Goal: Task Accomplishment & Management: Use online tool/utility

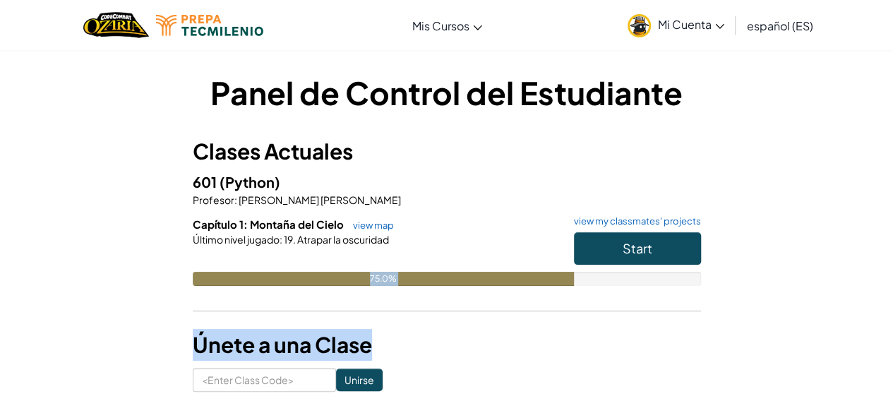
drag, startPoint x: 0, startPoint y: 0, endPoint x: 534, endPoint y: 332, distance: 628.4
click at [665, 251] on button "Start" at bounding box center [637, 248] width 127 height 32
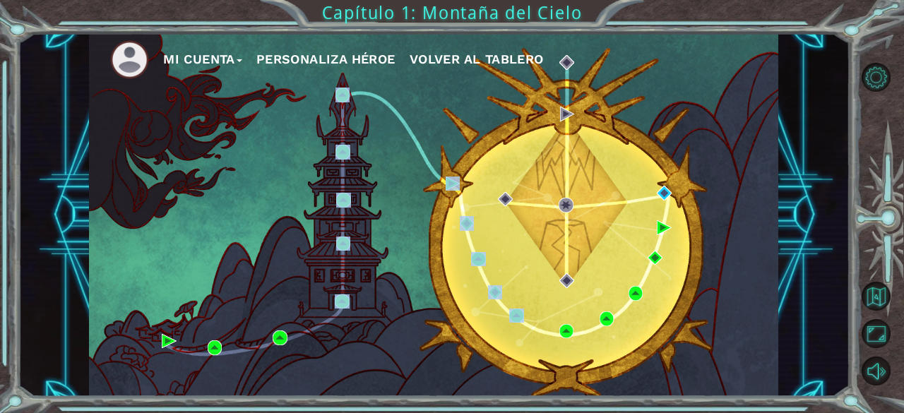
click at [421, 384] on div "Mi Cuenta Personaliza Héroe Volver al Tablero" at bounding box center [433, 215] width 689 height 364
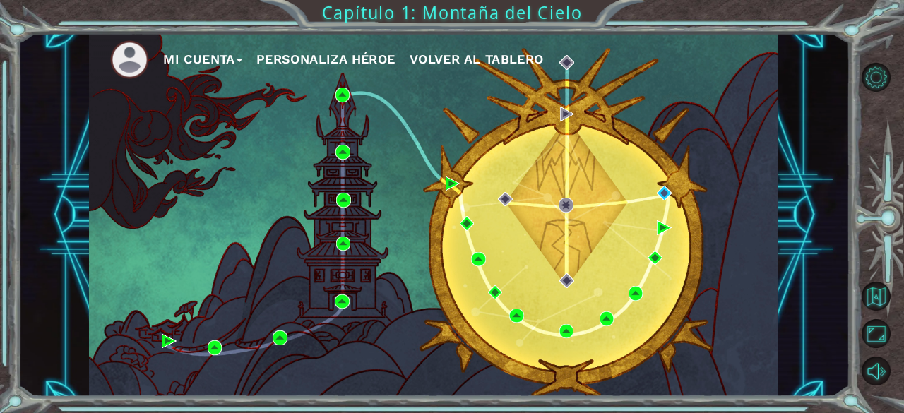
click at [599, 308] on div "Mi Cuenta Personaliza Héroe Volver al Tablero" at bounding box center [433, 215] width 689 height 364
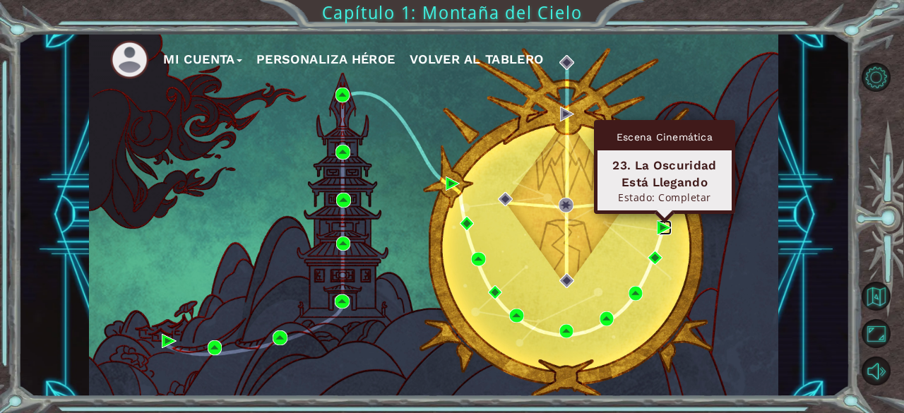
click at [664, 224] on img at bounding box center [663, 227] width 14 height 14
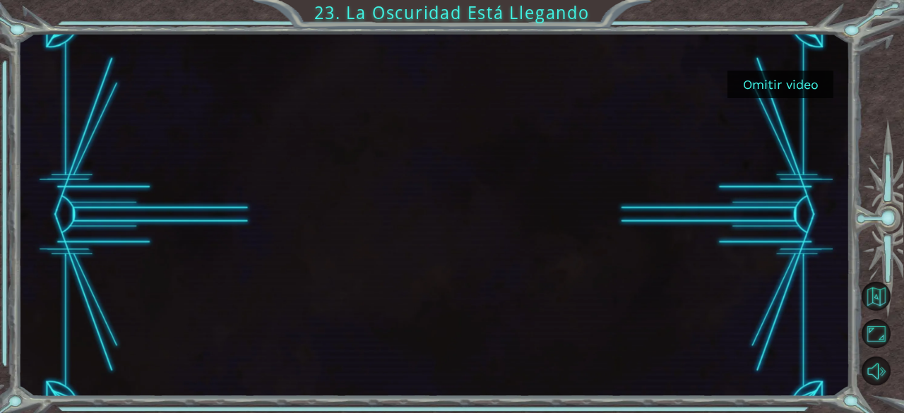
click at [785, 88] on button "Omitir video" at bounding box center [780, 85] width 106 height 28
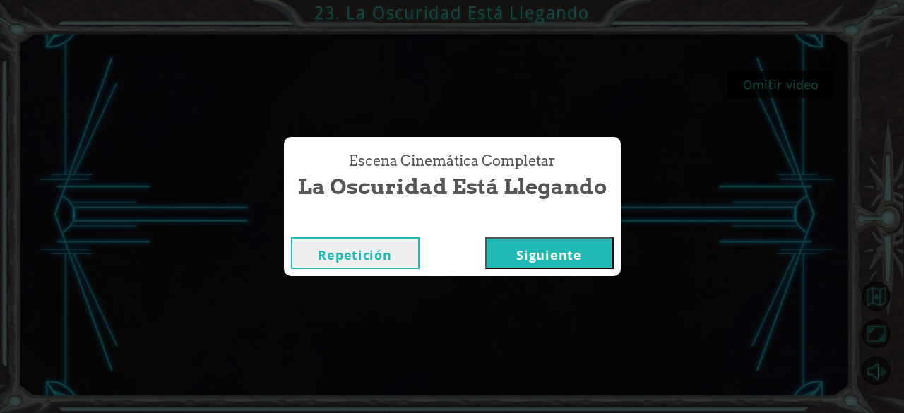
click at [563, 258] on button "Siguiente" at bounding box center [549, 253] width 128 height 32
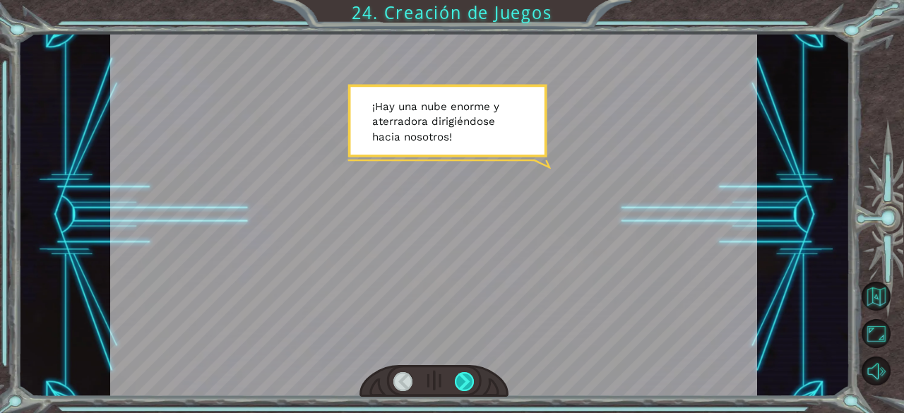
click at [472, 378] on div at bounding box center [465, 382] width 20 height 20
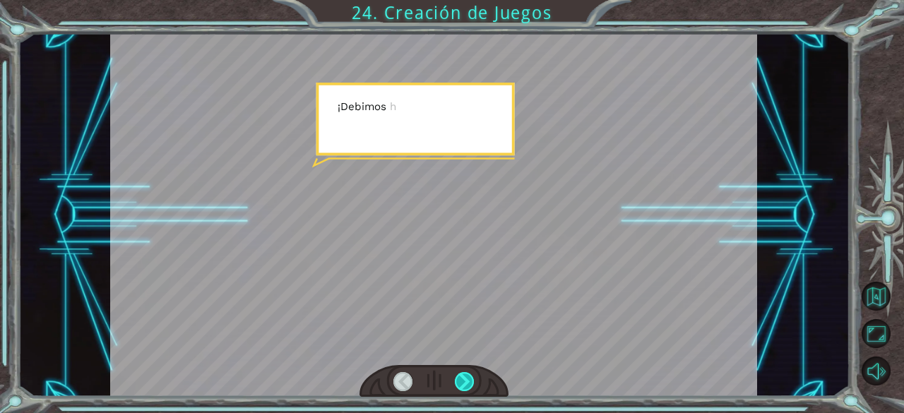
click at [470, 378] on div at bounding box center [465, 382] width 20 height 20
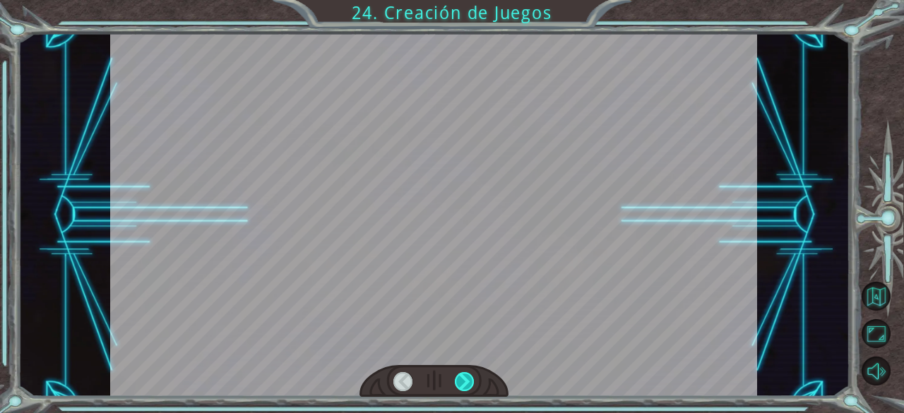
click at [470, 378] on div at bounding box center [465, 382] width 20 height 20
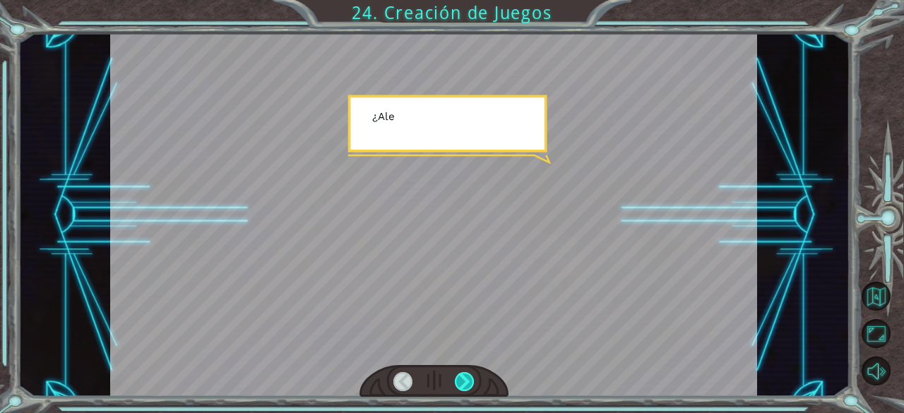
click at [470, 378] on div at bounding box center [465, 382] width 20 height 20
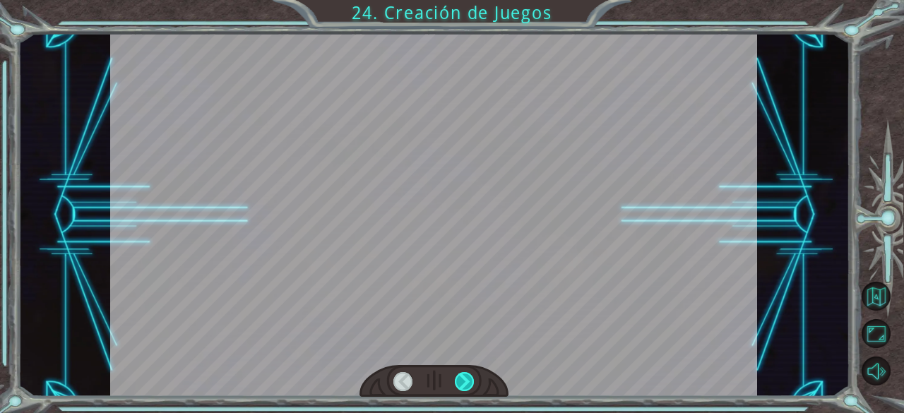
click at [470, 378] on div at bounding box center [465, 382] width 20 height 20
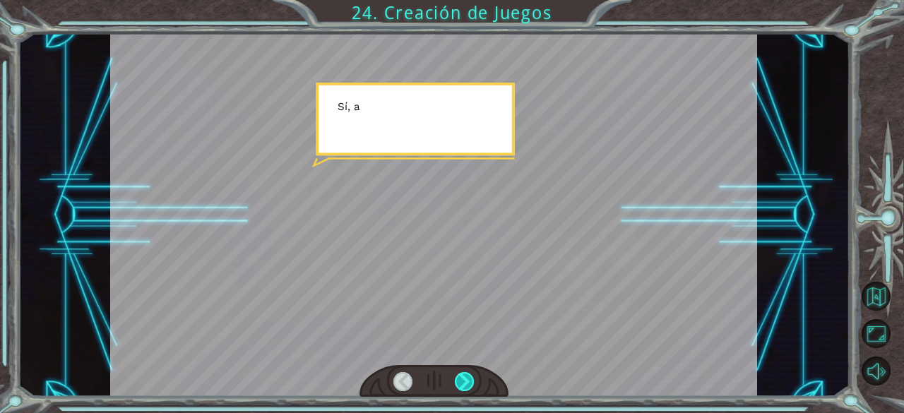
click at [470, 378] on div at bounding box center [465, 382] width 20 height 20
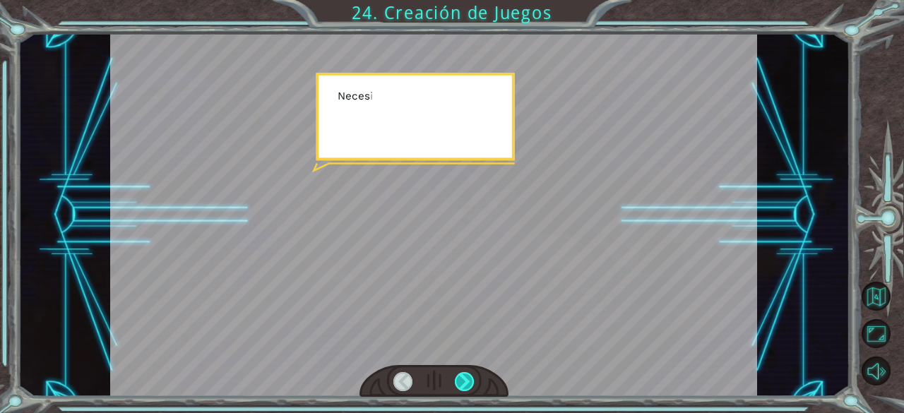
click at [470, 378] on div at bounding box center [465, 382] width 20 height 20
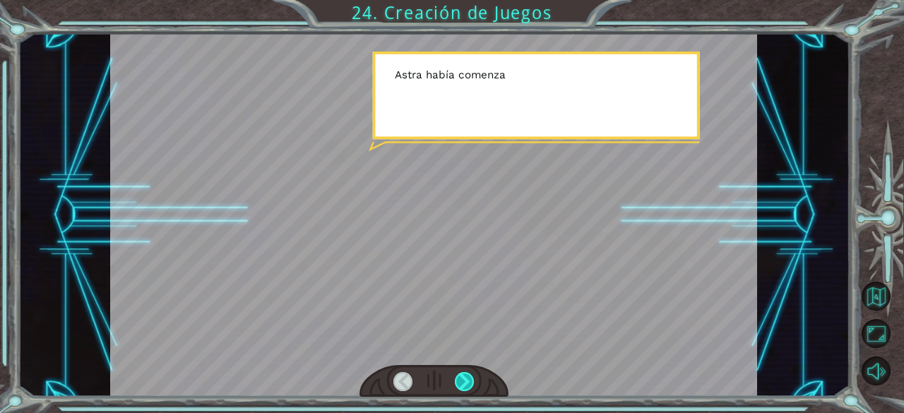
click at [470, 378] on div at bounding box center [465, 382] width 20 height 20
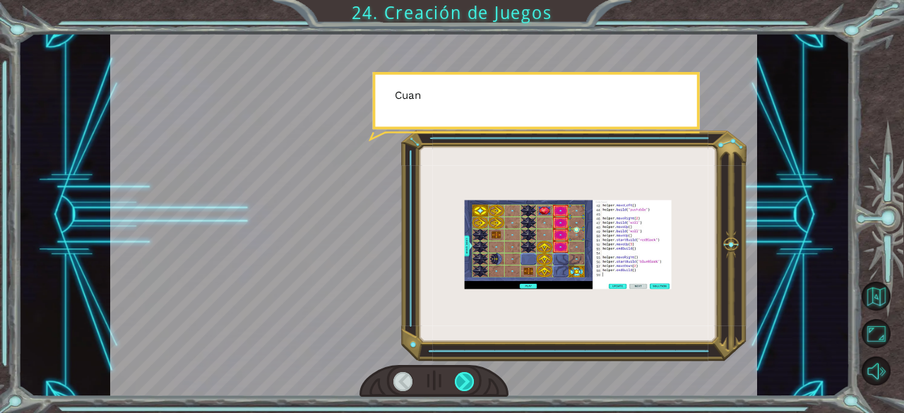
click at [470, 378] on div at bounding box center [465, 382] width 20 height 20
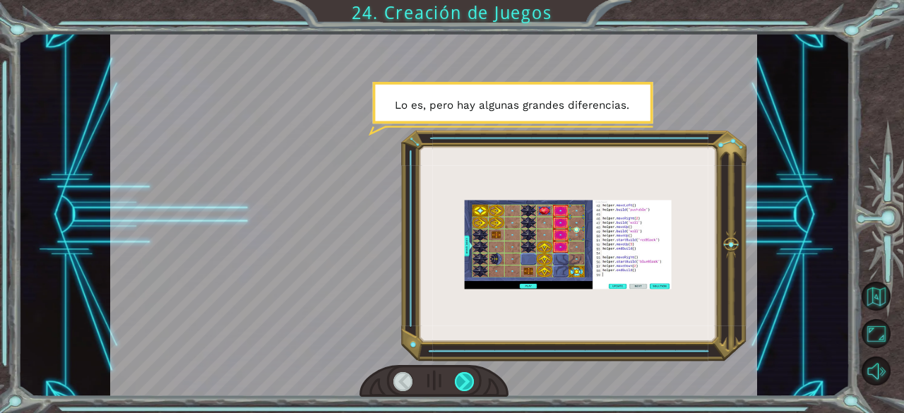
click at [470, 378] on div at bounding box center [465, 382] width 20 height 20
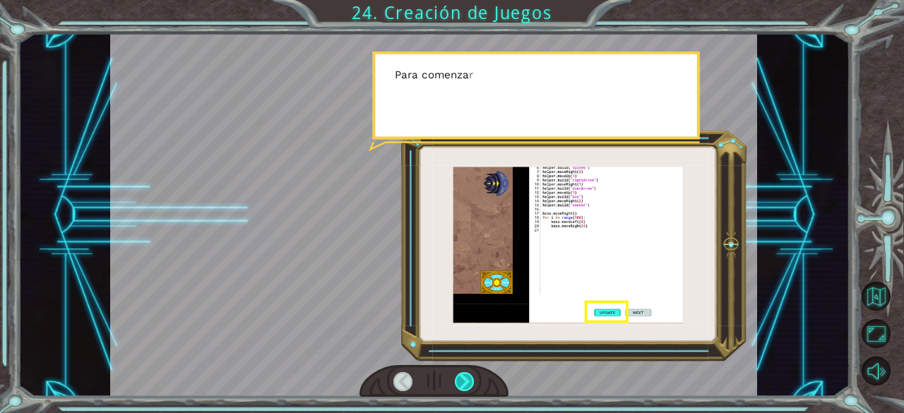
click at [470, 378] on div at bounding box center [465, 382] width 20 height 20
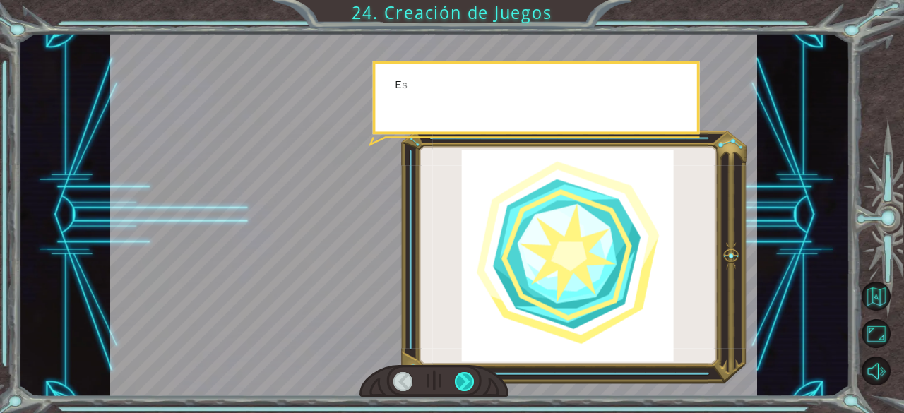
click at [470, 378] on div at bounding box center [465, 382] width 20 height 20
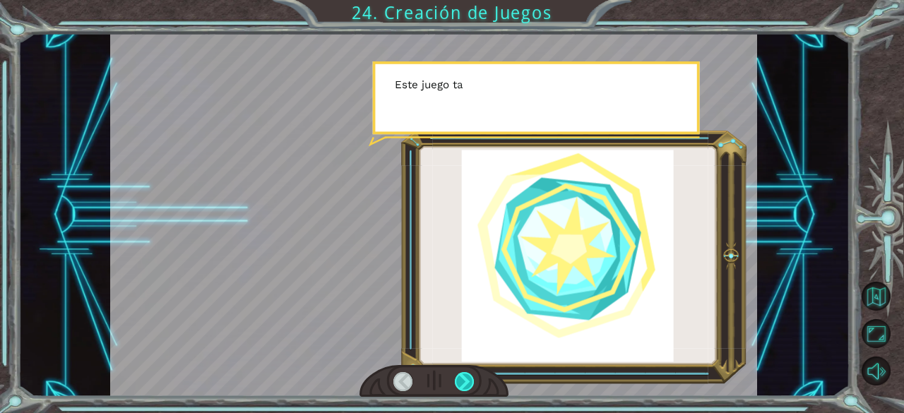
click at [470, 378] on div at bounding box center [465, 382] width 20 height 20
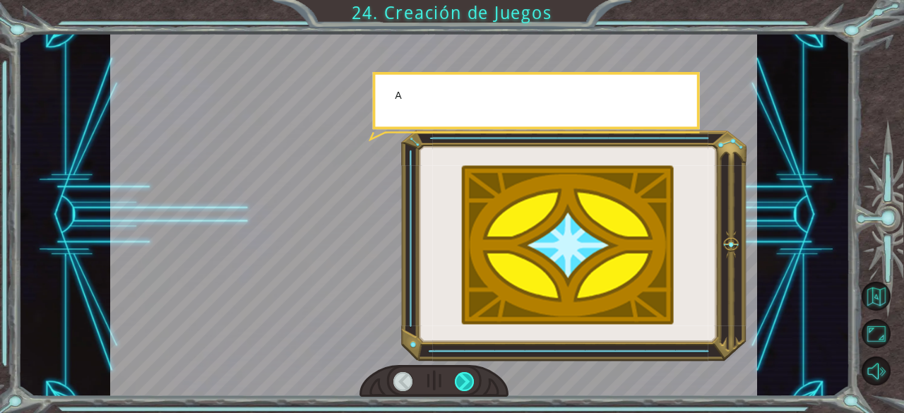
click at [470, 378] on div at bounding box center [465, 382] width 20 height 20
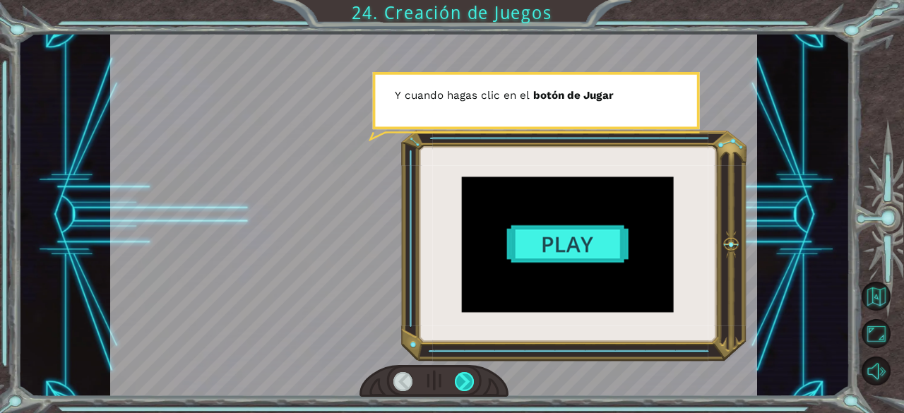
click at [470, 378] on div at bounding box center [465, 382] width 20 height 20
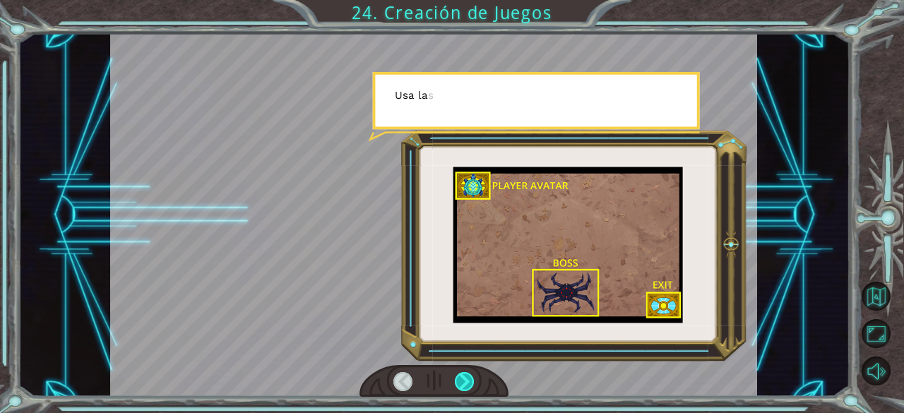
click at [470, 378] on div at bounding box center [465, 382] width 20 height 20
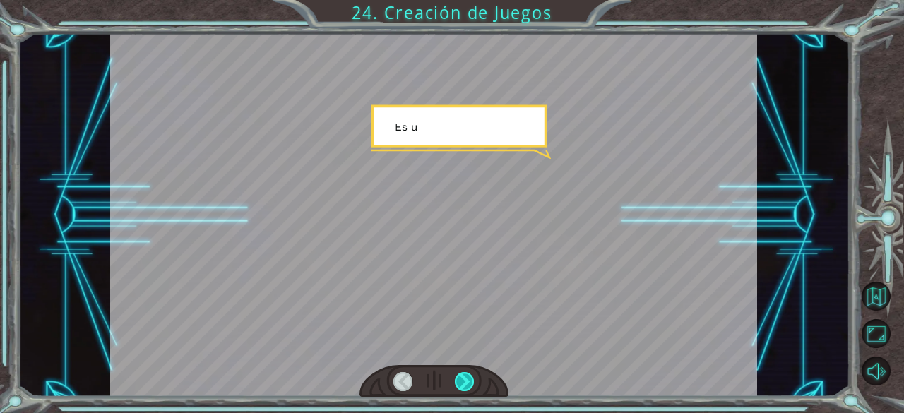
click at [470, 378] on div at bounding box center [465, 382] width 20 height 20
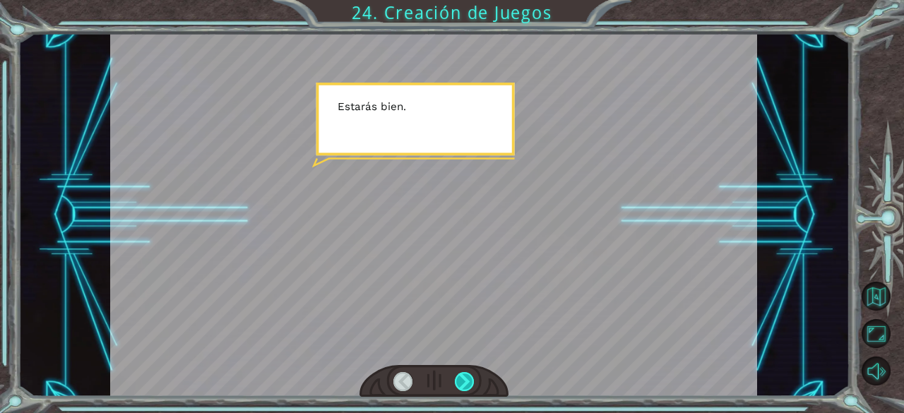
click at [470, 378] on div at bounding box center [465, 382] width 20 height 20
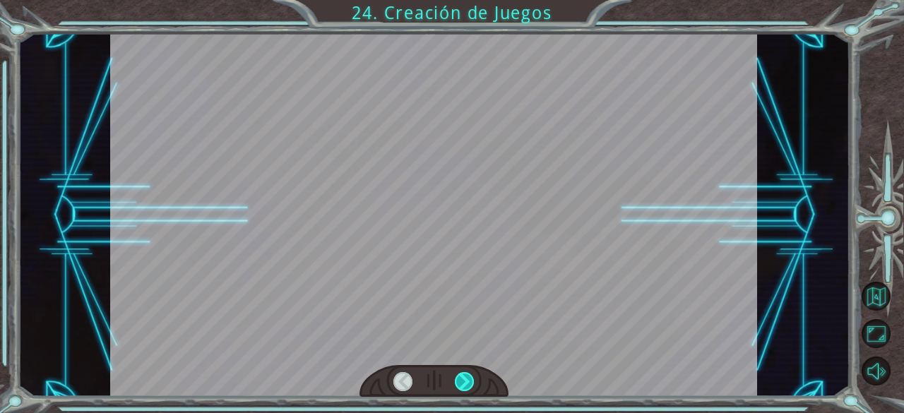
click at [470, 378] on div at bounding box center [465, 382] width 20 height 20
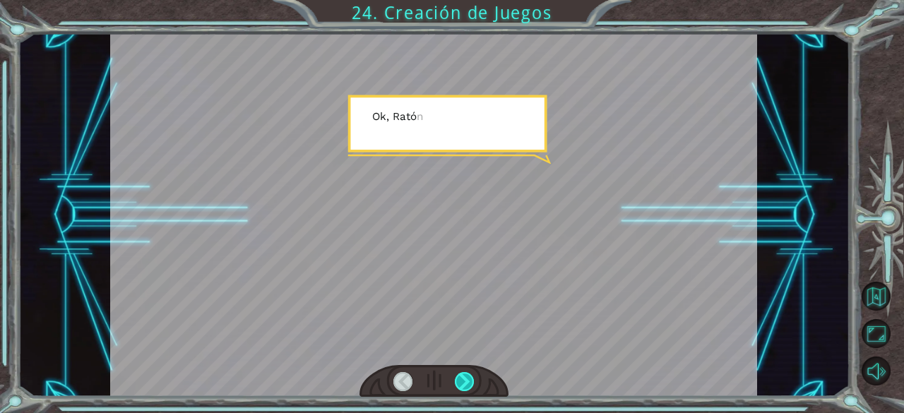
click at [470, 378] on div at bounding box center [465, 382] width 20 height 20
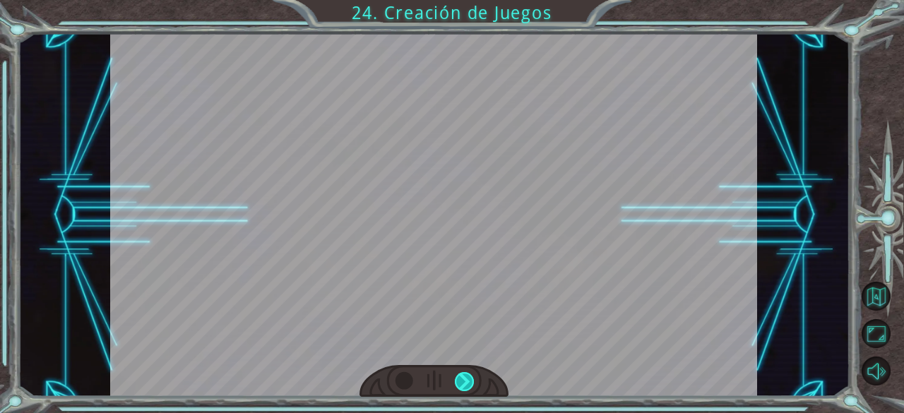
click at [470, 0] on div "¡ H a y u n a n u b e e n o r m e y a t e r r a d o r a d i r i g i é n d o s e…" at bounding box center [452, 0] width 904 height 0
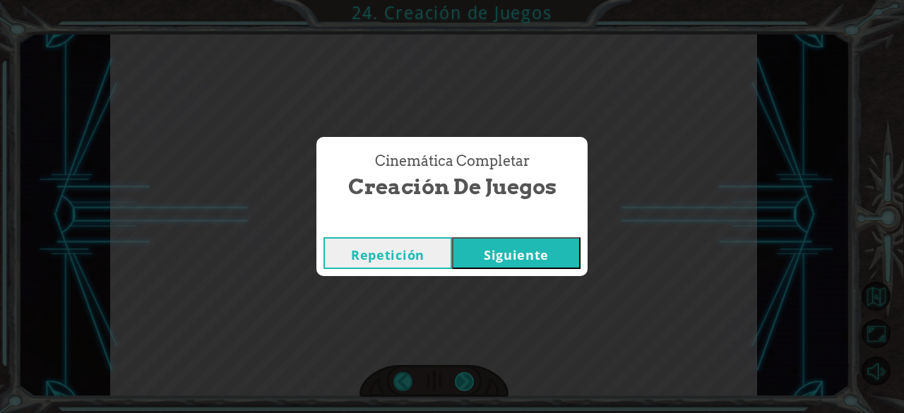
click at [470, 378] on div "Cinemática Completar Creación de Juegos Repetición [GEOGRAPHIC_DATA]" at bounding box center [452, 206] width 904 height 413
click at [522, 258] on button "Siguiente" at bounding box center [516, 253] width 128 height 32
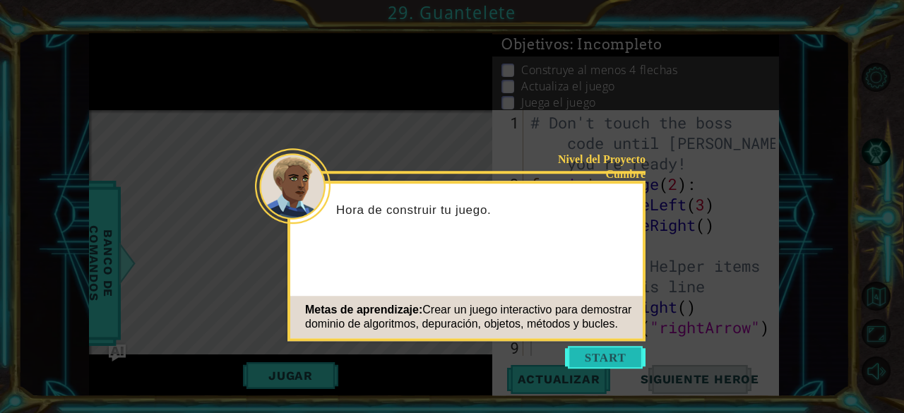
click at [616, 364] on button "Start" at bounding box center [605, 357] width 80 height 23
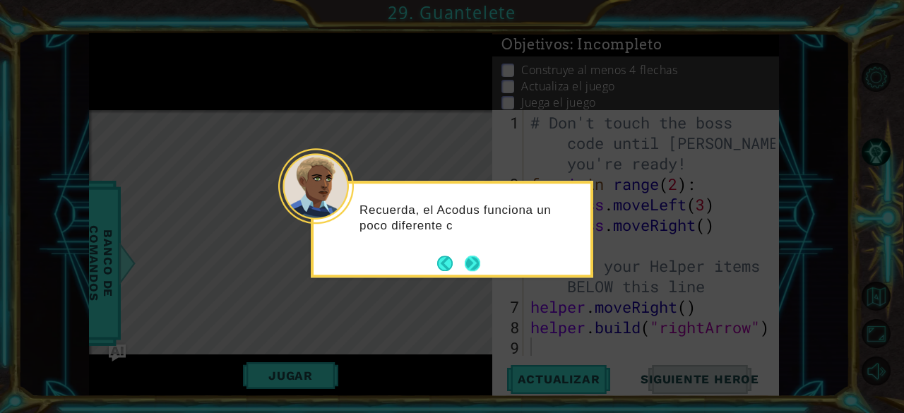
click at [471, 265] on button "Next" at bounding box center [472, 264] width 16 height 16
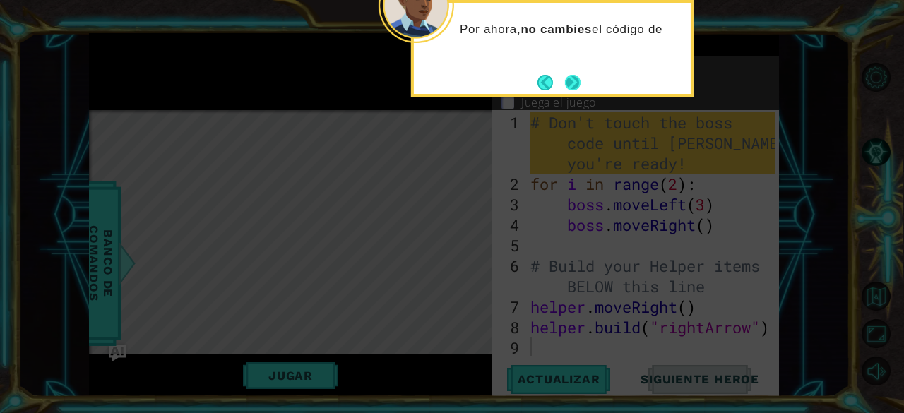
click at [573, 75] on button "Next" at bounding box center [573, 83] width 16 height 16
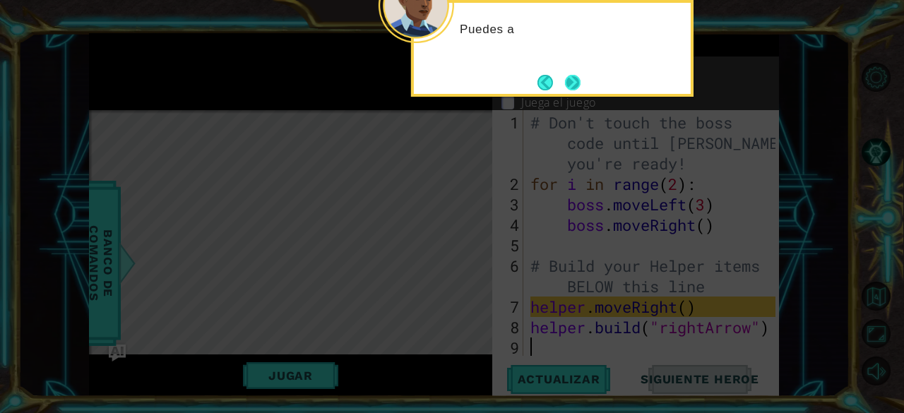
click at [576, 75] on button "Next" at bounding box center [573, 83] width 16 height 16
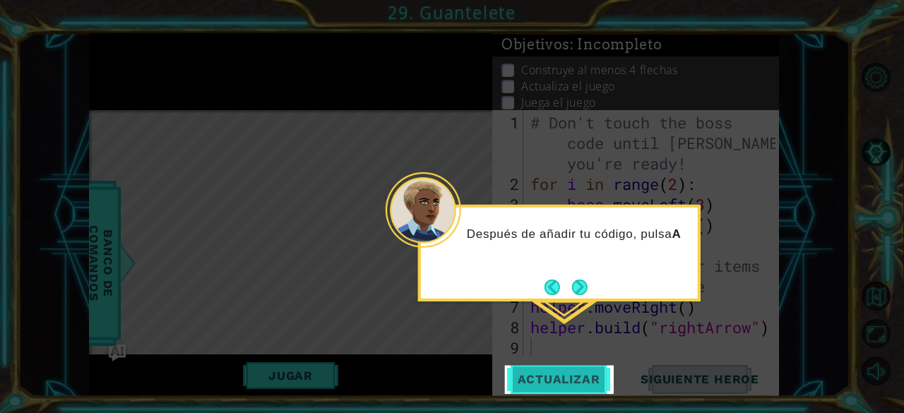
click at [587, 387] on button "Actualizar" at bounding box center [558, 379] width 111 height 29
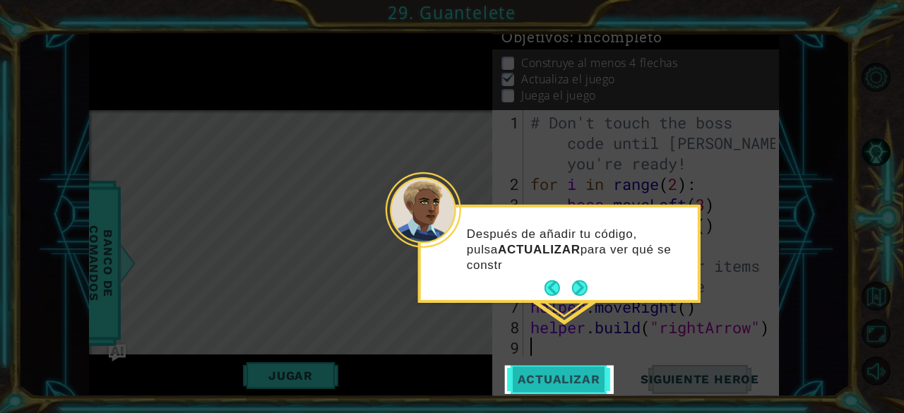
scroll to position [13, 0]
click at [587, 387] on button "Actualizar" at bounding box center [558, 379] width 111 height 29
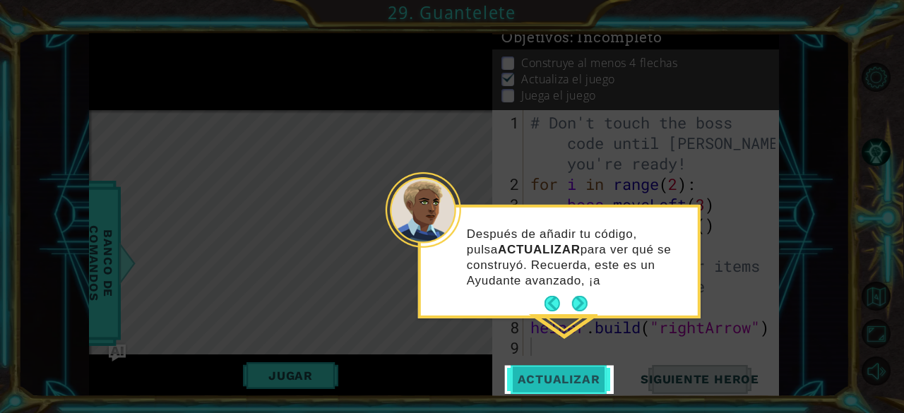
click at [587, 387] on button "Actualizar" at bounding box center [558, 379] width 111 height 29
click at [587, 373] on span "Actualizar" at bounding box center [558, 379] width 111 height 14
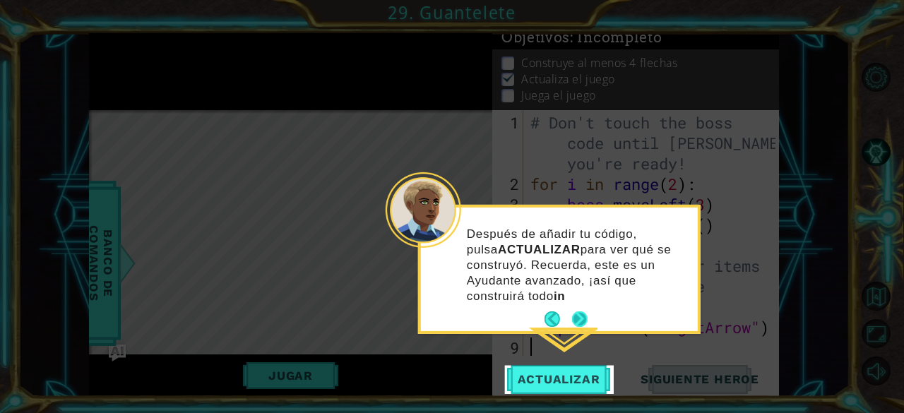
click at [582, 316] on button "Next" at bounding box center [580, 319] width 16 height 16
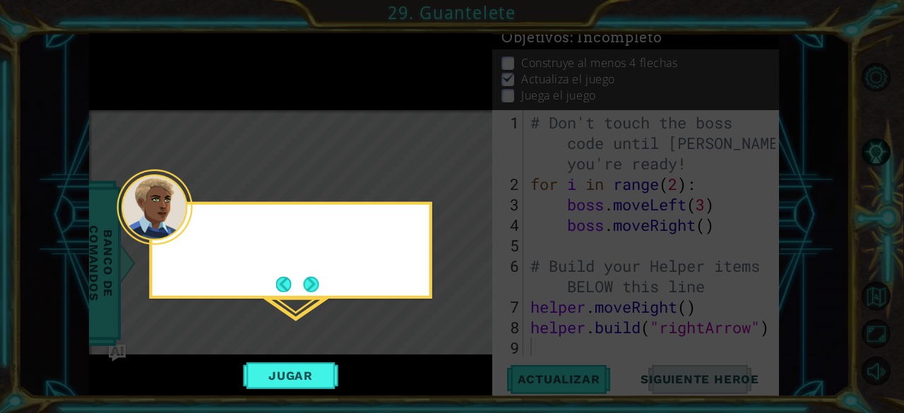
click at [582, 316] on icon at bounding box center [452, 206] width 904 height 413
click at [305, 280] on button "Next" at bounding box center [312, 285] width 16 height 16
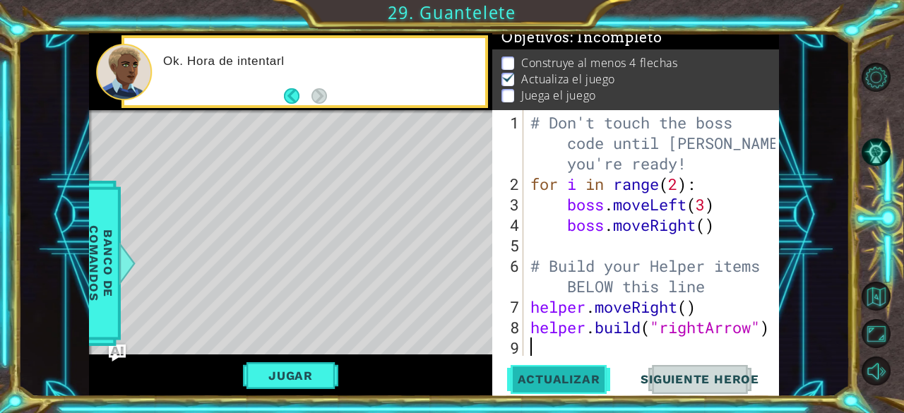
click at [562, 386] on span "Actualizar" at bounding box center [558, 379] width 111 height 14
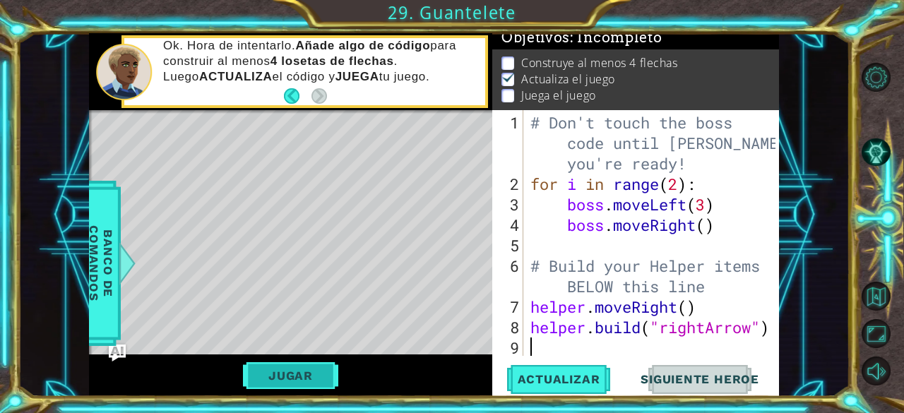
click at [302, 389] on div "Jugar" at bounding box center [290, 375] width 403 height 42
click at [305, 382] on button "Jugar" at bounding box center [290, 375] width 95 height 27
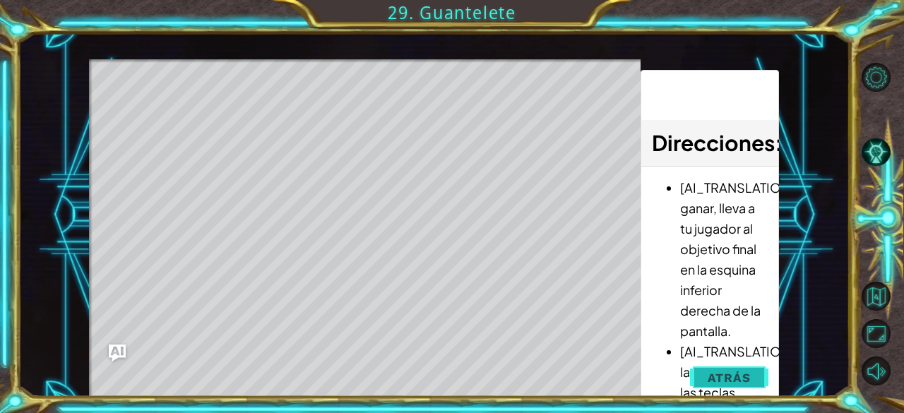
click at [724, 372] on span "Atrás" at bounding box center [728, 378] width 43 height 14
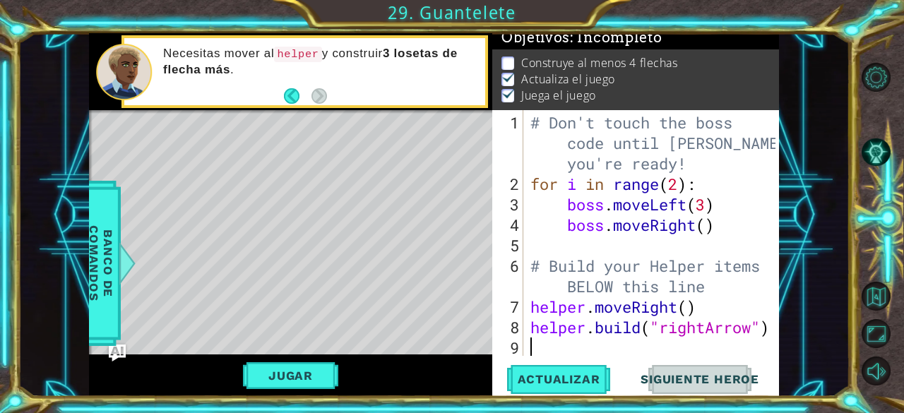
click at [551, 344] on div "# Don't touch the boss code until [PERSON_NAME] says you're ready! for i in ran…" at bounding box center [655, 276] width 256 height 328
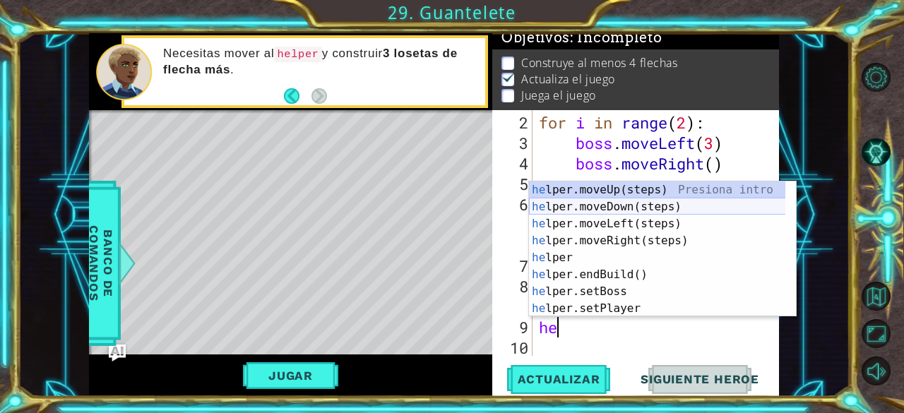
type textarea "h"
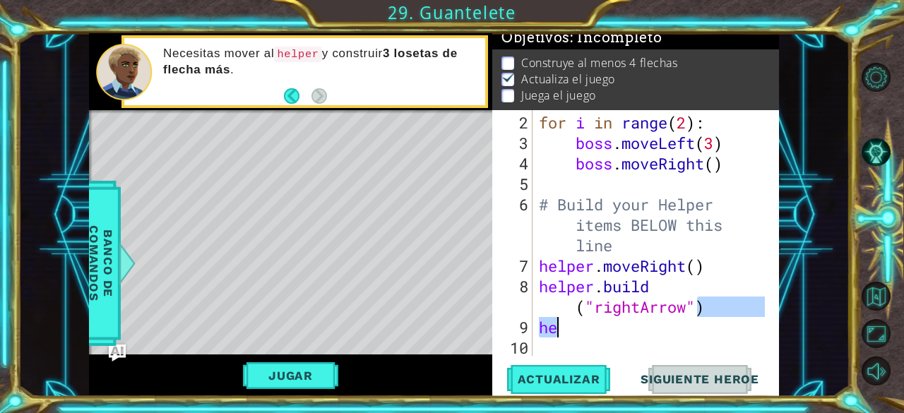
click at [760, 204] on div "for i in range ( 2 ) : boss . moveLeft ( 3 ) boss . moveRight ( ) # Build your …" at bounding box center [654, 255] width 236 height 287
click at [573, 326] on div "for i in range ( 2 ) : boss . moveLeft ( 3 ) boss . moveRight ( ) # Build your …" at bounding box center [654, 255] width 236 height 287
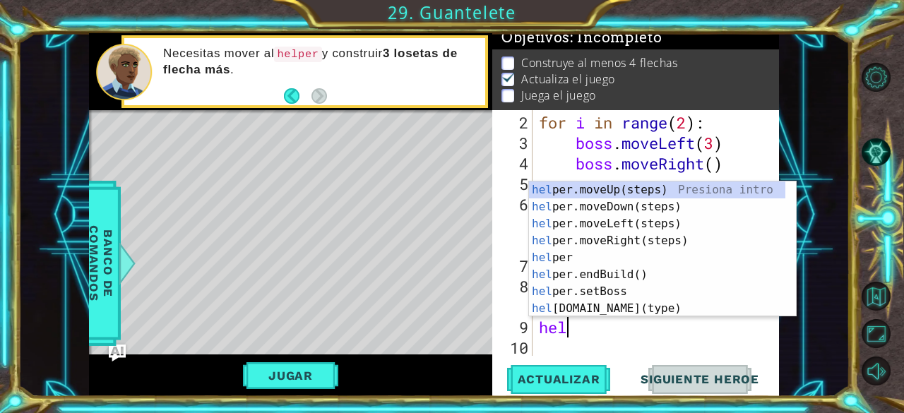
scroll to position [0, 0]
type textarea "h"
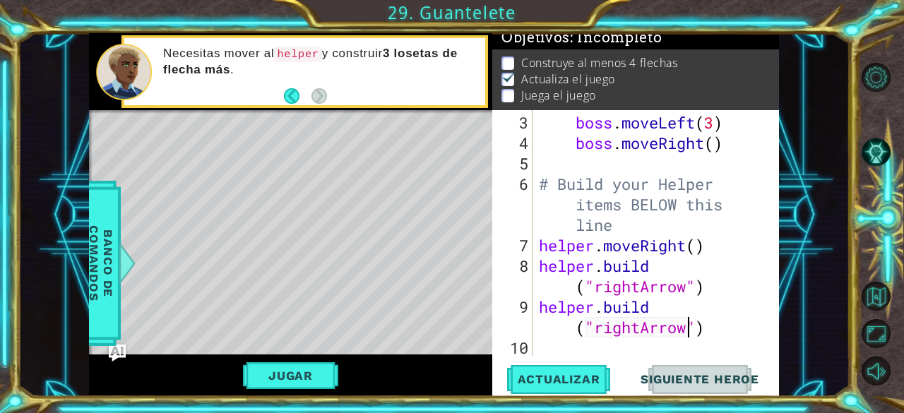
scroll to position [82, 0]
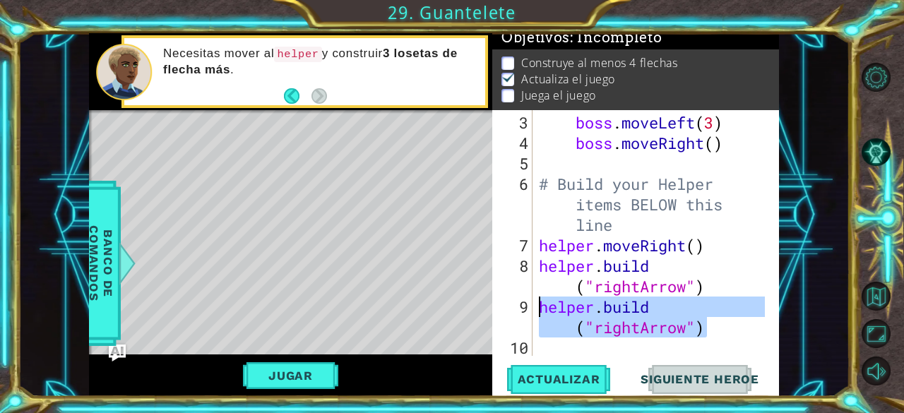
drag, startPoint x: 755, startPoint y: 325, endPoint x: 536, endPoint y: 307, distance: 219.6
click at [536, 307] on div "boss . moveLeft ( 3 ) boss . moveRight ( ) # Build your Helper items BELOW this…" at bounding box center [654, 255] width 236 height 287
type textarea "[DOMAIN_NAME]("rightArrow")"
click at [733, 335] on div "boss . moveLeft ( 3 ) boss . moveRight ( ) # Build your Helper items BELOW this…" at bounding box center [650, 233] width 229 height 246
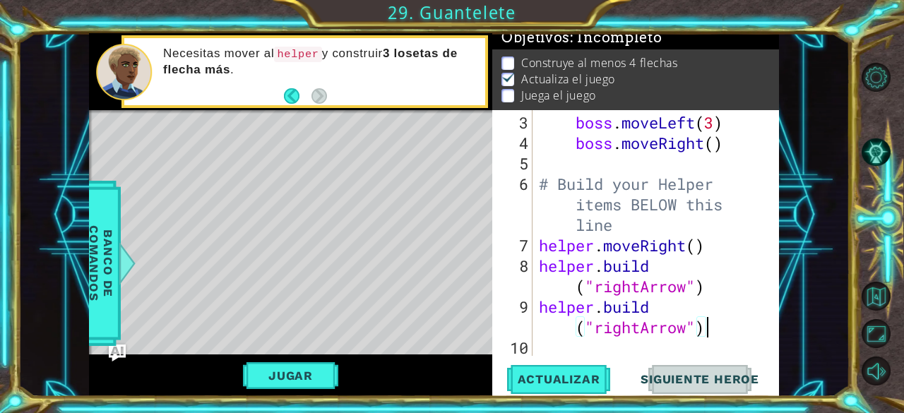
click at [707, 282] on div "boss . moveLeft ( 3 ) boss . moveRight ( ) # Build your Helper items BELOW this…" at bounding box center [654, 255] width 236 height 287
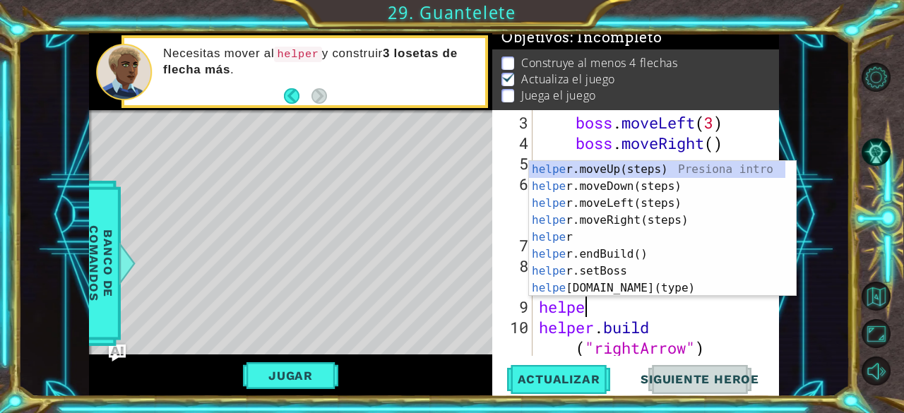
scroll to position [0, 1]
type textarea "helper"
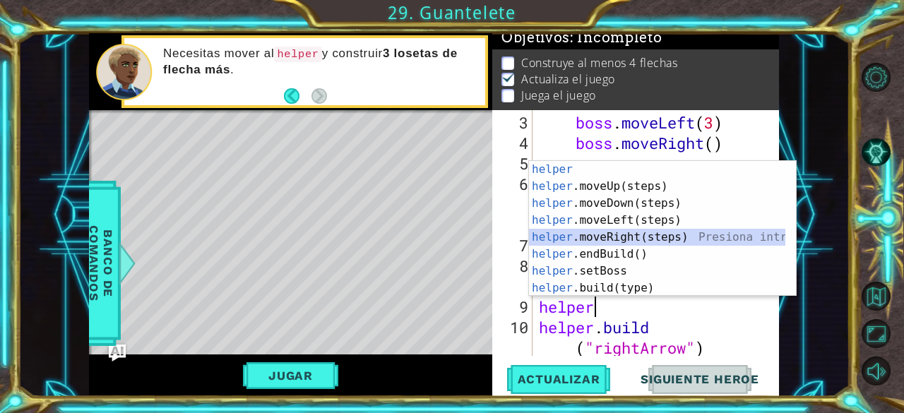
click at [647, 238] on div "helper Presiona intro helper .moveUp(steps) Presiona intro helper .moveDown(ste…" at bounding box center [657, 245] width 257 height 169
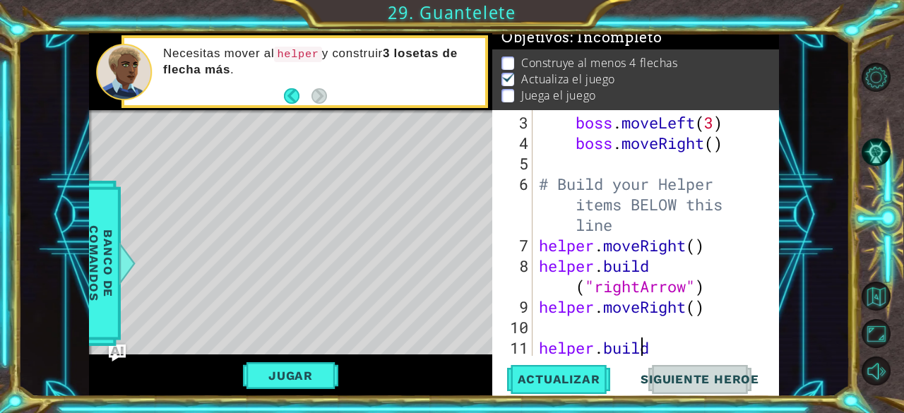
click at [692, 342] on div "boss . moveLeft ( 3 ) boss . moveRight ( ) # Build your Helper items BELOW this…" at bounding box center [654, 265] width 236 height 307
type textarea "[DOMAIN_NAME]("rightArrow")"
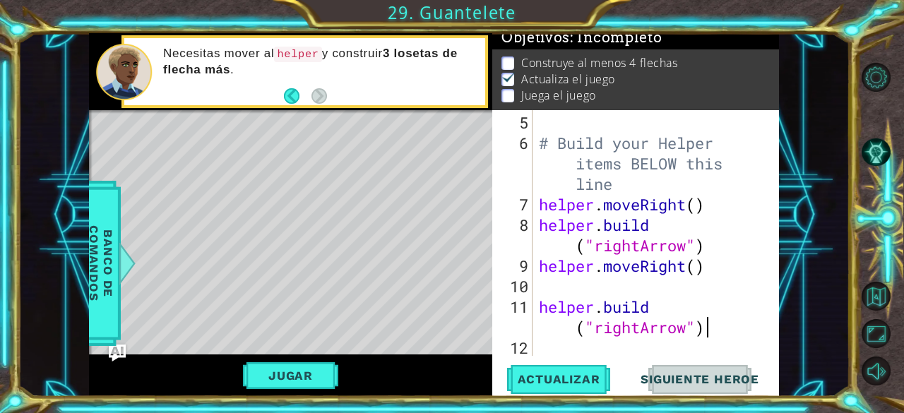
click at [713, 325] on div "# Build your Helper items BELOW this line helper . moveRight ( ) helper . build…" at bounding box center [654, 255] width 236 height 287
click at [589, 280] on div "# Build your Helper items BELOW this line helper . moveRight ( ) helper . build…" at bounding box center [654, 255] width 236 height 287
click at [742, 284] on div "# Build your Helper items BELOW this line helper . moveRight ( ) helper . build…" at bounding box center [654, 255] width 236 height 287
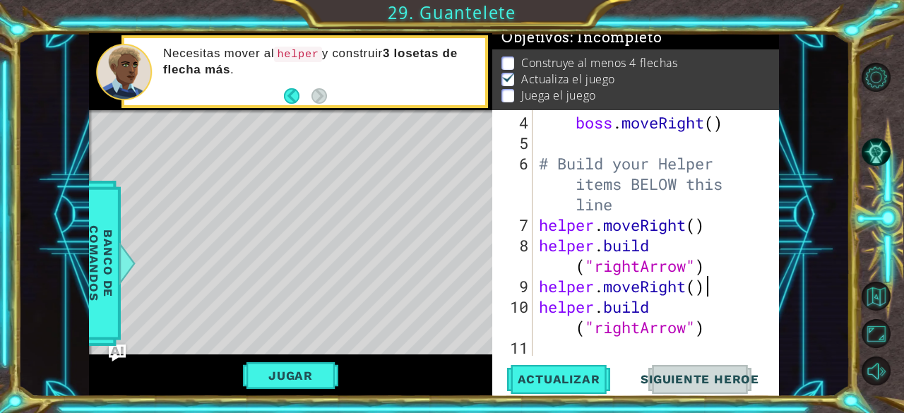
scroll to position [102, 0]
click at [731, 330] on div "boss . moveRight ( ) # Build your Helper items BELOW this line helper . moveRig…" at bounding box center [654, 255] width 236 height 287
type textarea "[DOMAIN_NAME]("rightArrow")"
click at [654, 347] on div "boss . moveRight ( ) # Build your Helper items BELOW this line helper . moveRig…" at bounding box center [654, 255] width 236 height 287
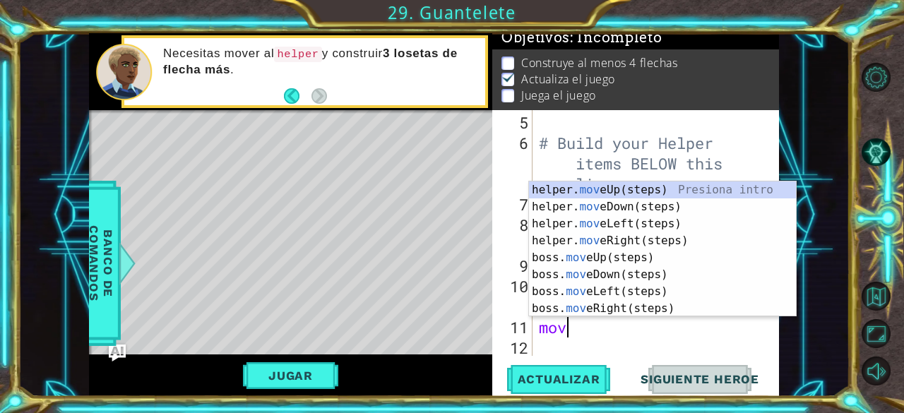
scroll to position [0, 1]
type textarea "move"
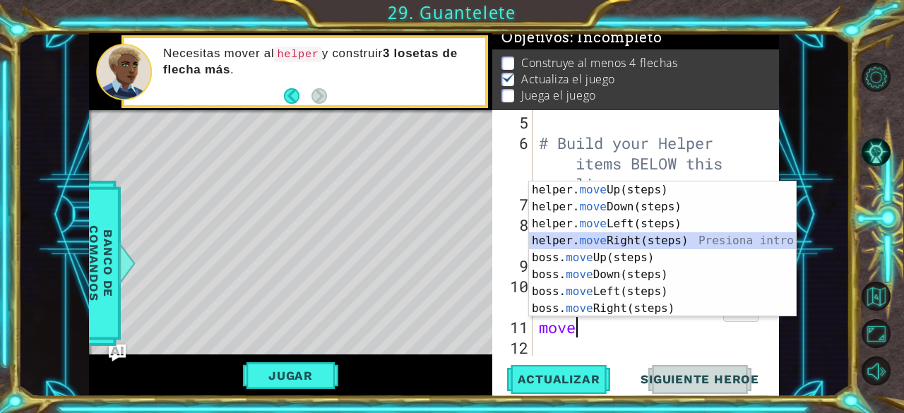
click at [692, 248] on div "helper. move Up(steps) Presiona intro helper. move Down(steps) Presiona intro h…" at bounding box center [663, 265] width 268 height 169
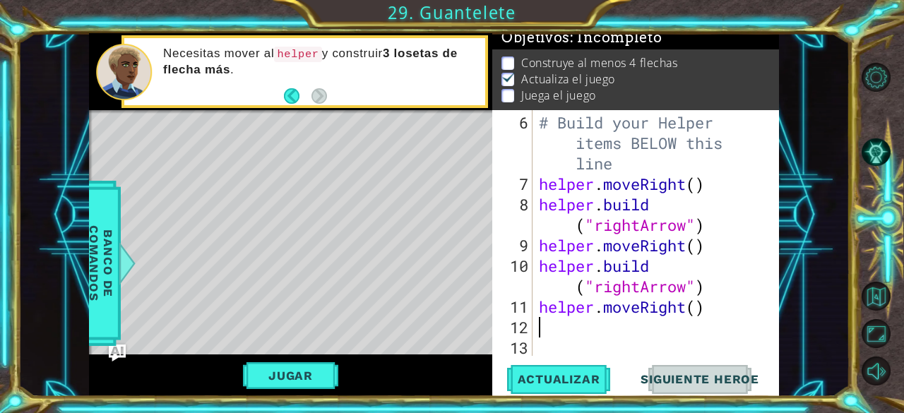
paste textarea "[DOMAIN_NAME]("rightArrow")"
type textarea "[DOMAIN_NAME]("rightArrow")"
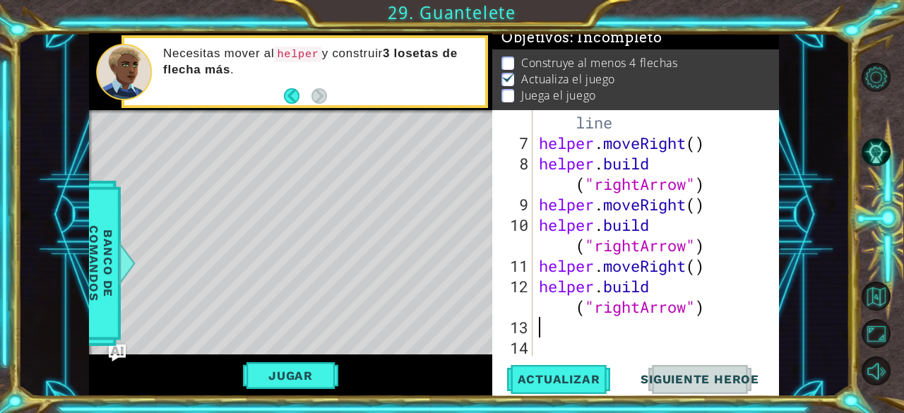
scroll to position [184, 0]
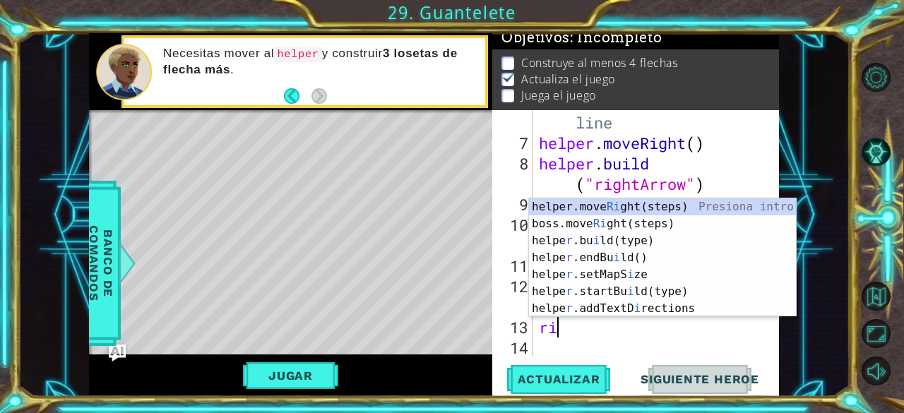
type textarea "rig"
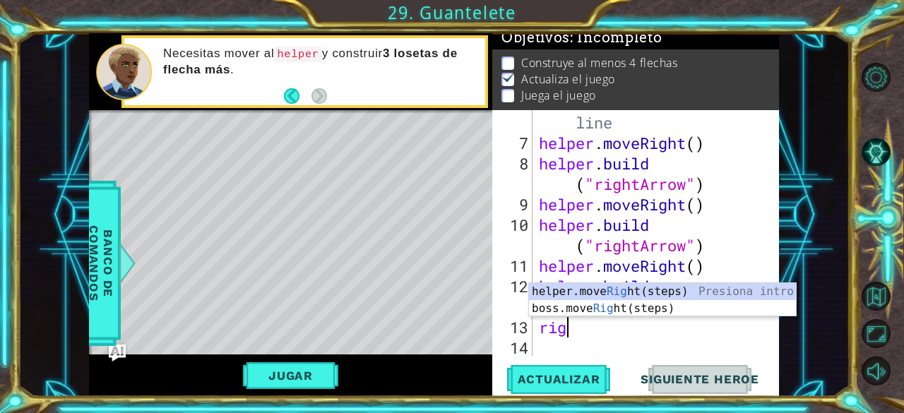
scroll to position [0, 0]
click at [719, 288] on div "helper.move Rig ht(steps) Presiona intro boss.move Rig ht(steps) Presiona intro" at bounding box center [663, 317] width 268 height 68
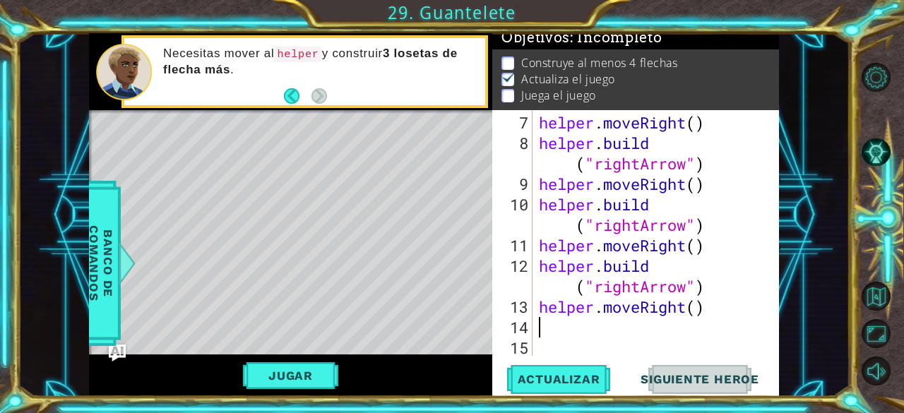
scroll to position [205, 0]
paste textarea "[DOMAIN_NAME]("rightArrow")"
type textarea "[DOMAIN_NAME]("rightArrow")"
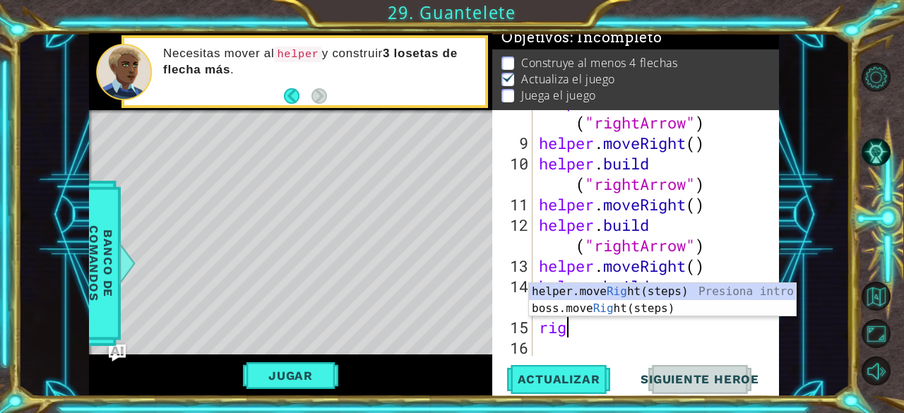
scroll to position [0, 0]
type textarea "righ"
click at [670, 287] on div "helper.move Righ t(steps) Presiona intro boss.move Righ t(steps) Presiona intro" at bounding box center [663, 317] width 268 height 68
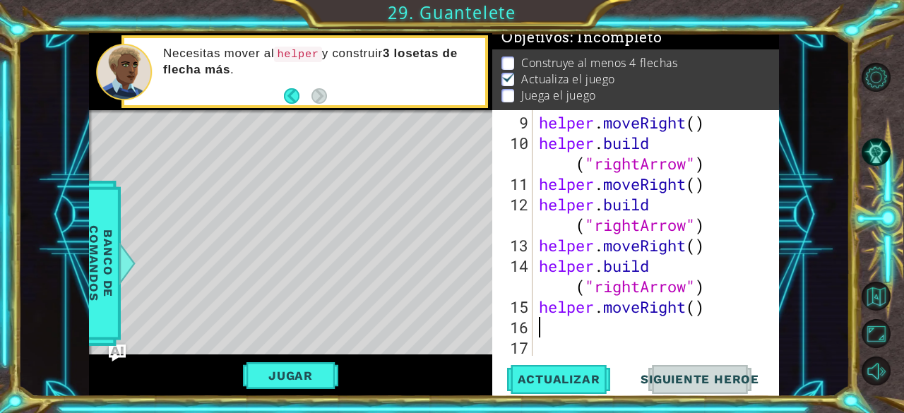
scroll to position [266, 0]
paste textarea "[DOMAIN_NAME]("rightArrow")"
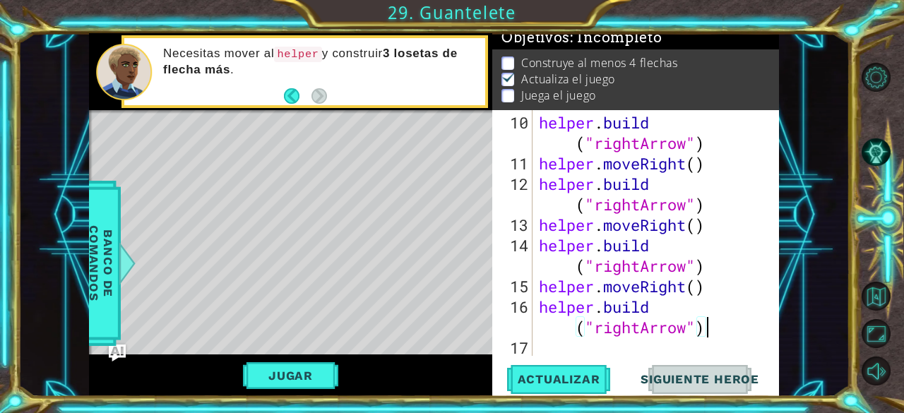
scroll to position [287, 0]
click at [526, 380] on span "Actualizar" at bounding box center [558, 379] width 111 height 14
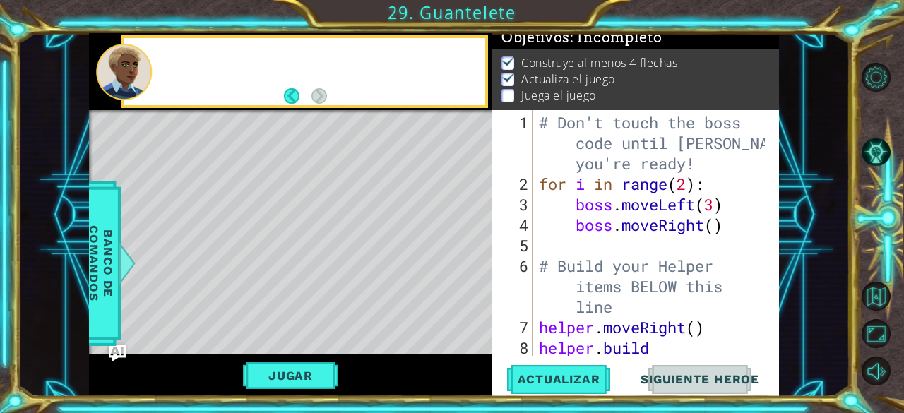
scroll to position [0, 0]
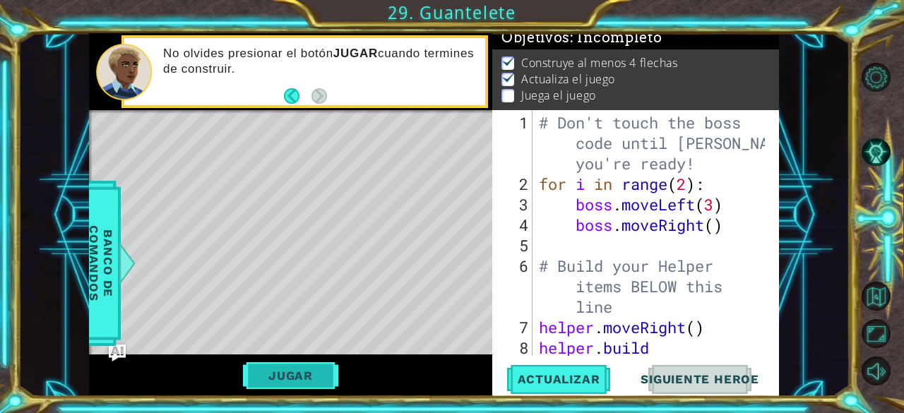
click at [323, 373] on button "Jugar" at bounding box center [290, 375] width 95 height 27
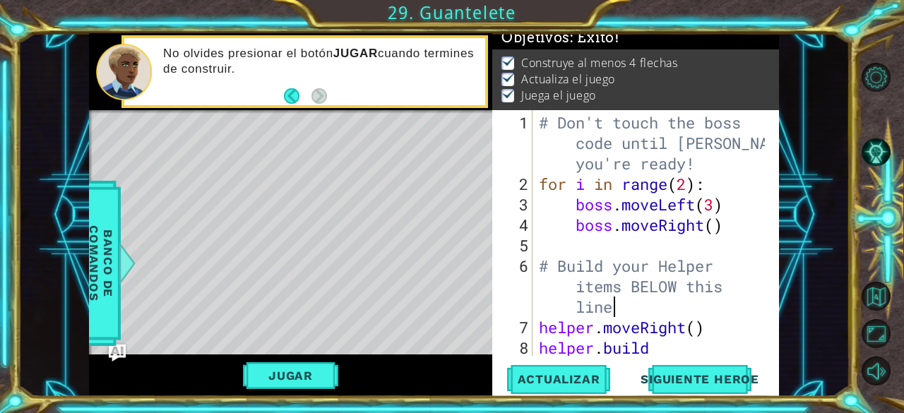
drag, startPoint x: 716, startPoint y: 296, endPoint x: 716, endPoint y: 360, distance: 63.5
click at [716, 332] on div "# Don't touch the boss code until [PERSON_NAME] says you're ready! for i in ran…" at bounding box center [654, 286] width 236 height 348
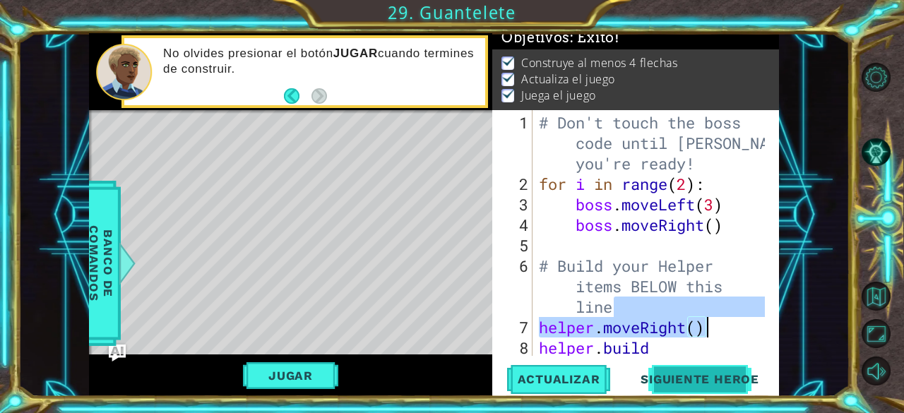
click at [719, 368] on button "Siguiente Heroe" at bounding box center [699, 379] width 147 height 29
type textarea "helper.moveRight()"
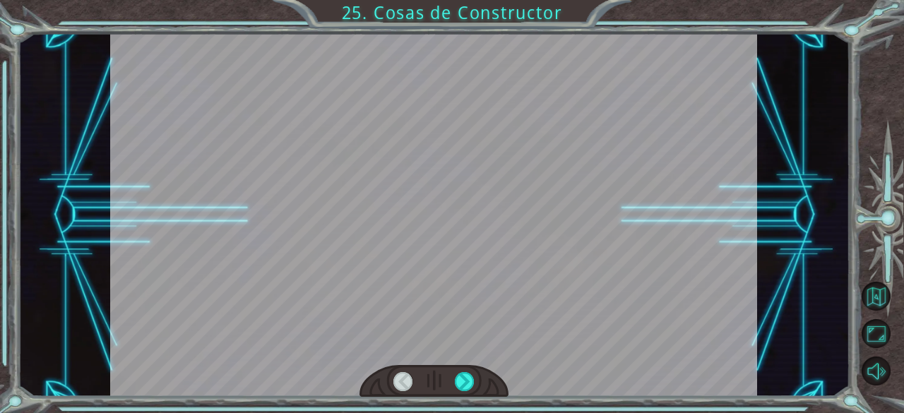
click at [452, 380] on div at bounding box center [433, 381] width 149 height 32
click at [460, 383] on div at bounding box center [465, 382] width 20 height 20
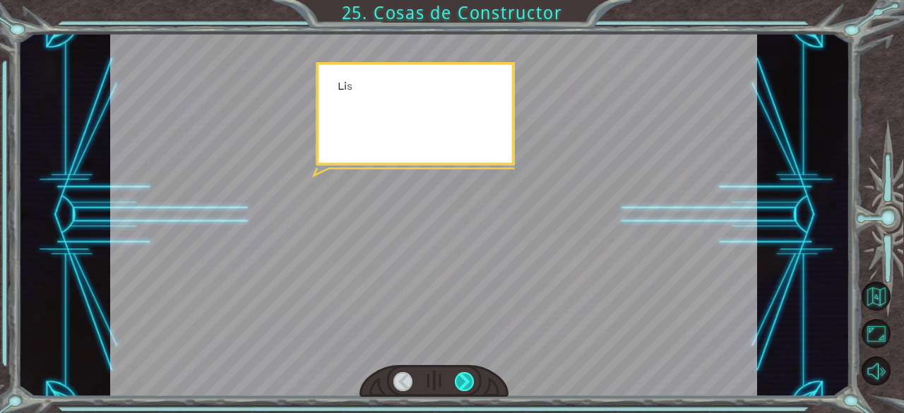
click at [462, 383] on div at bounding box center [465, 382] width 20 height 20
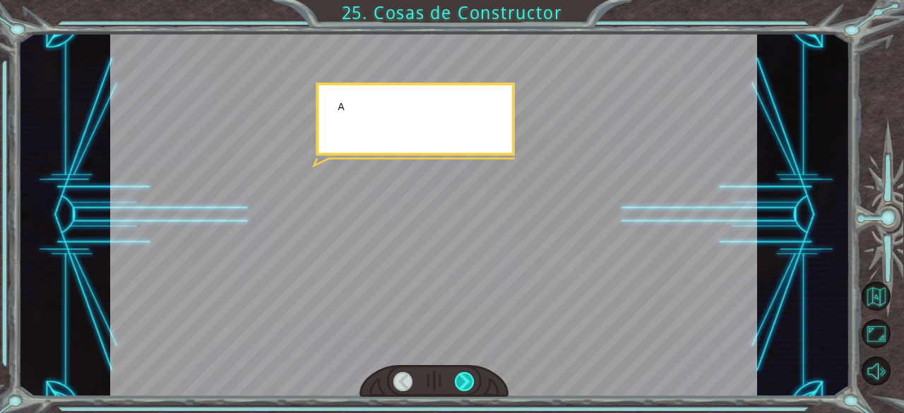
click at [464, 383] on div at bounding box center [465, 382] width 20 height 20
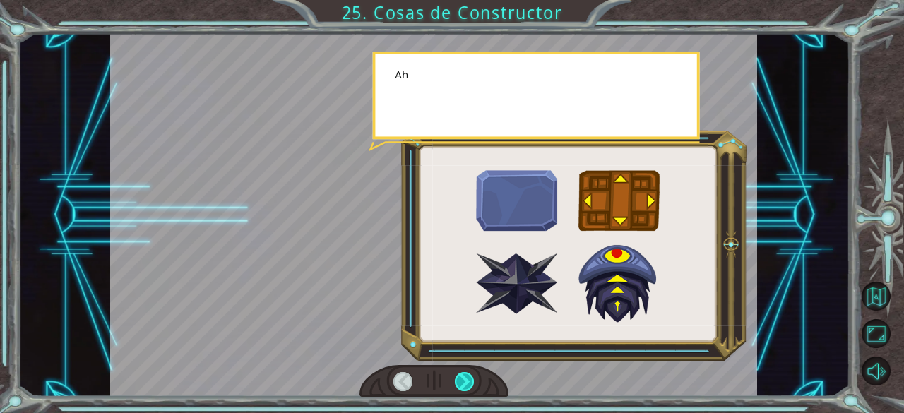
click at [464, 383] on div at bounding box center [465, 382] width 20 height 20
click at [467, 383] on div at bounding box center [465, 382] width 20 height 20
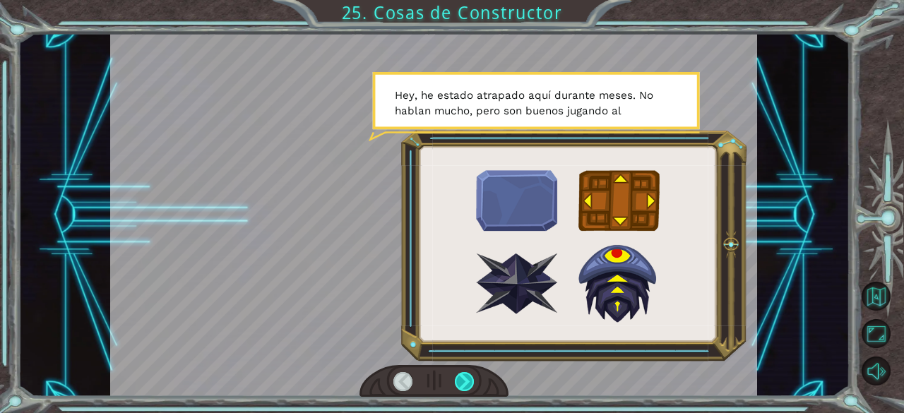
click at [467, 383] on div at bounding box center [465, 382] width 20 height 20
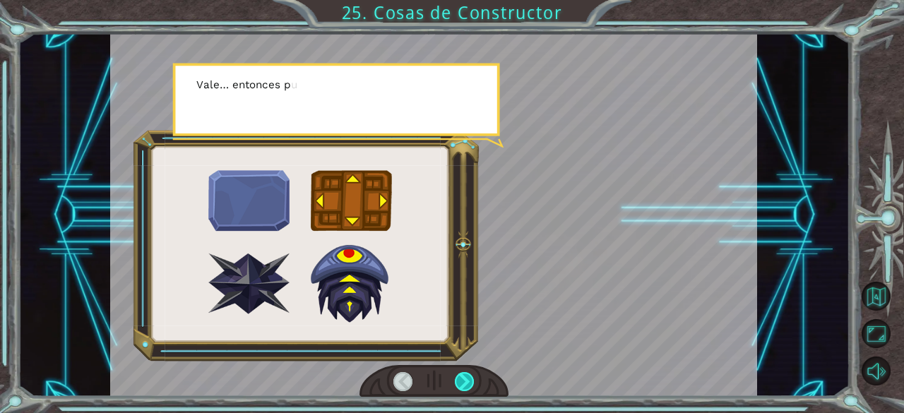
click at [467, 383] on div at bounding box center [465, 382] width 20 height 20
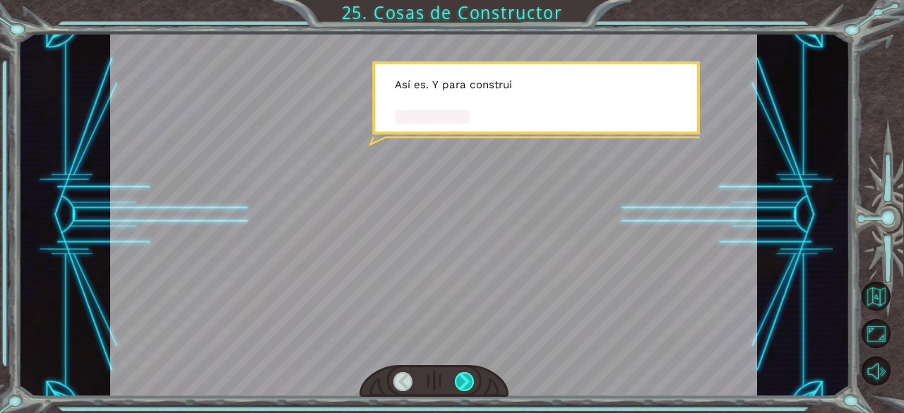
click at [467, 383] on div at bounding box center [465, 382] width 20 height 20
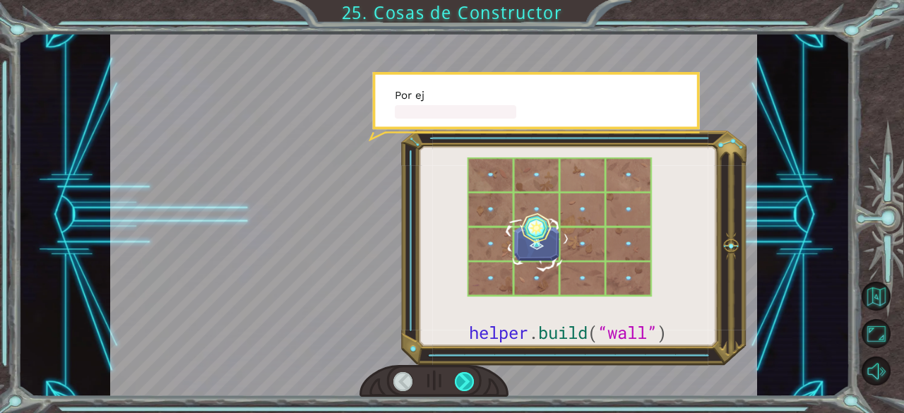
click at [467, 383] on div at bounding box center [465, 382] width 20 height 20
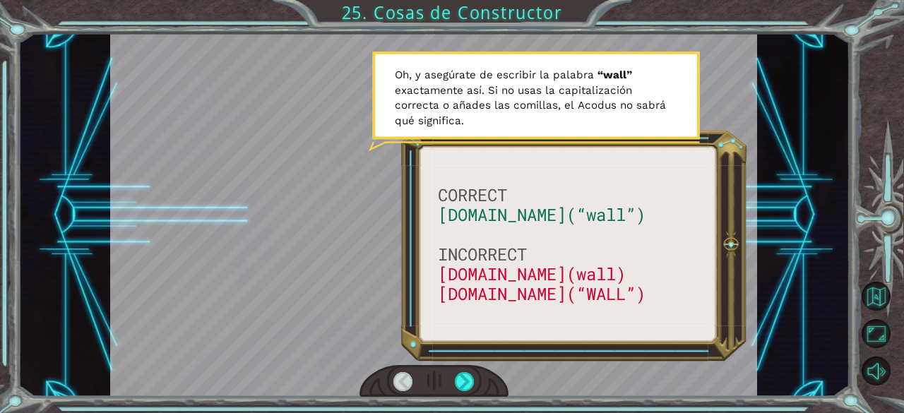
drag, startPoint x: 467, startPoint y: 383, endPoint x: 473, endPoint y: 398, distance: 16.8
click at [473, 398] on div "CORRECT [DOMAIN_NAME](“wall”) INCORRECT [DOMAIN_NAME](wall) [DOMAIN_NAME](“WALL…" at bounding box center [452, 206] width 904 height 413
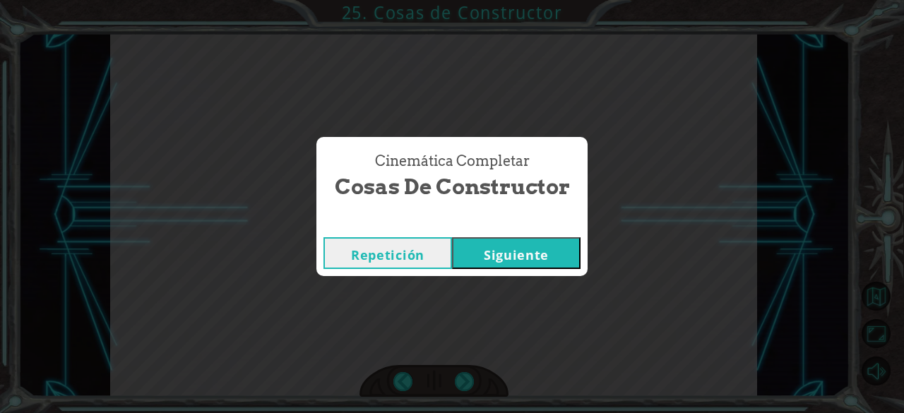
click at [500, 257] on button "Siguiente" at bounding box center [516, 253] width 128 height 32
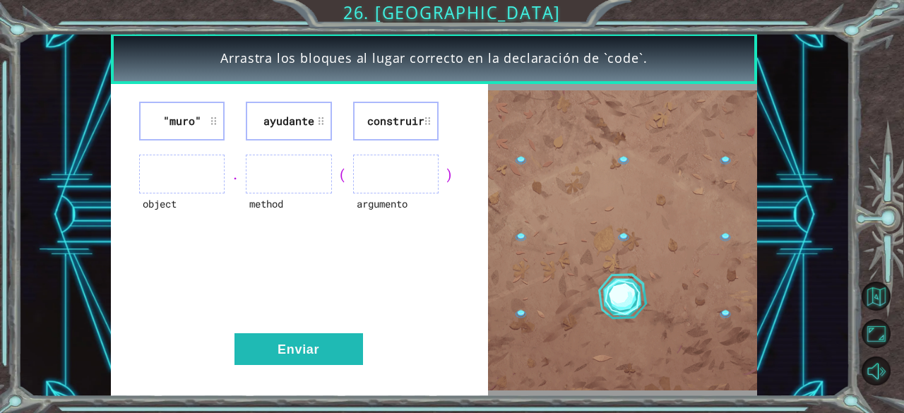
drag, startPoint x: 400, startPoint y: 94, endPoint x: 392, endPoint y: 117, distance: 24.6
click at [392, 117] on div ""[PERSON_NAME]" ayudante construir object . method ( argumento ) Enviar" at bounding box center [300, 240] width 378 height 312
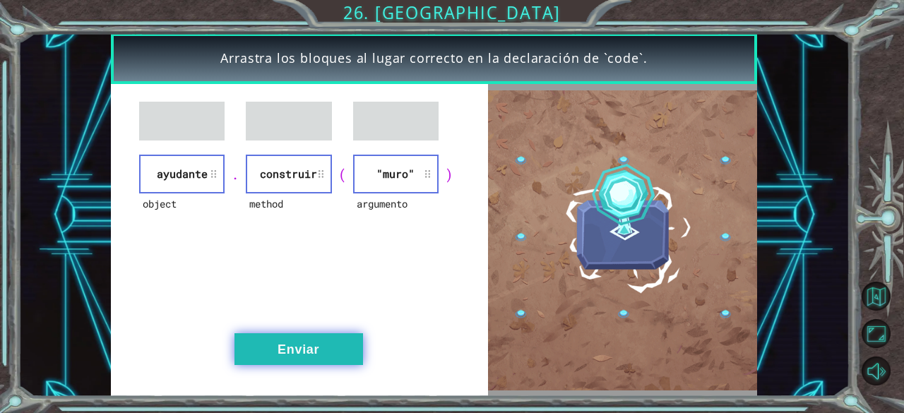
click at [319, 352] on button "Enviar" at bounding box center [298, 349] width 128 height 32
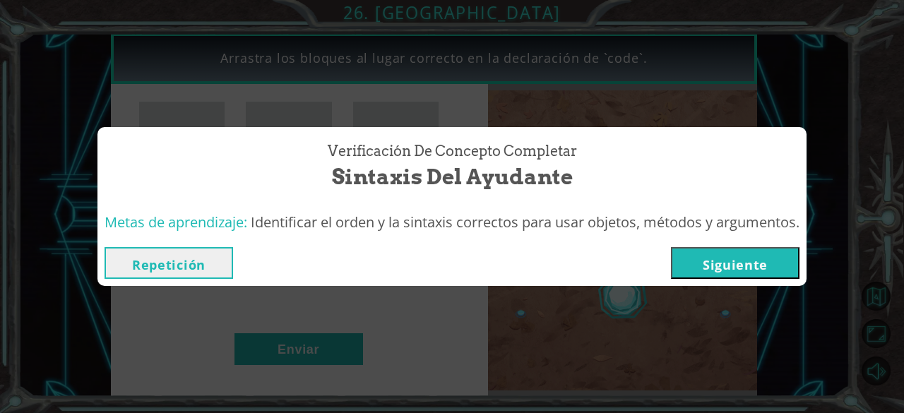
click at [709, 275] on button "Siguiente" at bounding box center [735, 263] width 128 height 32
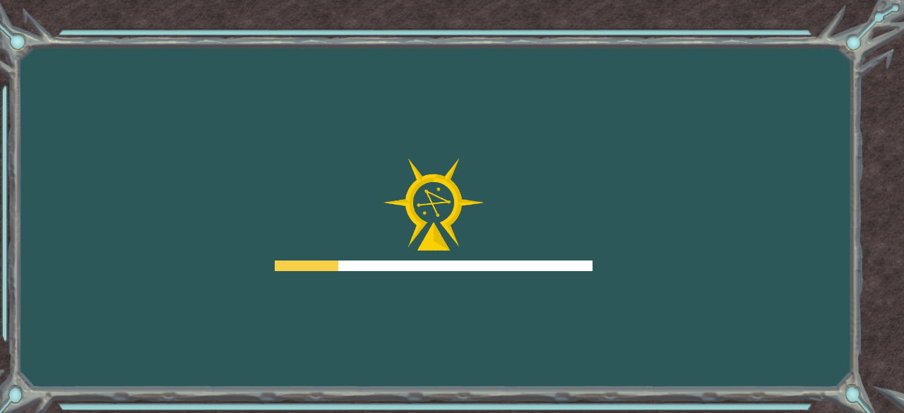
click at [716, 262] on div "Goals Error al cargar desde el servidor. Intenta refrescar la página. Necesitar…" at bounding box center [452, 206] width 904 height 413
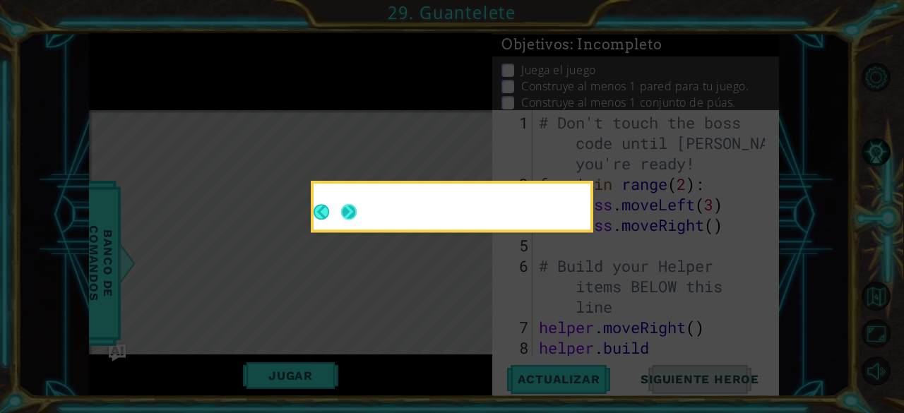
click at [350, 217] on button "Next" at bounding box center [349, 212] width 16 height 16
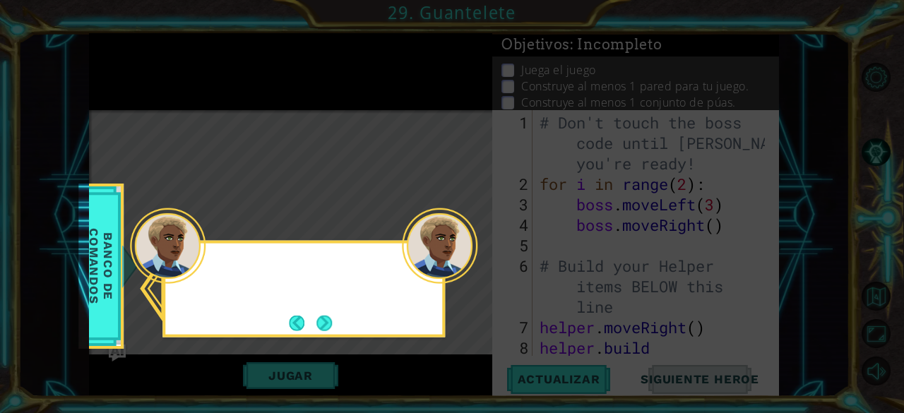
drag, startPoint x: 350, startPoint y: 217, endPoint x: 296, endPoint y: 297, distance: 97.1
click at [198, 268] on div at bounding box center [168, 246] width 76 height 76
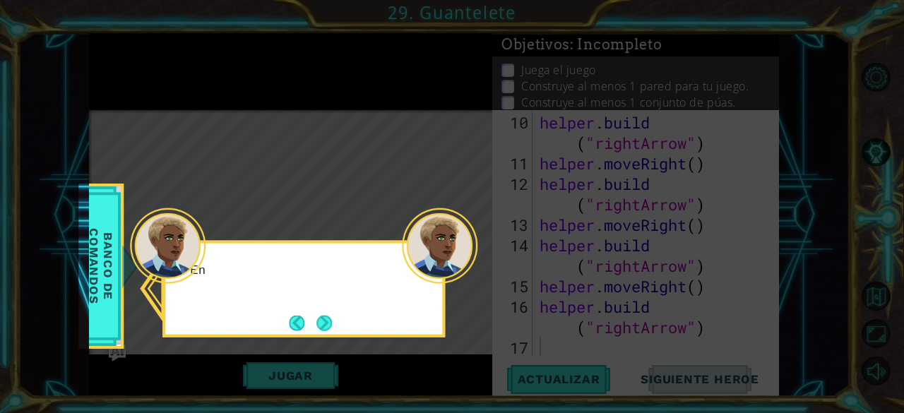
scroll to position [287, 0]
click at [335, 314] on div "En" at bounding box center [303, 289] width 282 height 97
click at [326, 320] on button "Next" at bounding box center [324, 323] width 16 height 16
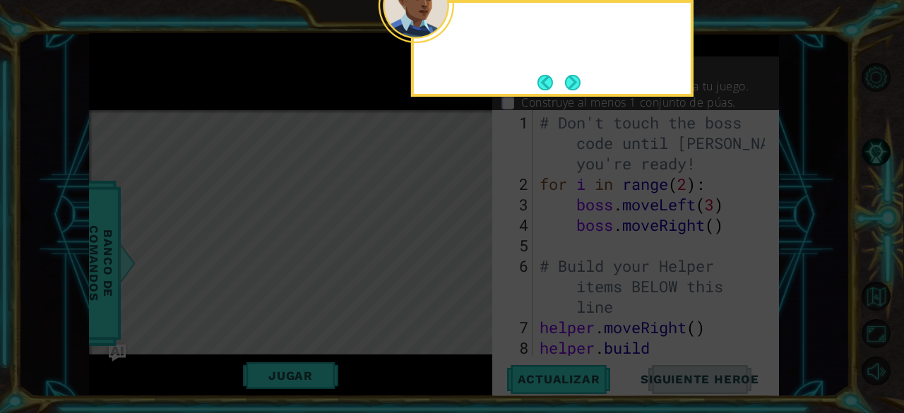
scroll to position [0, 0]
click at [326, 320] on icon at bounding box center [452, 62] width 904 height 702
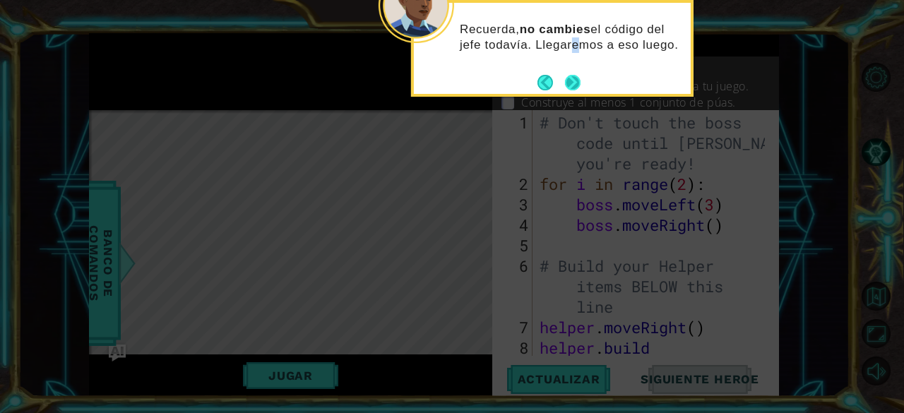
click at [572, 71] on div "Recuerda, no cambies el código del jefe todavía. Llegaremos a eso luego." at bounding box center [552, 41] width 277 height 77
click at [573, 77] on button "Next" at bounding box center [573, 83] width 16 height 16
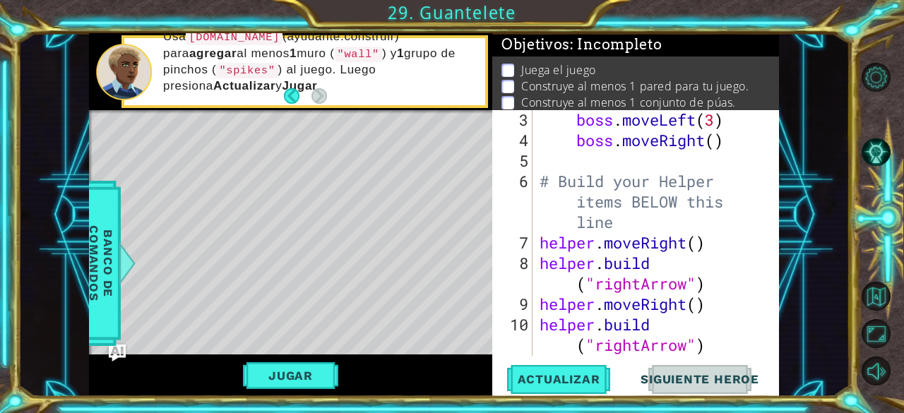
scroll to position [287, 0]
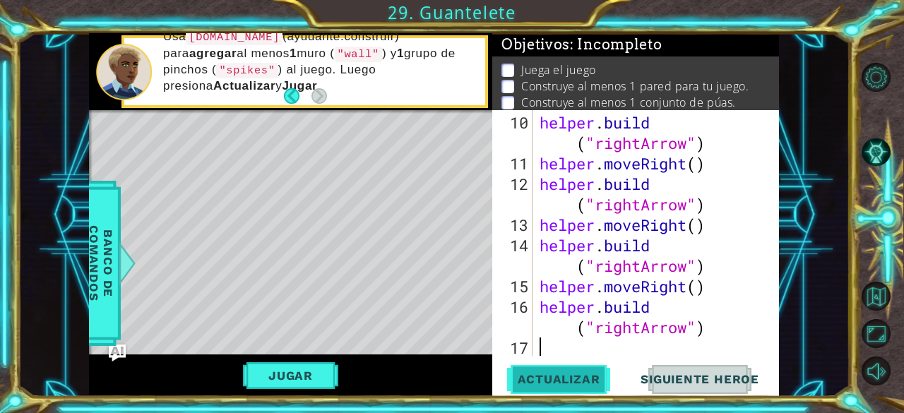
click at [534, 381] on span "Actualizar" at bounding box center [558, 379] width 111 height 14
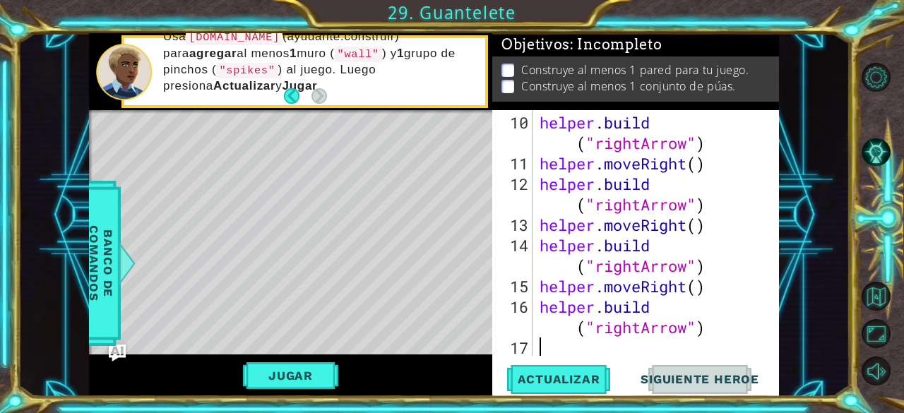
scroll to position [8, 0]
click at [556, 385] on span "Actualizar" at bounding box center [558, 379] width 111 height 14
click at [292, 396] on div "Jugar" at bounding box center [290, 375] width 403 height 42
click at [680, 360] on div "10 11 12 13 14 15 16 17 helper . build ( "rightArrow" ) helper . moveRight ( ) …" at bounding box center [635, 253] width 287 height 286
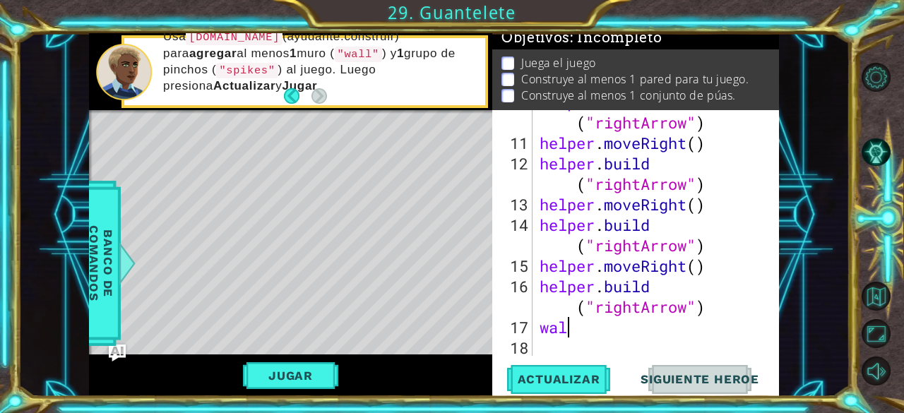
scroll to position [0, 0]
type textarea "w"
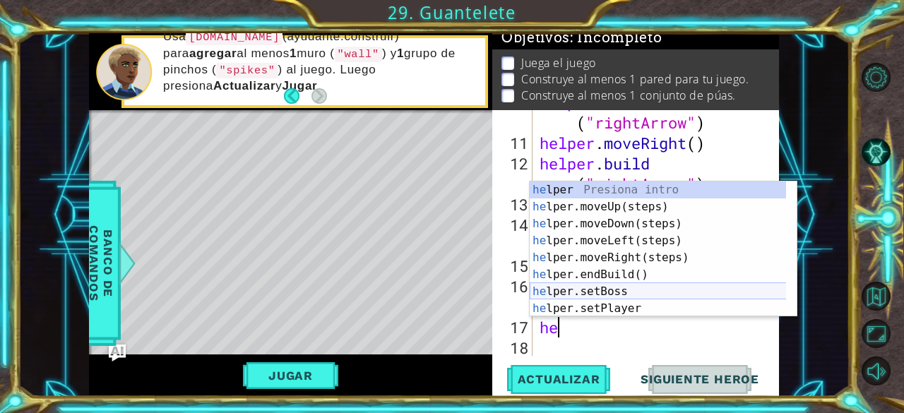
type textarea "h"
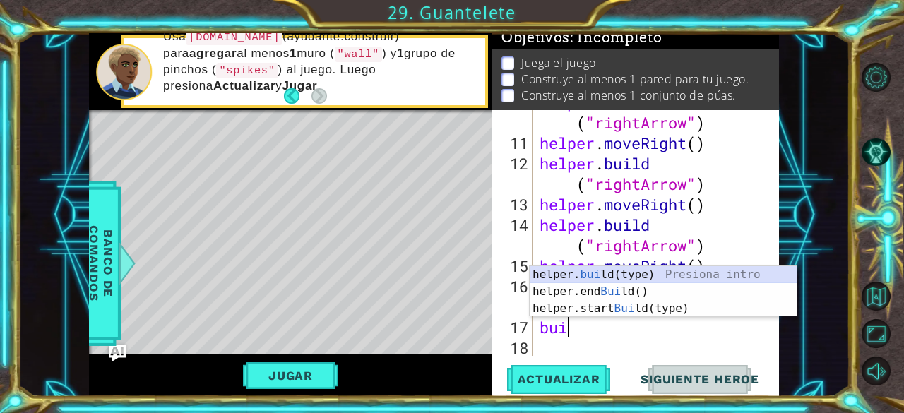
click at [624, 277] on div "helper. [PERSON_NAME](type) Presiona intro helper.end [PERSON_NAME]() Presiona …" at bounding box center [663, 308] width 268 height 85
type textarea "[DOMAIN_NAME]("wall")"
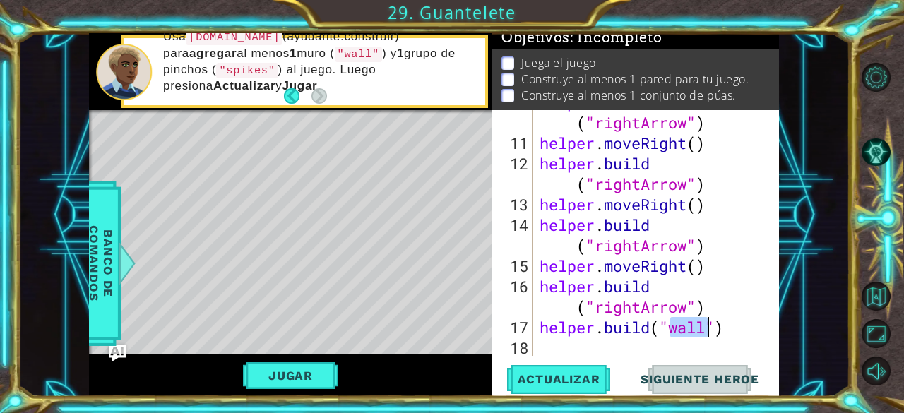
click at [762, 344] on div at bounding box center [768, 79] width 14 height 553
click at [740, 318] on div "helper . build ( "rightArrow" ) helper . moveRight ( ) helper . build ( "rightA…" at bounding box center [654, 245] width 236 height 307
click at [737, 304] on div "helper . build ( "rightArrow" ) helper . moveRight ( ) helper . build ( "rightA…" at bounding box center [654, 245] width 236 height 307
type textarea "[DOMAIN_NAME]("rightArrow")"
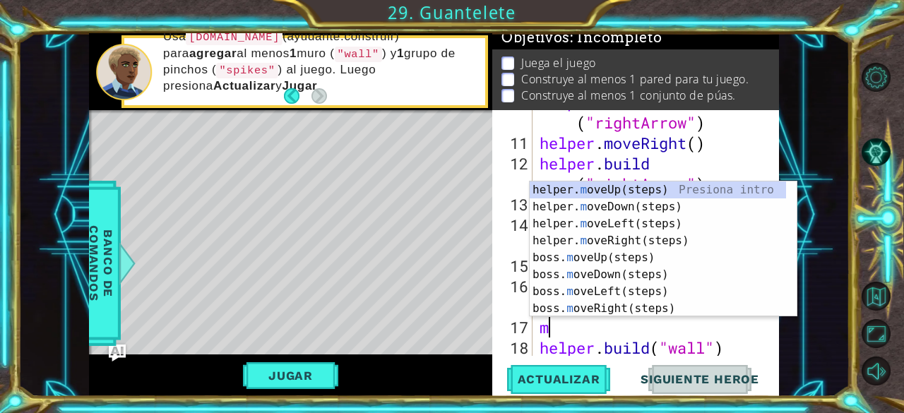
type textarea "mo"
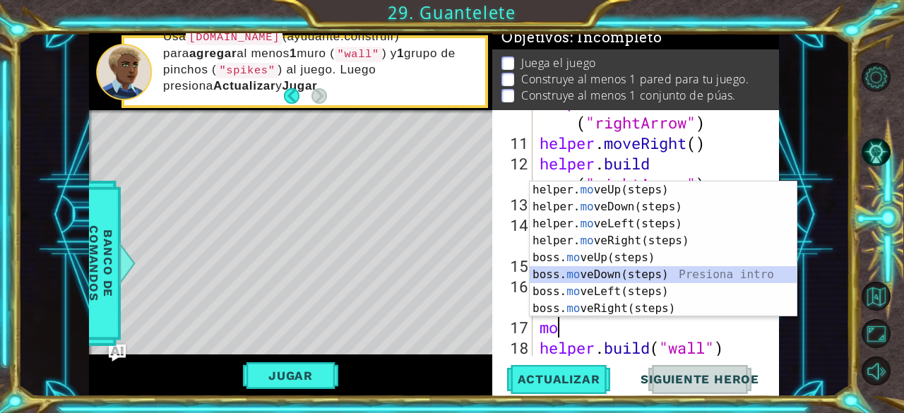
click at [661, 269] on div "helper. mo veUp(steps) Presiona intro helper. mo veDown(steps) Presiona intro h…" at bounding box center [663, 265] width 268 height 169
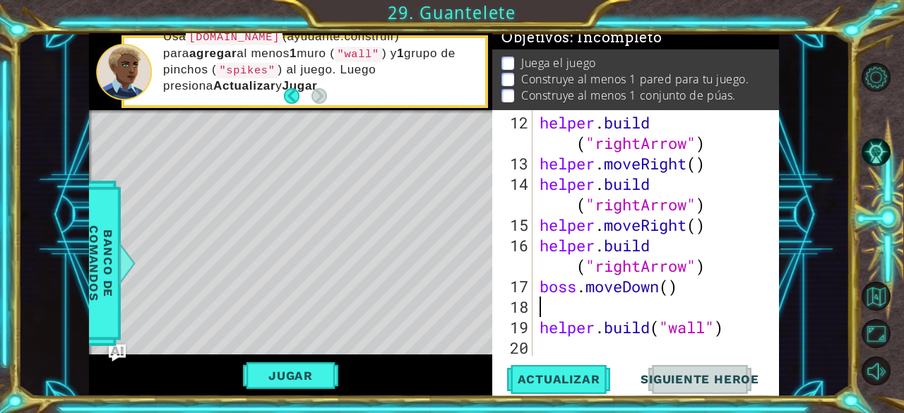
scroll to position [328, 0]
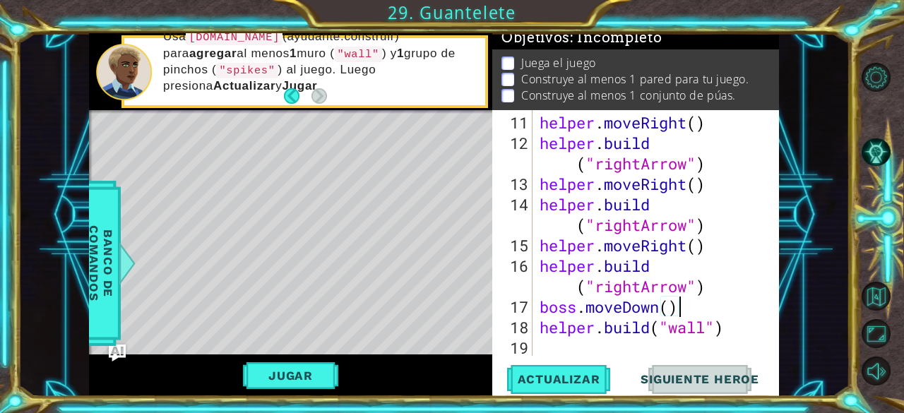
click at [739, 323] on div "helper . moveRight ( ) helper . build ( "rightArrow" ) helper . moveRight ( ) h…" at bounding box center [654, 255] width 236 height 287
type textarea "[DOMAIN_NAME]("wall")"
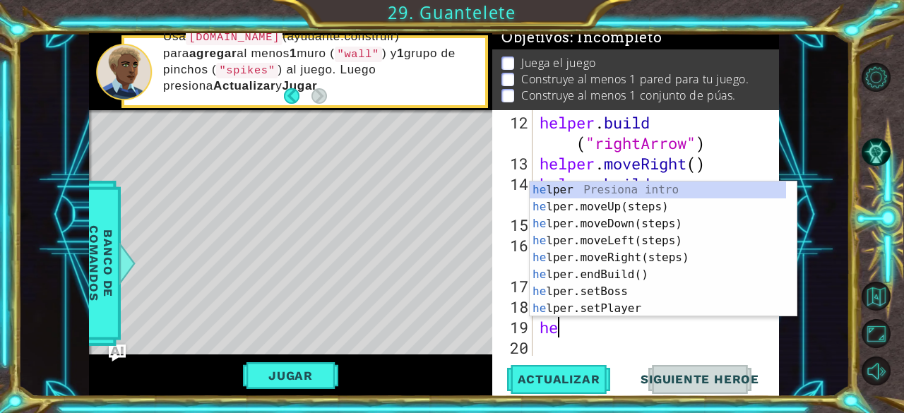
scroll to position [0, 0]
click at [696, 299] on div "hel per Presiona intro hel per.moveUp(steps) Presiona intro hel per.moveDown(st…" at bounding box center [657, 265] width 257 height 169
type textarea "p"
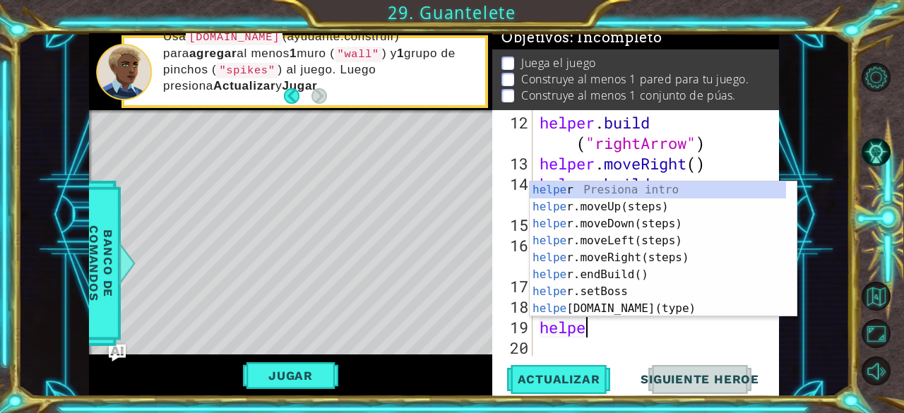
scroll to position [0, 1]
click at [666, 311] on div "helper Presiona intro helper .moveUp(steps) Presiona intro helper .moveDown(ste…" at bounding box center [657, 265] width 257 height 169
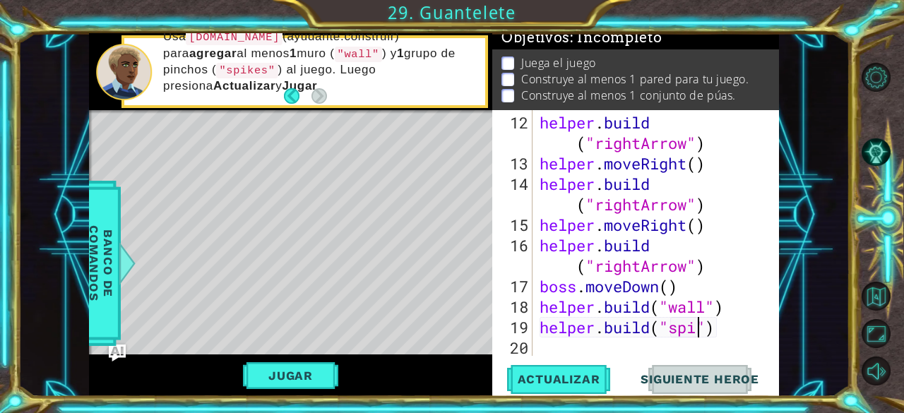
scroll to position [0, 8]
type textarea "[DOMAIN_NAME]("spikes")"
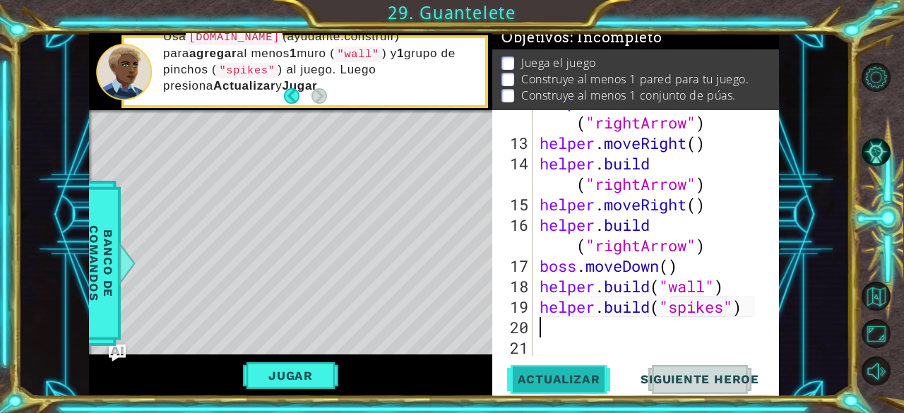
click at [580, 373] on span "Actualizar" at bounding box center [558, 379] width 111 height 14
click at [311, 371] on button "Jugar" at bounding box center [290, 375] width 95 height 27
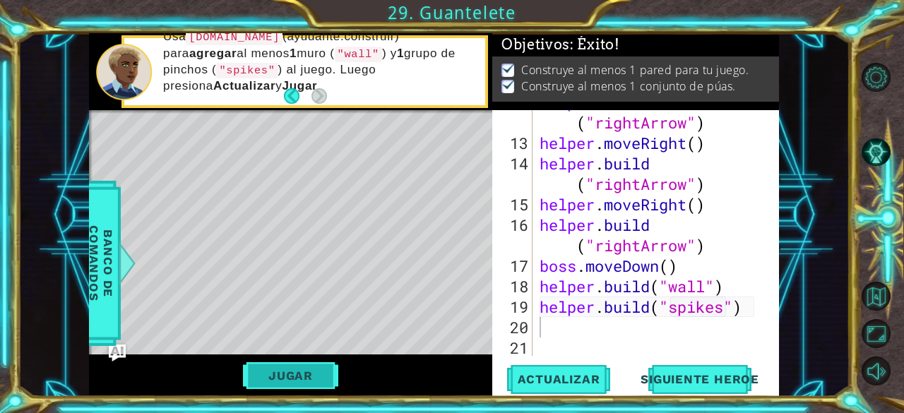
scroll to position [8, 0]
click at [662, 371] on button "Siguiente Heroe" at bounding box center [699, 379] width 147 height 29
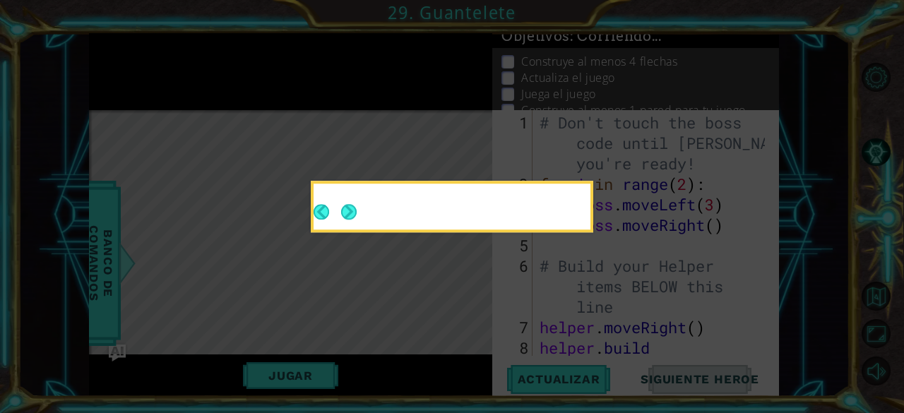
scroll to position [0, 0]
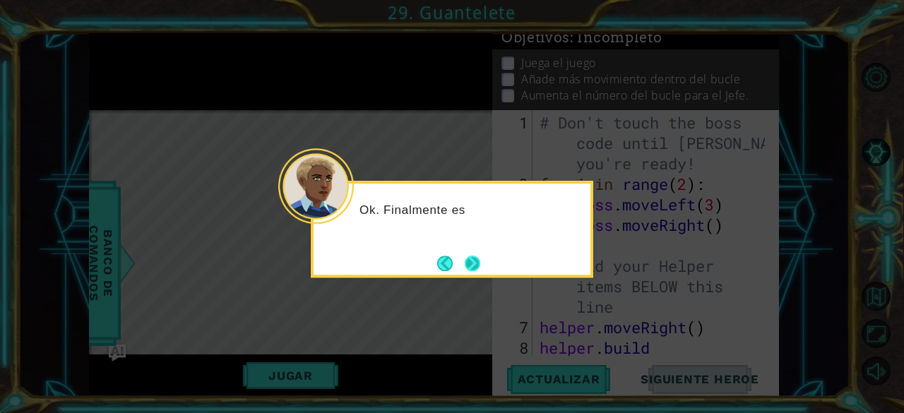
click at [464, 256] on button "Next" at bounding box center [472, 264] width 16 height 16
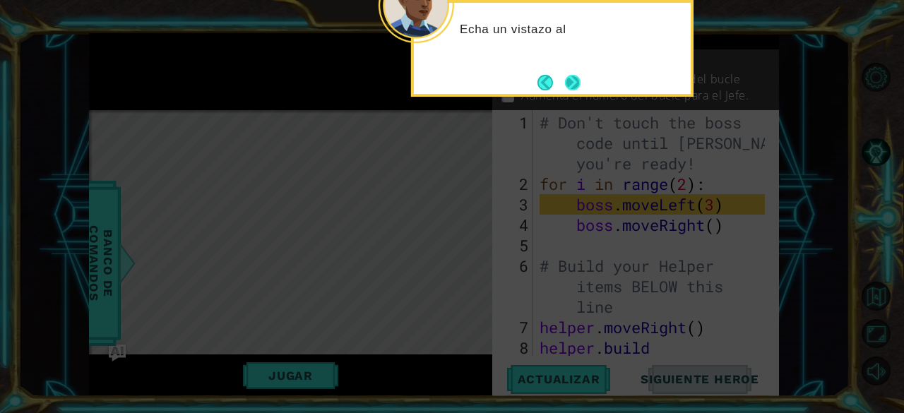
click at [565, 85] on button "Next" at bounding box center [573, 83] width 16 height 16
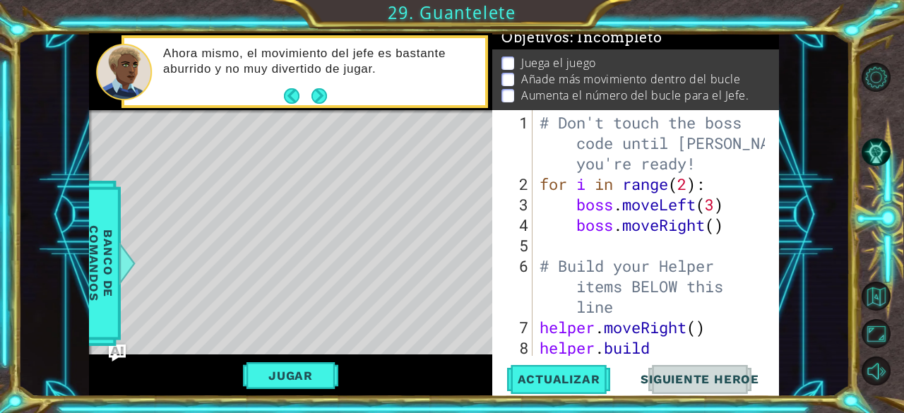
click at [680, 376] on span "Siguiente Heroe" at bounding box center [699, 379] width 147 height 14
click at [563, 377] on span "Actualizar" at bounding box center [558, 379] width 111 height 14
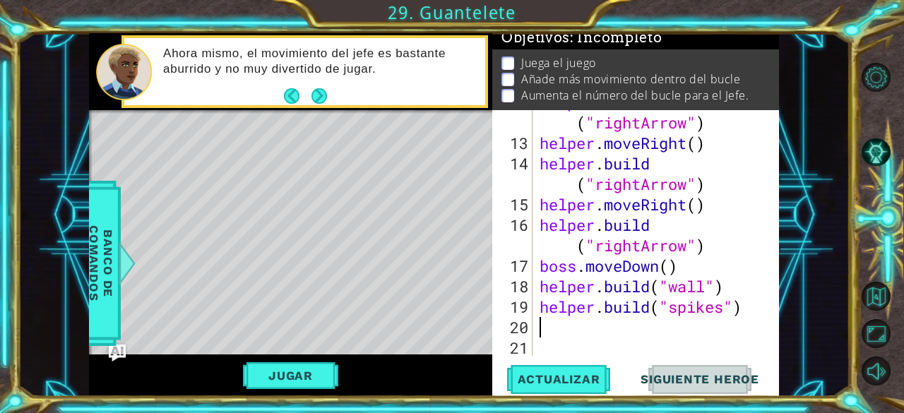
scroll to position [368, 0]
click at [608, 324] on div "helper . build ( "rightArrow" ) helper . moveRight ( ) helper . build ( "rightA…" at bounding box center [654, 245] width 236 height 307
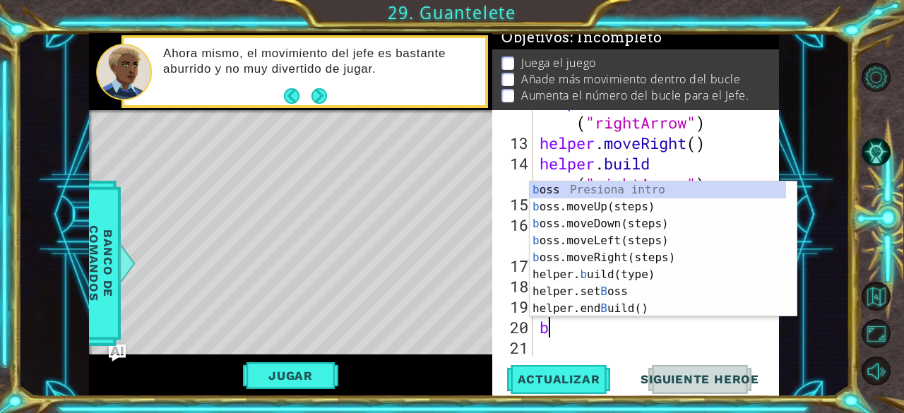
type textarea "bo"
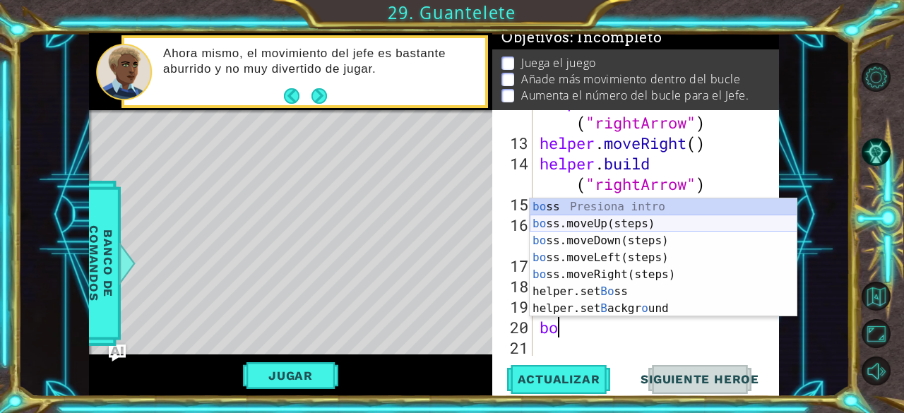
click at [614, 225] on div "bo ss Presiona intro bo ss.moveUp(steps) Presiona intro bo ss.moveDown(steps) P…" at bounding box center [663, 274] width 268 height 152
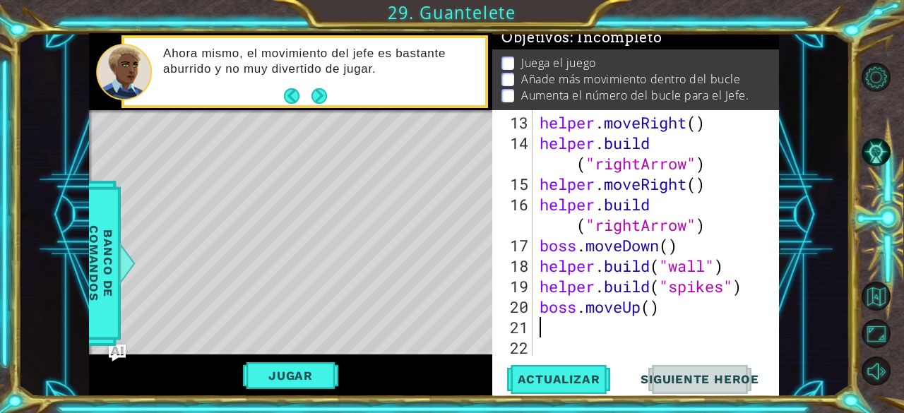
scroll to position [389, 0]
click at [649, 312] on div "helper . moveRight ( ) helper . build ( "rightArrow" ) helper . moveRight ( ) h…" at bounding box center [654, 255] width 236 height 287
type textarea "boss.moveUp(2)"
click at [695, 307] on div "helper . moveRight ( ) helper . build ( "rightArrow" ) helper . moveRight ( ) h…" at bounding box center [654, 255] width 236 height 287
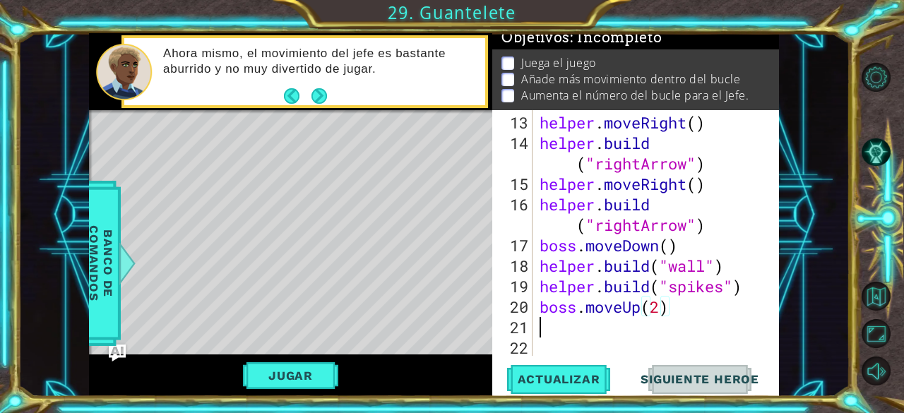
scroll to position [0, 0]
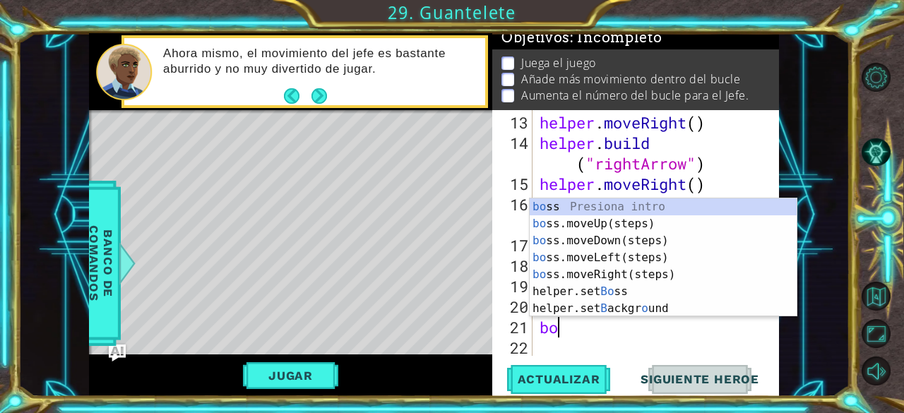
type textarea "b"
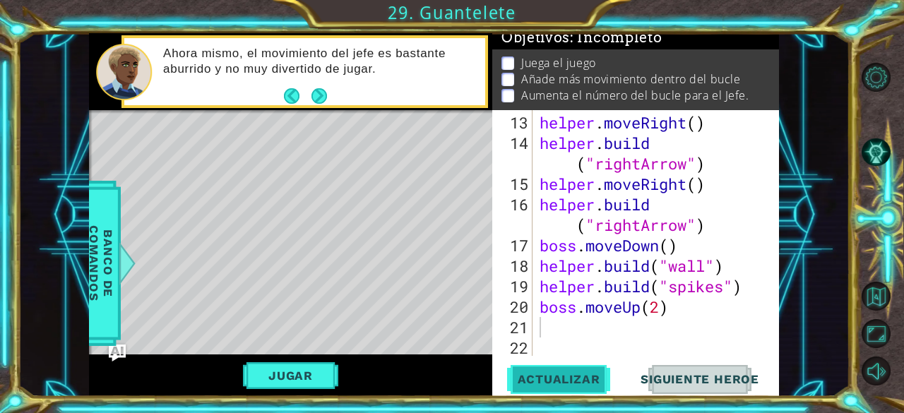
click at [579, 373] on span "Actualizar" at bounding box center [558, 379] width 111 height 14
click at [328, 368] on button "Jugar" at bounding box center [290, 375] width 95 height 27
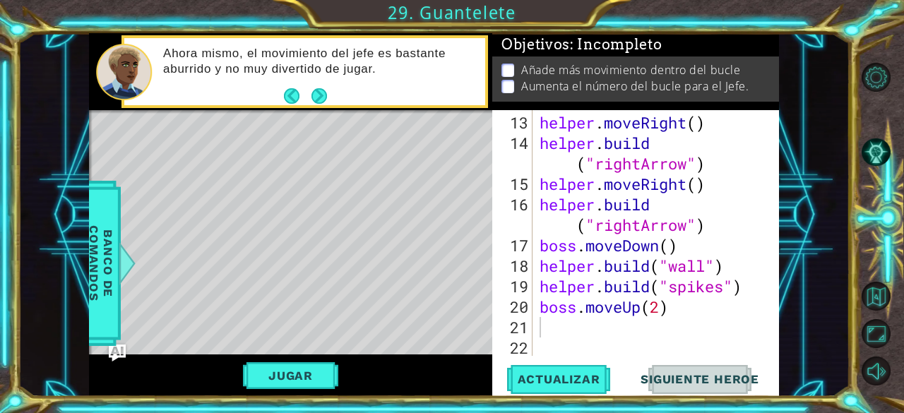
scroll to position [409, 0]
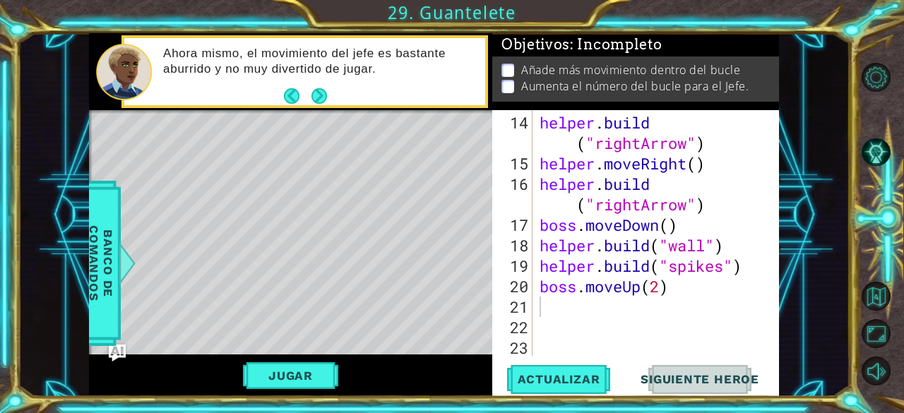
click at [677, 299] on div "helper . build ( "rightArrow" ) helper . moveRight ( ) helper . build ( "rightA…" at bounding box center [654, 265] width 236 height 307
click at [673, 277] on div "helper . build ( "rightArrow" ) helper . moveRight ( ) helper . build ( "rightA…" at bounding box center [654, 265] width 236 height 307
type textarea "boss.moveUp(2)"
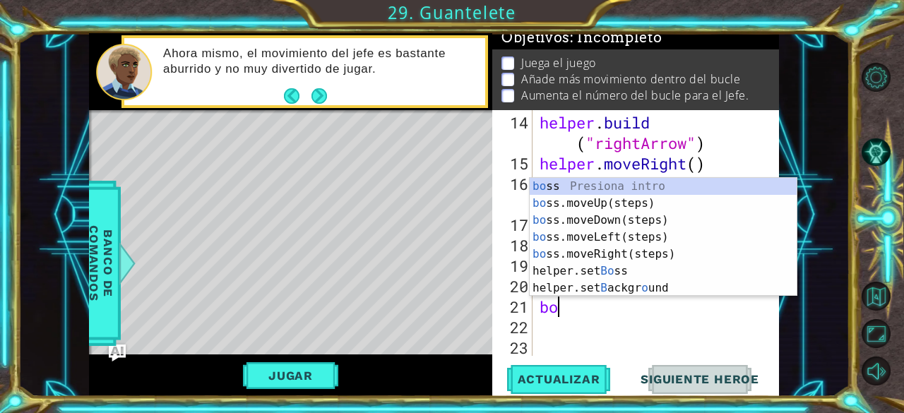
type textarea "b"
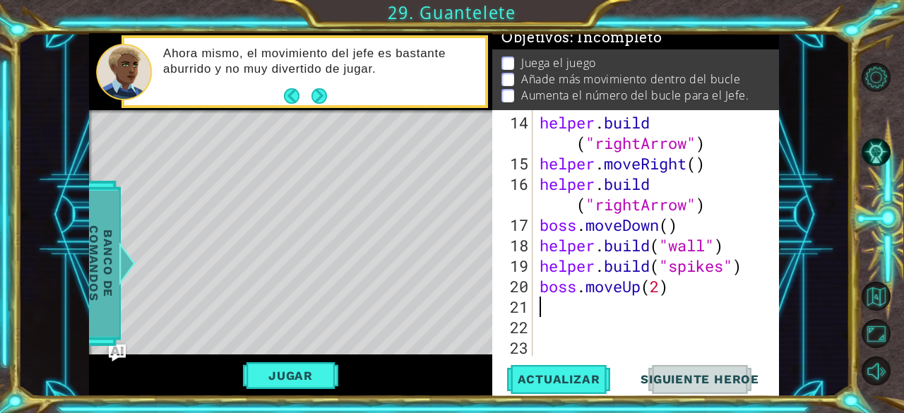
click at [93, 244] on span "Banco de comandos" at bounding box center [101, 263] width 37 height 146
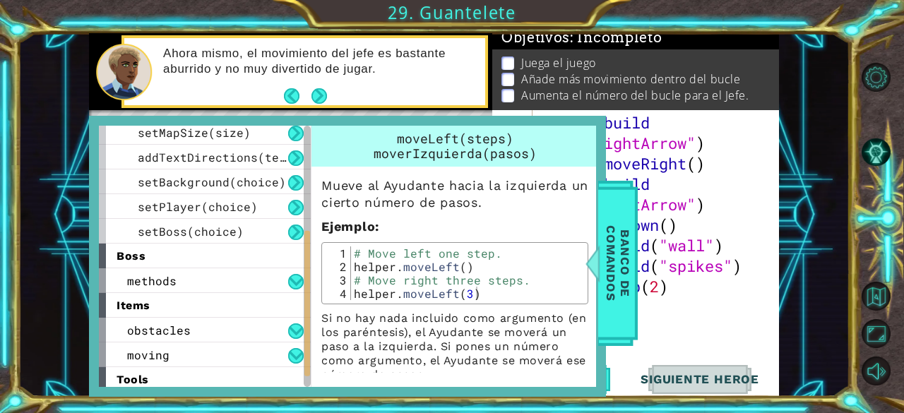
scroll to position [212, 0]
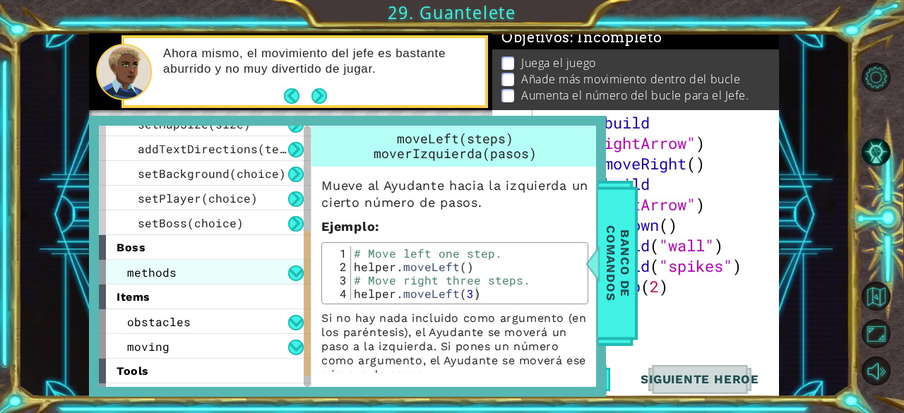
drag, startPoint x: 212, startPoint y: 286, endPoint x: 218, endPoint y: 279, distance: 9.5
click at [212, 285] on div "items" at bounding box center [205, 296] width 212 height 25
click at [218, 279] on div "methods" at bounding box center [205, 272] width 212 height 25
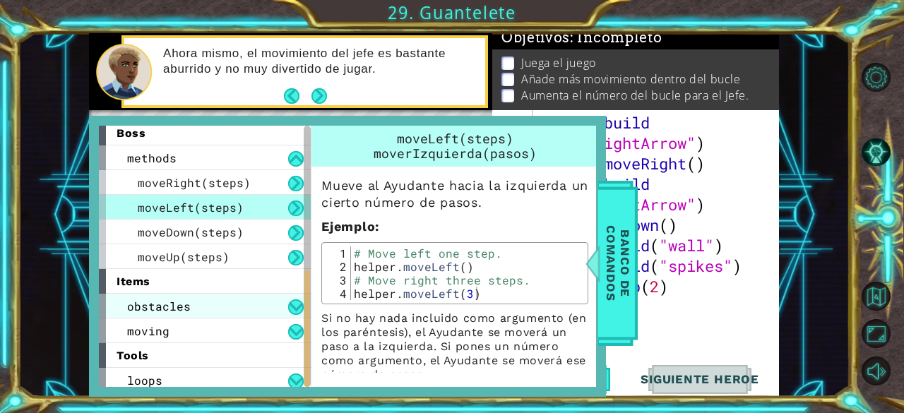
scroll to position [332, 0]
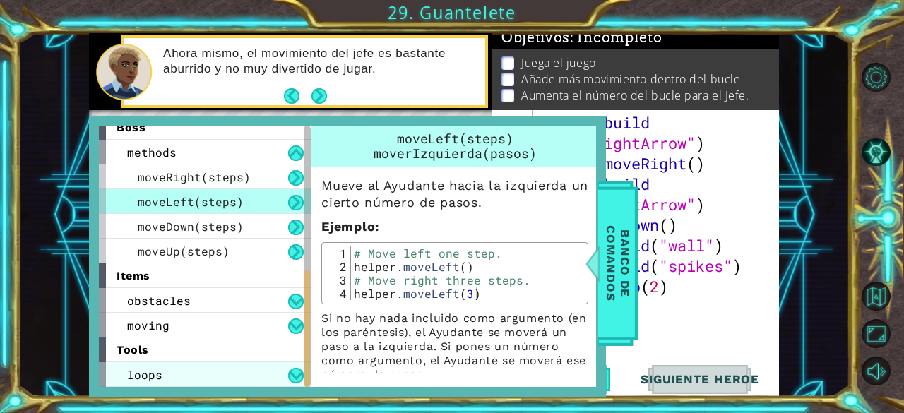
click at [174, 381] on div "loops" at bounding box center [205, 374] width 212 height 25
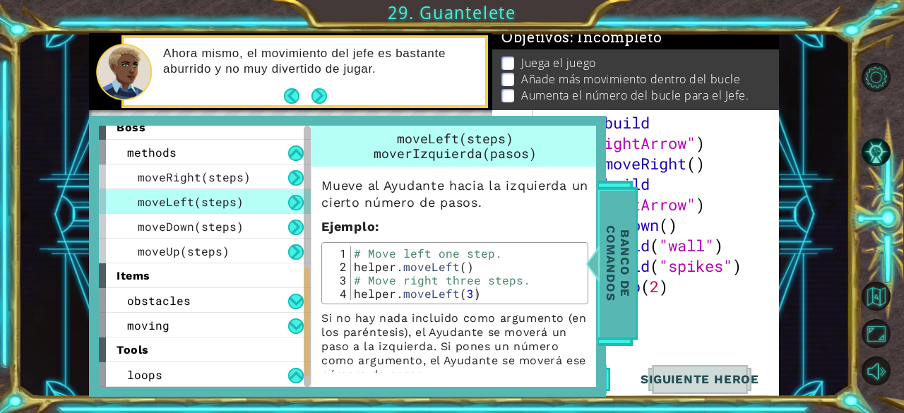
click at [612, 265] on span "Banco de comandos" at bounding box center [617, 263] width 37 height 146
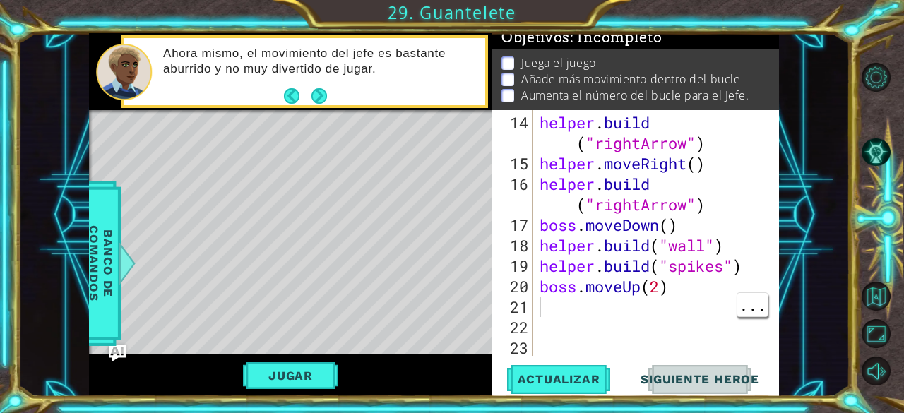
click at [627, 311] on div "helper . build ( "rightArrow" ) helper . moveRight ( ) helper . build ( "rightA…" at bounding box center [654, 265] width 236 height 307
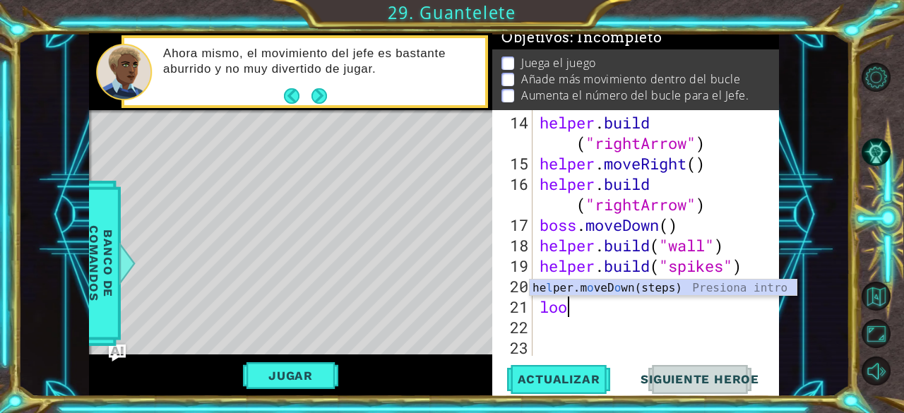
scroll to position [0, 0]
type textarea "loop"
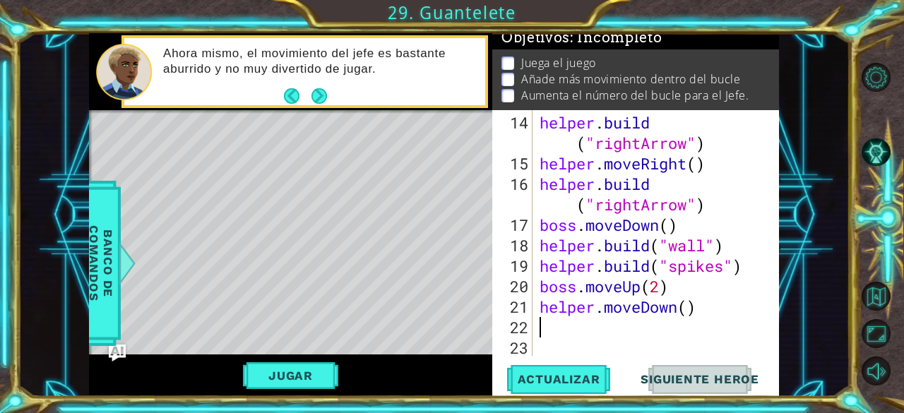
type textarea "loop"
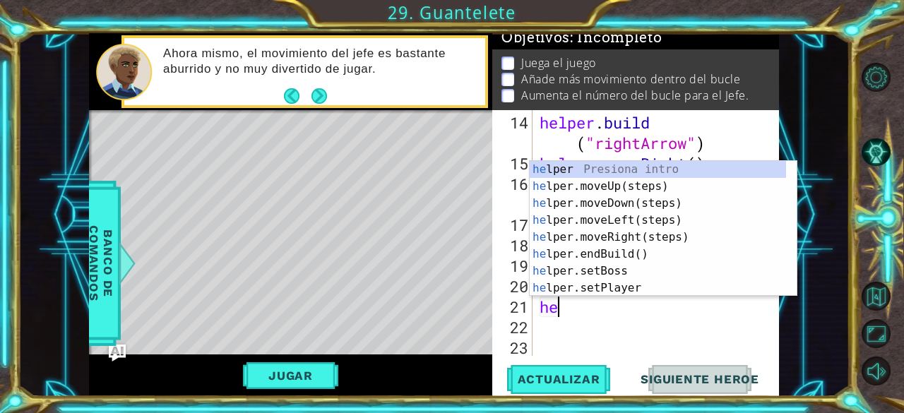
type textarea "h"
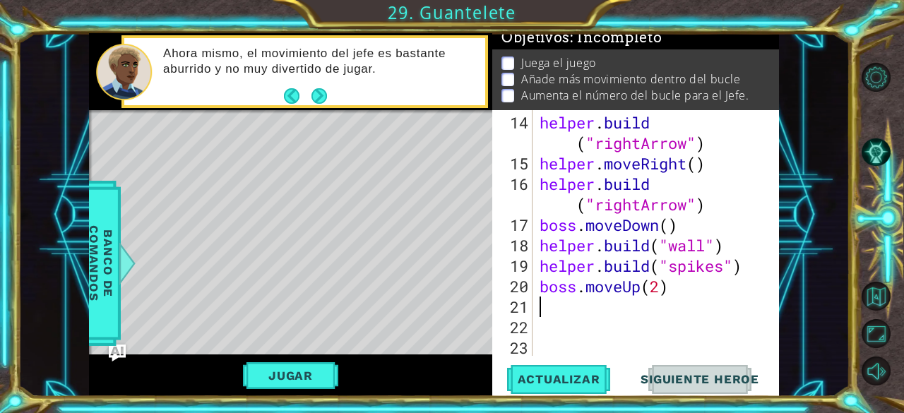
type textarea "boss.moveUp(2)"
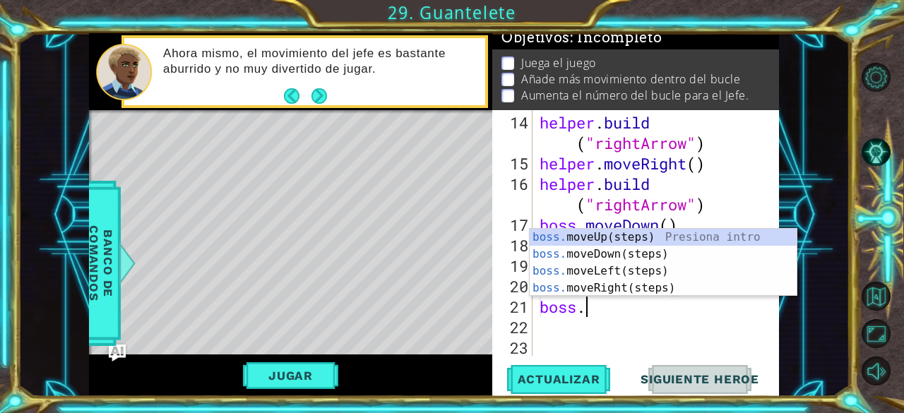
scroll to position [0, 1]
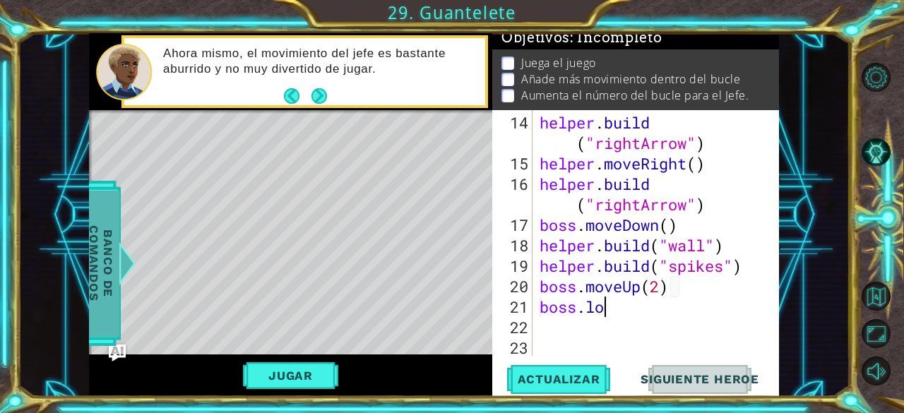
type textarea "boss.lo"
click at [100, 270] on span "Banco de comandos" at bounding box center [101, 263] width 37 height 146
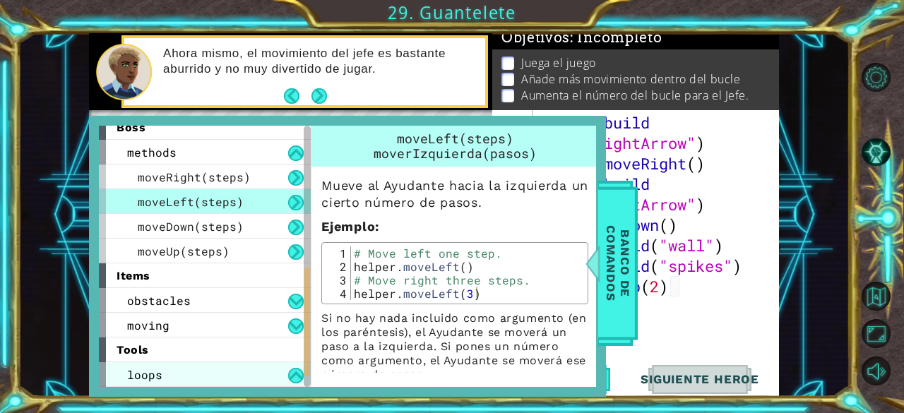
click at [174, 378] on div "loops" at bounding box center [205, 374] width 212 height 25
click at [174, 377] on div "loops" at bounding box center [205, 374] width 212 height 25
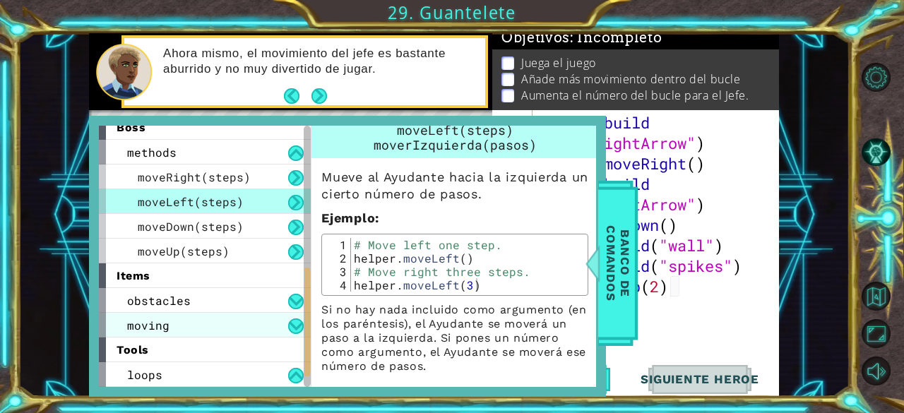
scroll to position [16, 0]
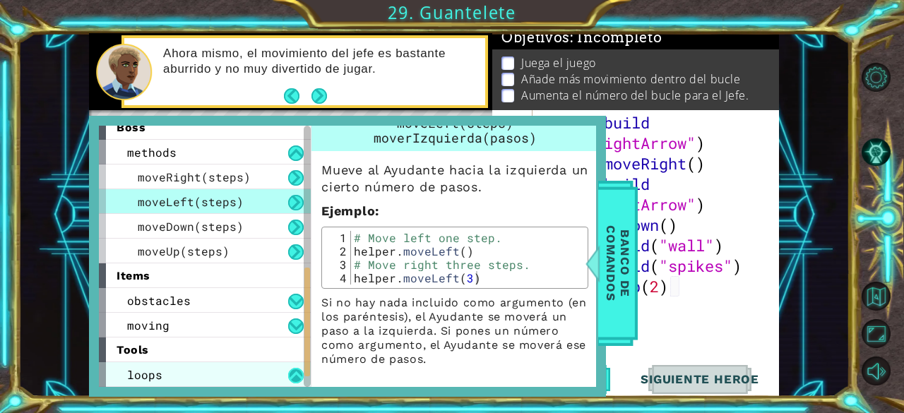
click at [294, 375] on button at bounding box center [296, 376] width 16 height 16
click at [232, 368] on div "loops" at bounding box center [205, 374] width 212 height 25
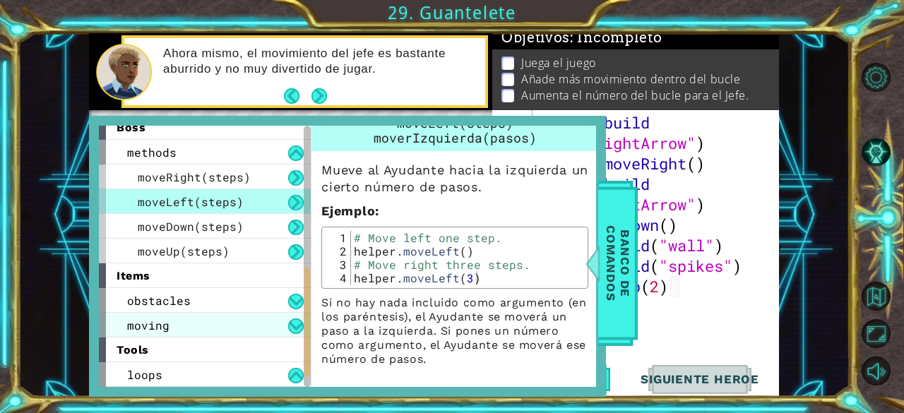
click at [216, 328] on div "moving" at bounding box center [205, 325] width 212 height 25
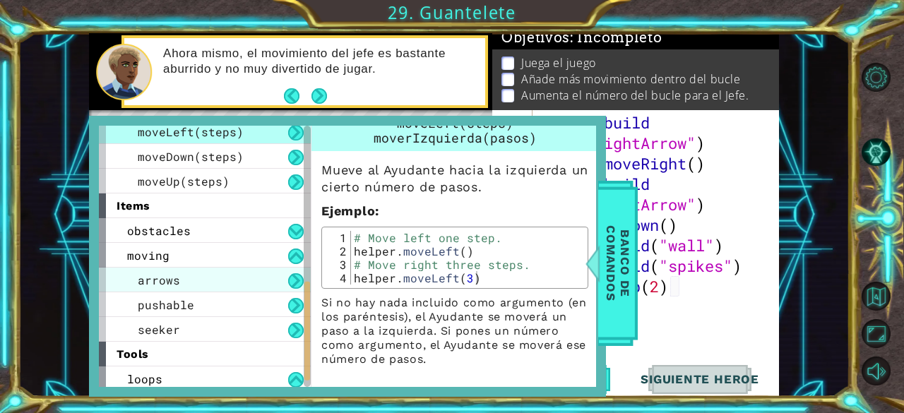
scroll to position [431, 0]
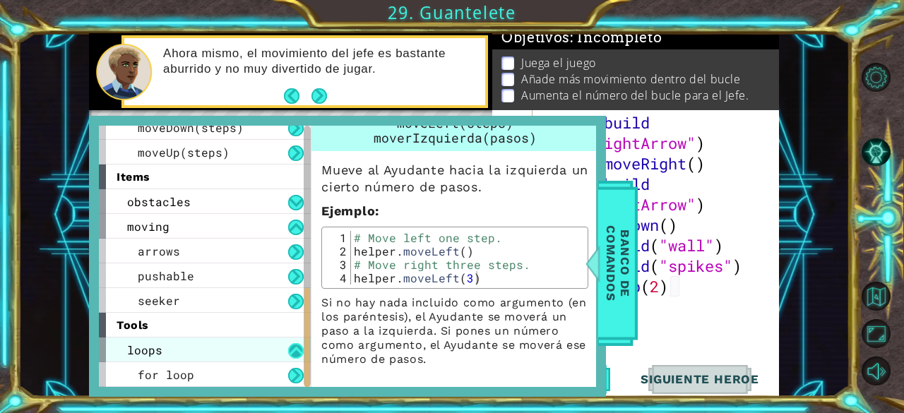
click at [296, 351] on button at bounding box center [296, 351] width 16 height 16
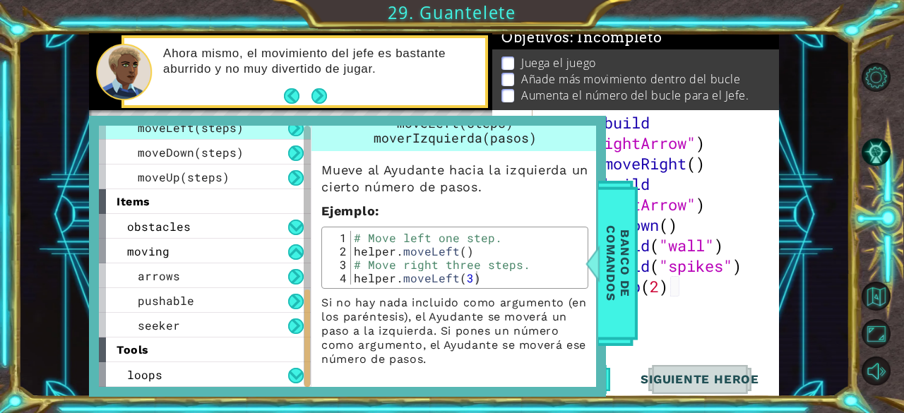
click at [296, 368] on button at bounding box center [296, 376] width 16 height 16
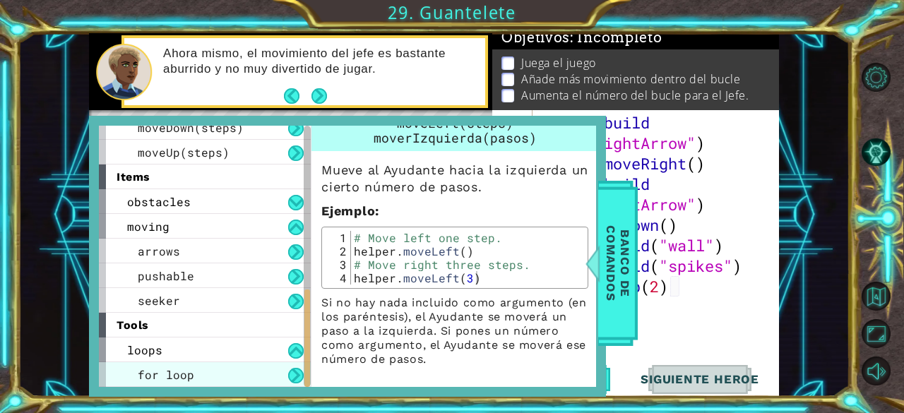
click at [260, 372] on div "for loop" at bounding box center [205, 374] width 212 height 25
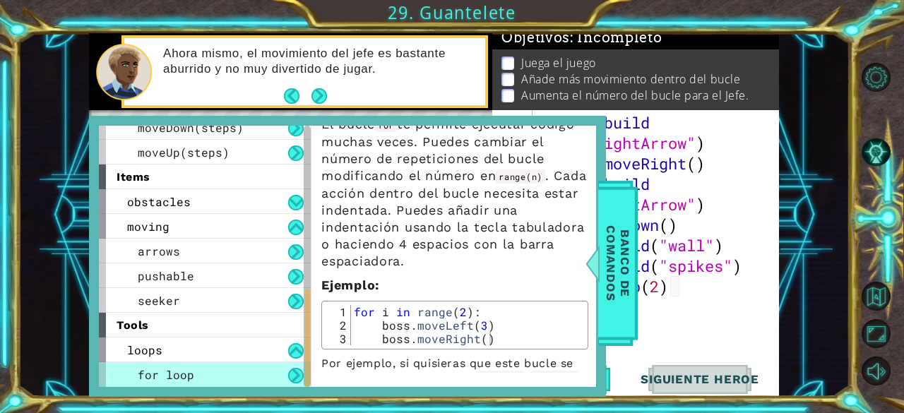
scroll to position [95, 0]
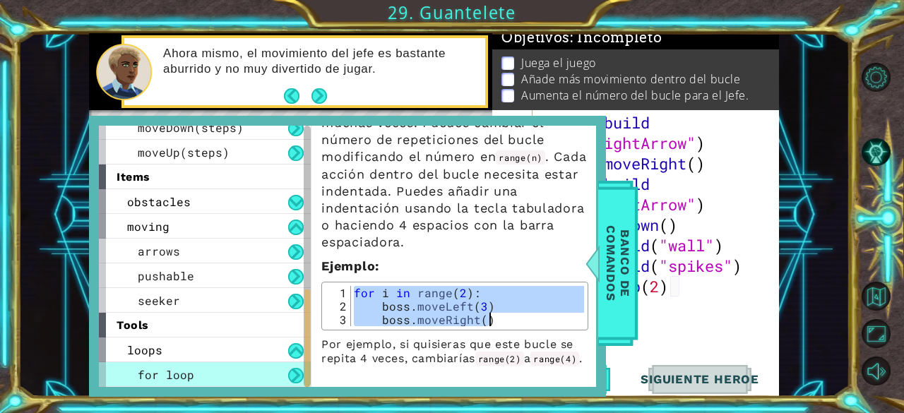
drag, startPoint x: 365, startPoint y: 279, endPoint x: 492, endPoint y: 316, distance: 132.5
click at [492, 316] on div "El bucle for te permite ejecutar código muchas veces. Puedes cambiar el número …" at bounding box center [454, 226] width 287 height 280
type textarea "boss.moveLeft(3) boss.moveRight()"
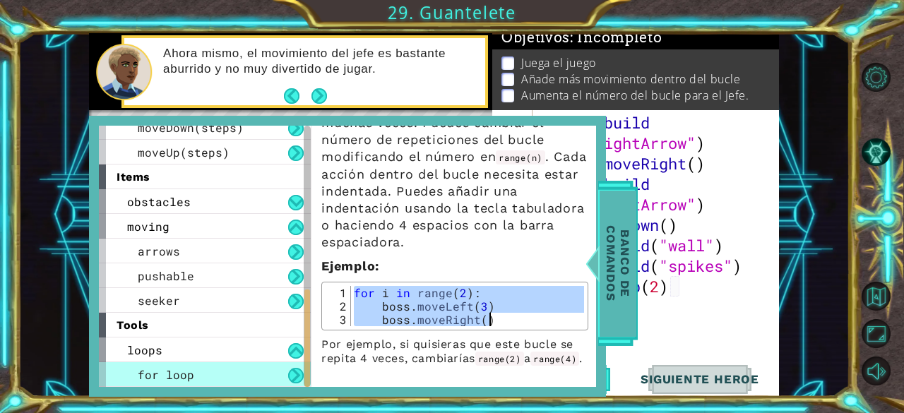
click at [609, 252] on span "Banco de comandos" at bounding box center [617, 263] width 37 height 146
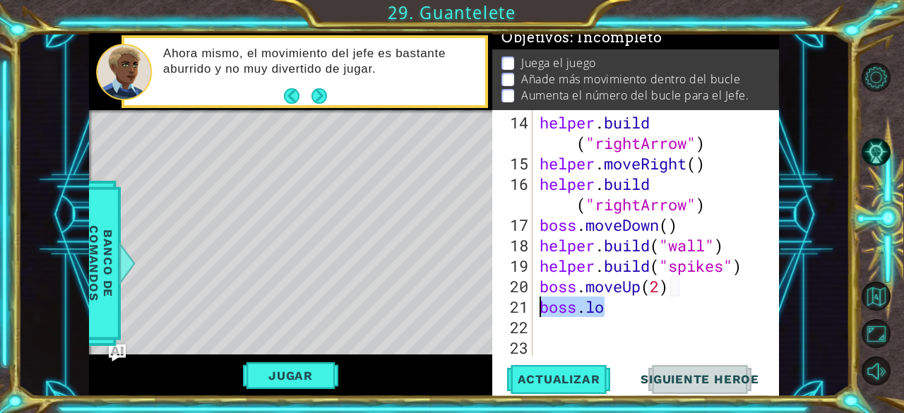
drag, startPoint x: 625, startPoint y: 306, endPoint x: 541, endPoint y: 308, distance: 83.3
click at [541, 308] on div "helper . build ( "rightArrow" ) helper . moveRight ( ) helper . build ( "rightA…" at bounding box center [654, 265] width 236 height 307
paste textarea "boss.moveRight()"
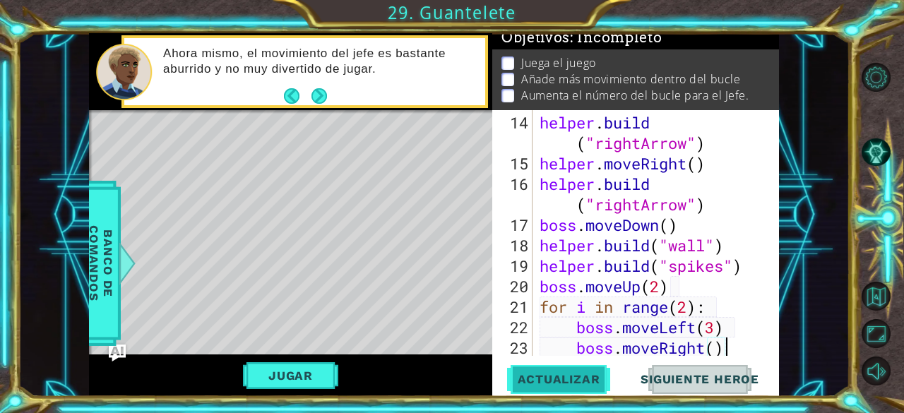
click at [582, 378] on span "Actualizar" at bounding box center [558, 379] width 111 height 14
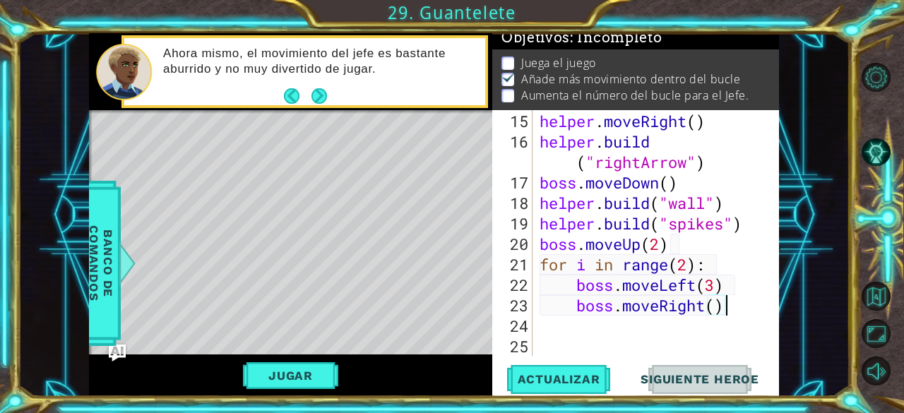
click at [714, 306] on div "helper . moveRight ( ) helper . build ( "rightArrow" ) boss . moveDown ( ) help…" at bounding box center [654, 254] width 236 height 287
click at [718, 289] on div "helper . moveRight ( ) helper . build ( "rightArrow" ) boss . moveDown ( ) help…" at bounding box center [654, 254] width 236 height 287
type textarea "boss.moveLeft(4)"
click at [573, 382] on span "Actualizar" at bounding box center [558, 379] width 111 height 14
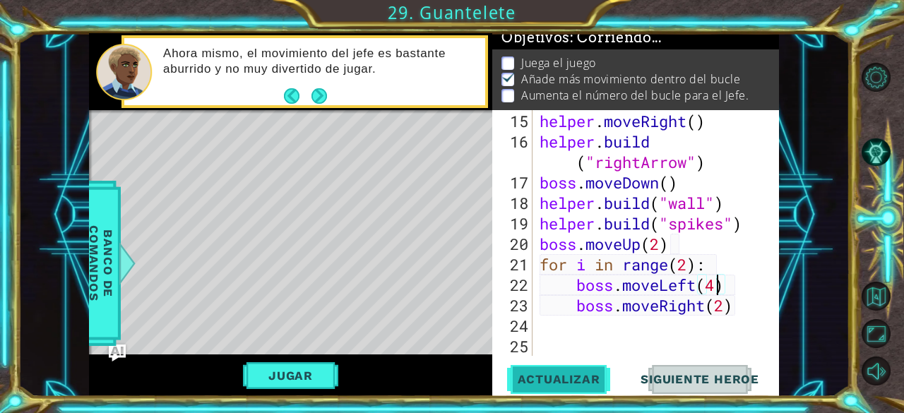
click at [573, 382] on span "Actualizar" at bounding box center [558, 379] width 111 height 14
click at [735, 320] on div "helper . moveRight ( ) helper . build ( "rightArrow" ) boss . moveDown ( ) help…" at bounding box center [654, 254] width 236 height 287
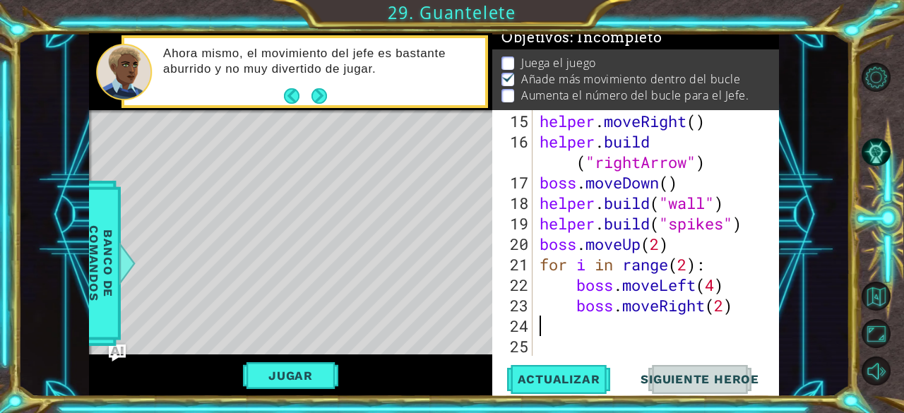
scroll to position [0, 0]
click at [592, 276] on div "helper . moveRight ( ) helper . build ( "rightArrow" ) boss . moveDown ( ) help…" at bounding box center [654, 254] width 236 height 287
click at [583, 267] on div "helper . moveRight ( ) helper . build ( "rightArrow" ) boss . moveDown ( ) help…" at bounding box center [654, 254] width 236 height 287
click at [689, 272] on div "helper . moveRight ( ) helper . build ( "rightArrow" ) boss . moveDown ( ) help…" at bounding box center [654, 254] width 236 height 287
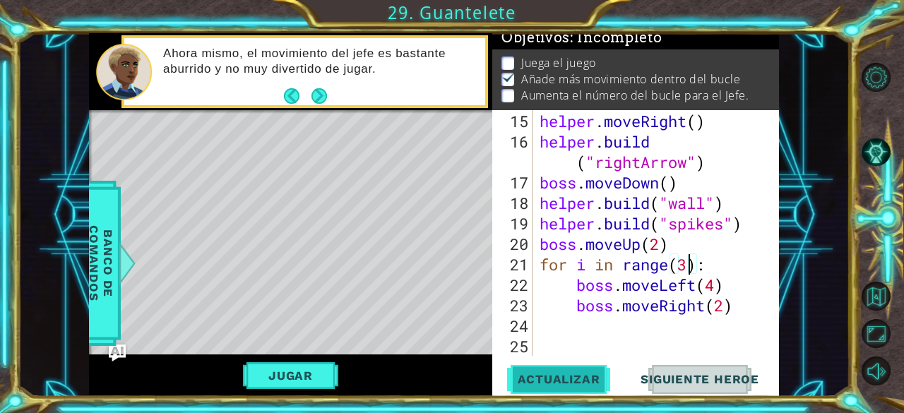
type textarea "for i in range(3):"
click at [547, 380] on span "Actualizar" at bounding box center [558, 379] width 111 height 14
click at [547, 385] on span "Actualizar" at bounding box center [558, 379] width 111 height 14
click at [316, 379] on button "Jugar" at bounding box center [290, 375] width 95 height 27
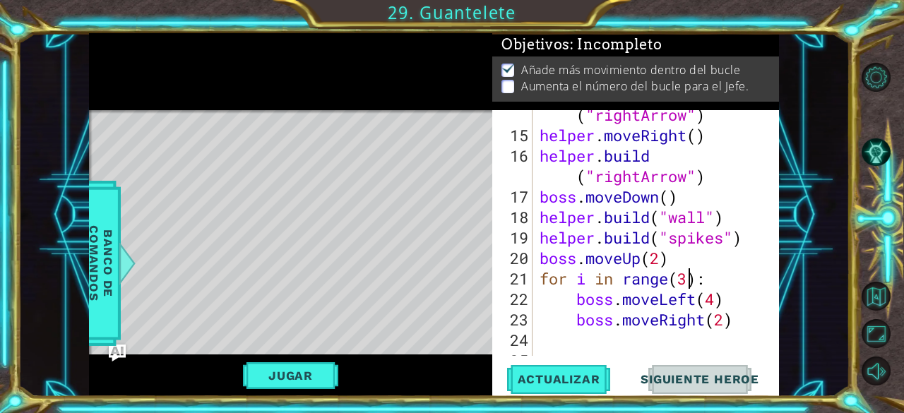
scroll to position [471, 0]
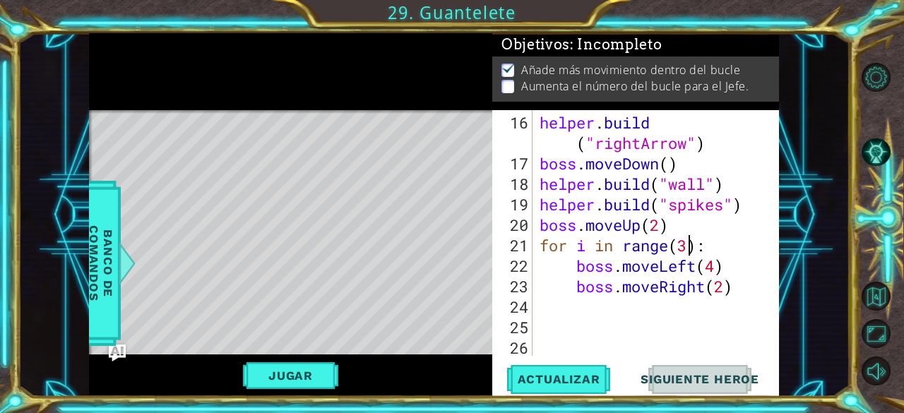
click at [706, 330] on div "helper . build ( "rightArrow" ) boss . moveDown ( ) helper . build ( "wall" ) h…" at bounding box center [654, 265] width 236 height 307
click at [662, 306] on div "helper . build ( "rightArrow" ) boss . moveDown ( ) helper . build ( "wall" ) h…" at bounding box center [654, 265] width 236 height 307
paste textarea "boss.moveRight()"
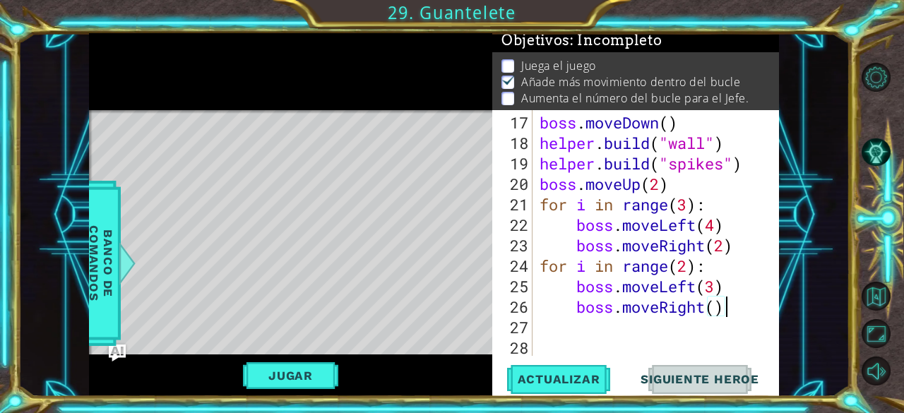
scroll to position [512, 0]
click at [706, 289] on div "boss . moveDown ( ) helper . build ( "wall" ) helper . build ( "spikes" ) boss …" at bounding box center [654, 255] width 236 height 287
click at [700, 311] on div "boss . moveDown ( ) helper . build ( "wall" ) helper . build ( "spikes" ) boss …" at bounding box center [654, 255] width 236 height 287
type textarea "boss.moveRight()"
click at [707, 317] on div "boss . moveDown ( ) helper . build ( "wall" ) helper . build ( "spikes" ) boss …" at bounding box center [654, 255] width 236 height 287
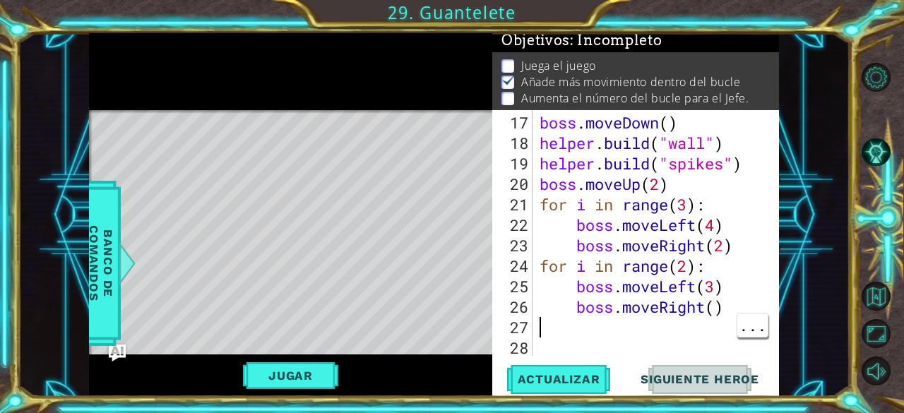
click at [702, 313] on div "boss . moveDown ( ) helper . build ( "wall" ) helper . build ( "spikes" ) boss …" at bounding box center [654, 255] width 236 height 287
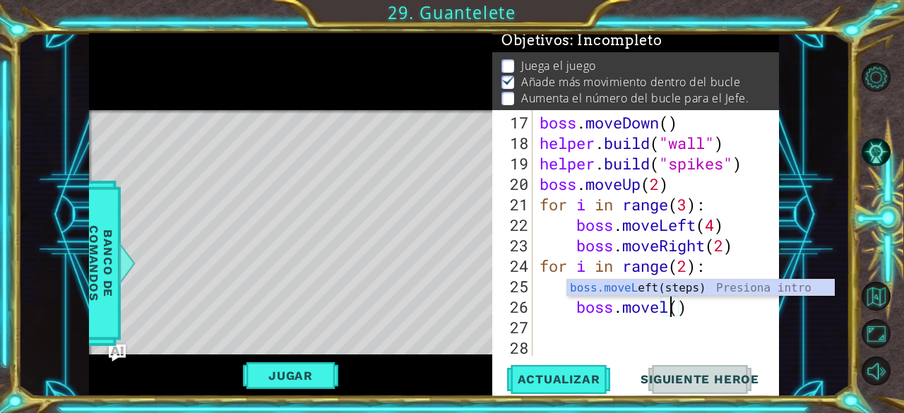
scroll to position [0, 6]
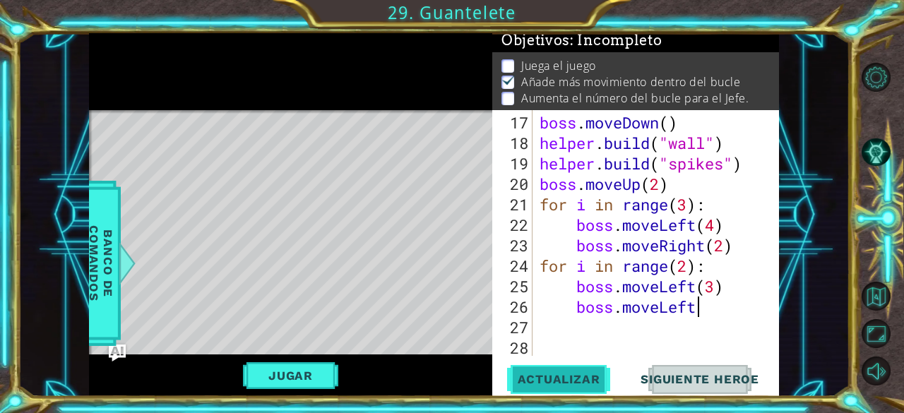
click at [584, 377] on span "Actualizar" at bounding box center [558, 379] width 111 height 14
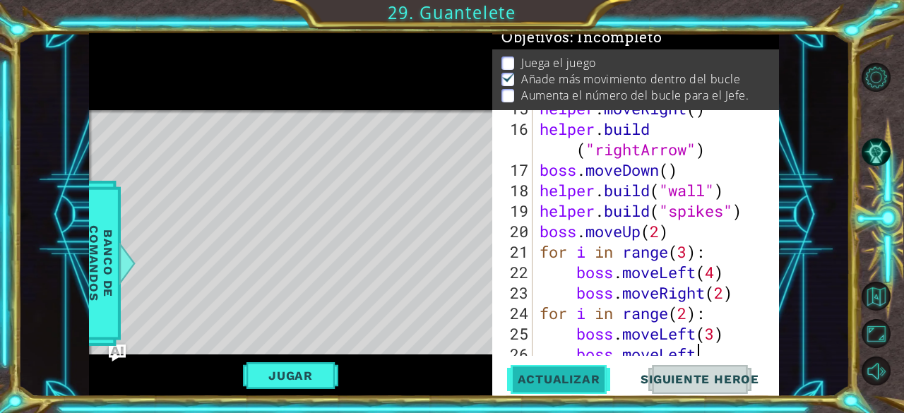
scroll to position [464, 0]
click at [683, 256] on div "helper . moveRight ( ) helper . build ( "rightArrow" ) boss . moveDown ( ) help…" at bounding box center [654, 241] width 236 height 287
click at [688, 256] on div "helper . moveRight ( ) helper . build ( "rightArrow" ) boss . moveDown ( ) help…" at bounding box center [654, 241] width 236 height 287
click at [556, 372] on span "Actualizar" at bounding box center [558, 379] width 111 height 14
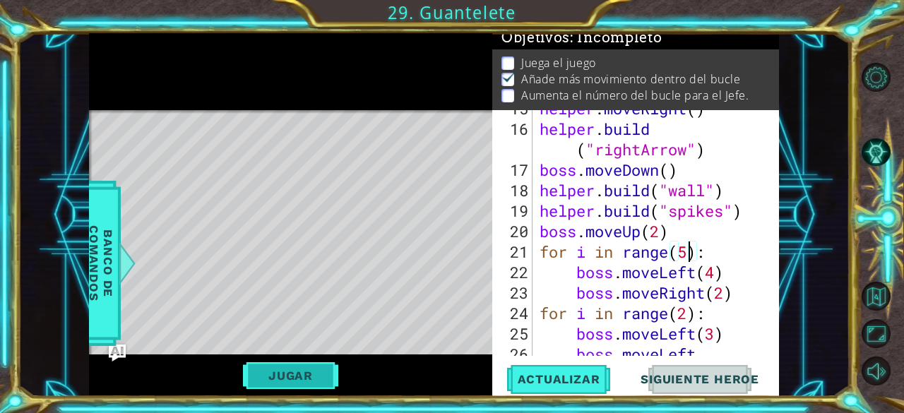
click at [308, 379] on button "Jugar" at bounding box center [290, 375] width 95 height 27
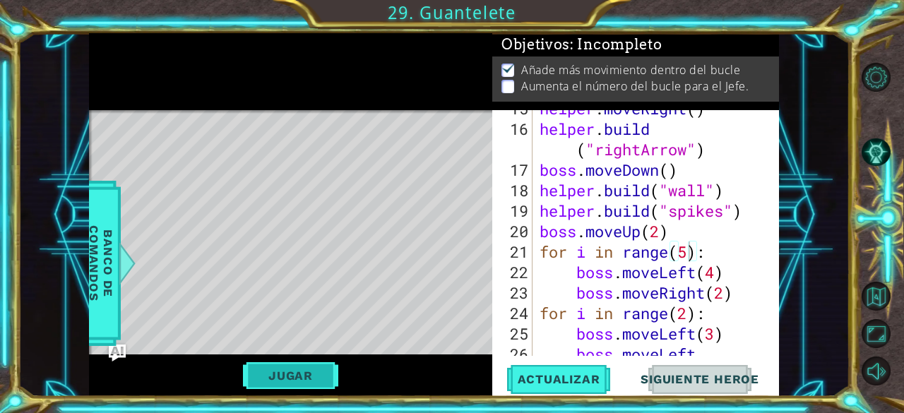
scroll to position [0, 0]
click at [731, 85] on p "Aumenta el número del bucle para el Jefe." at bounding box center [635, 86] width 228 height 16
click at [704, 85] on p "Aumenta el número del bucle para el Jefe." at bounding box center [635, 86] width 228 height 16
click at [865, 155] on button "Pista AI" at bounding box center [875, 152] width 29 height 29
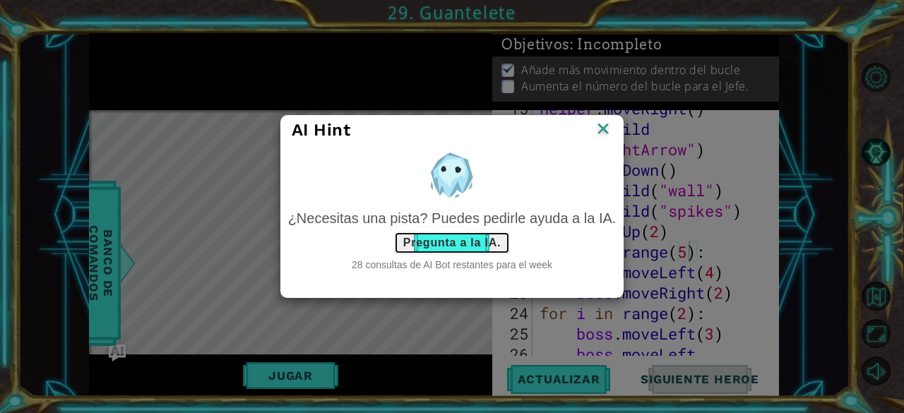
click at [425, 242] on button "Pregunta a la IA." at bounding box center [452, 243] width 116 height 23
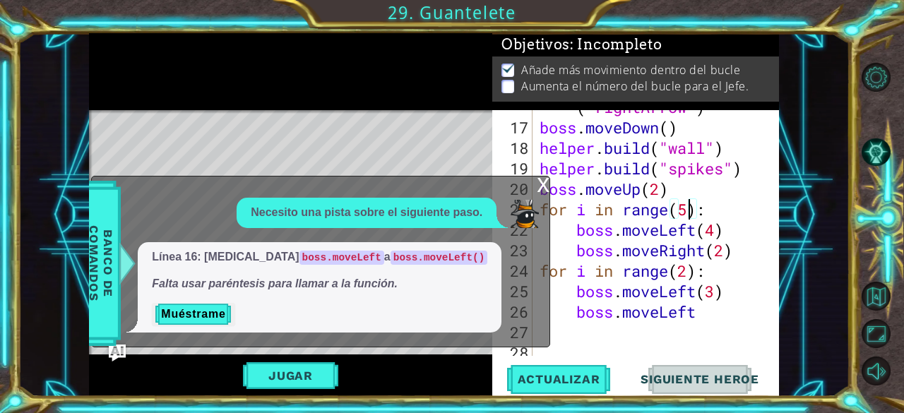
scroll to position [507, 0]
click at [702, 311] on div "helper . build ( "rightArrow" ) boss . moveDown ( ) helper . build ( "wall" ) h…" at bounding box center [654, 229] width 236 height 307
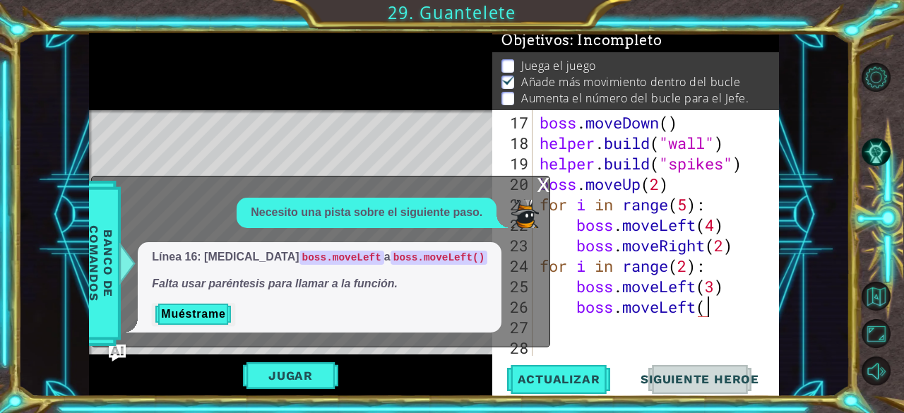
scroll to position [0, 7]
type textarea "boss.moveLeft(1)"
click at [595, 373] on span "Actualizar" at bounding box center [558, 379] width 111 height 14
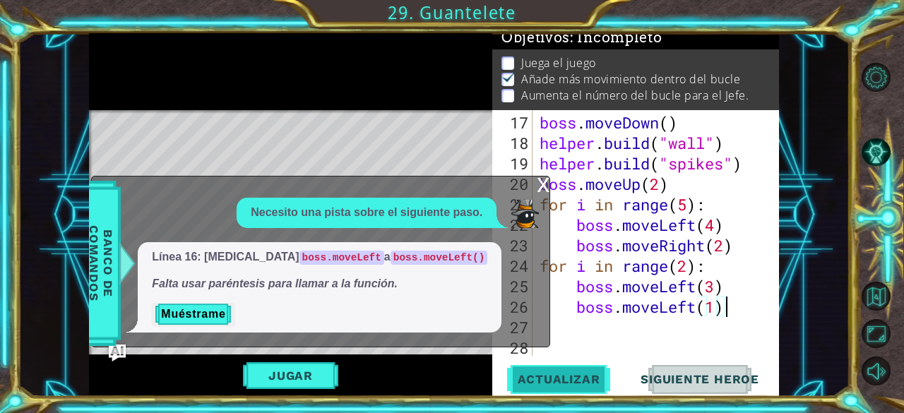
scroll to position [13, 0]
click at [205, 313] on button "Muéstrame" at bounding box center [193, 314] width 83 height 23
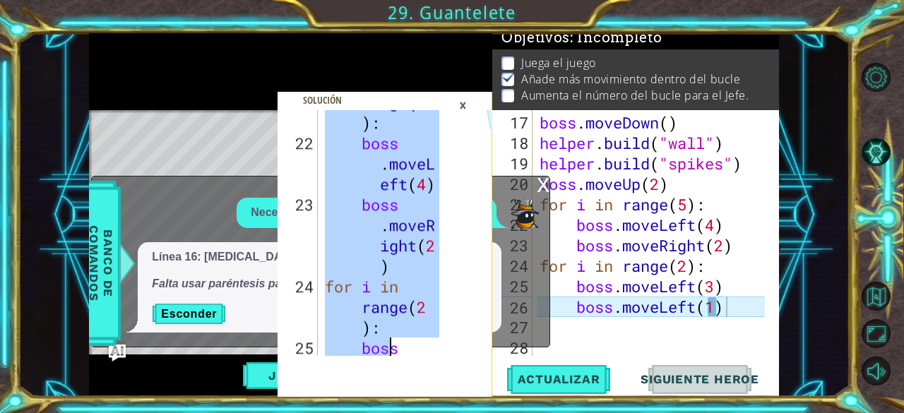
scroll to position [1474, 0]
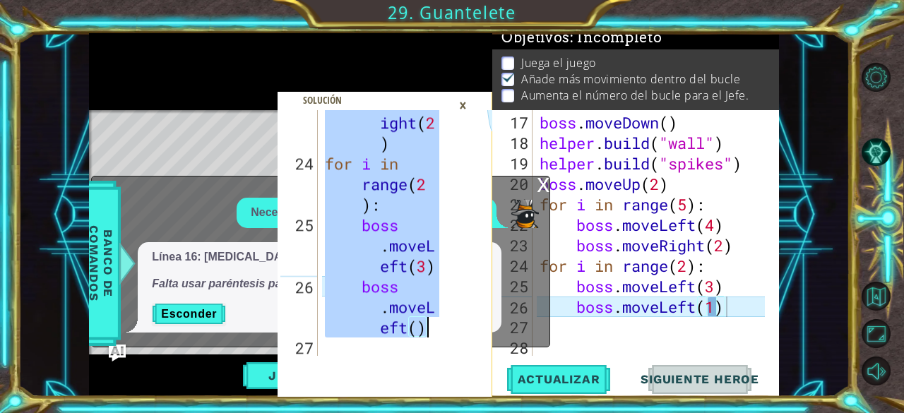
drag, startPoint x: 328, startPoint y: 124, endPoint x: 449, endPoint y: 334, distance: 242.9
click at [449, 334] on div "# Don't touch the boss code until [PERSON_NAME] says you're ready! 23 24 25 26 …" at bounding box center [363, 233] width 172 height 246
type textarea "boss.moveLeft(3) boss.moveLeft()"
click at [543, 183] on div "x" at bounding box center [542, 183] width 13 height 14
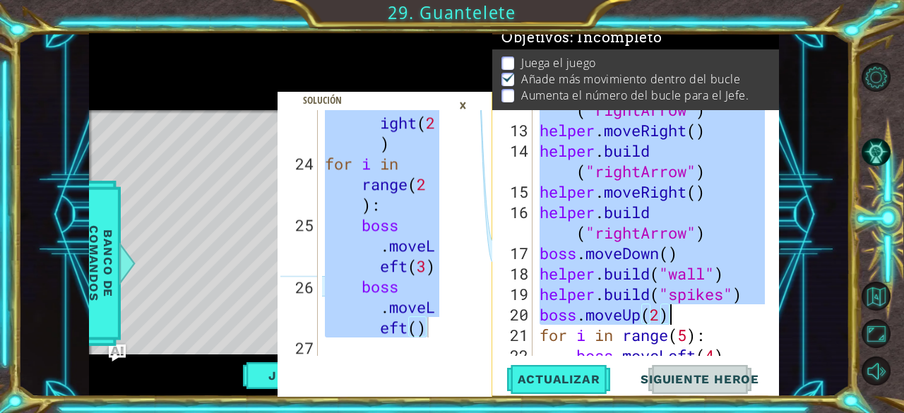
scroll to position [512, 0]
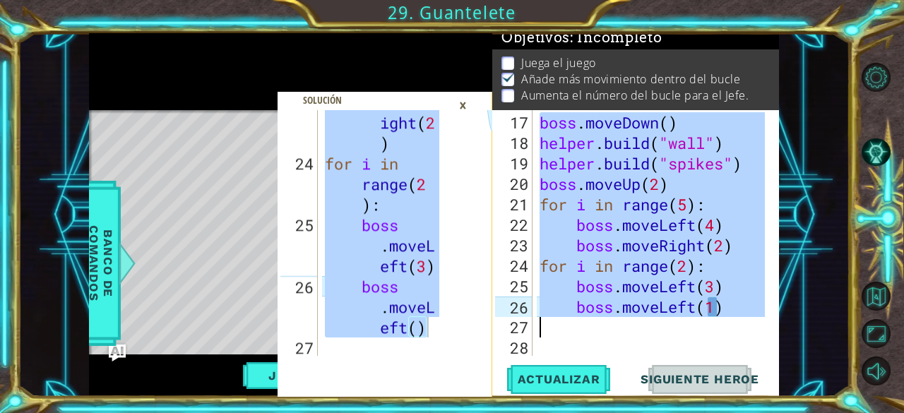
drag, startPoint x: 536, startPoint y: 122, endPoint x: 762, endPoint y: 322, distance: 301.5
click at [762, 322] on div "# Don't touch the boss code until [PERSON_NAME] says you're ready! 17 18 19 20 …" at bounding box center [634, 233] width 284 height 246
paste textarea ")"
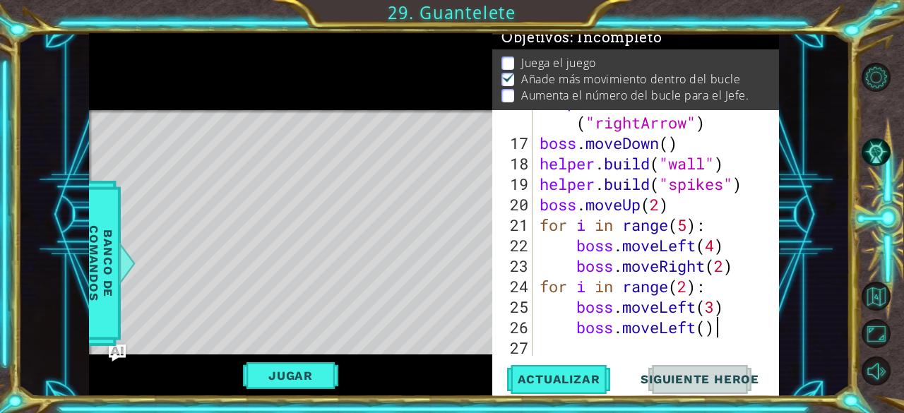
scroll to position [491, 0]
click at [594, 374] on span "Actualizar" at bounding box center [558, 379] width 111 height 14
click at [668, 90] on p "Aumenta el número del bucle para el Jefe." at bounding box center [635, 96] width 228 height 16
click at [294, 395] on div "Jugar" at bounding box center [290, 375] width 403 height 42
click at [305, 377] on button "Jugar" at bounding box center [290, 375] width 95 height 27
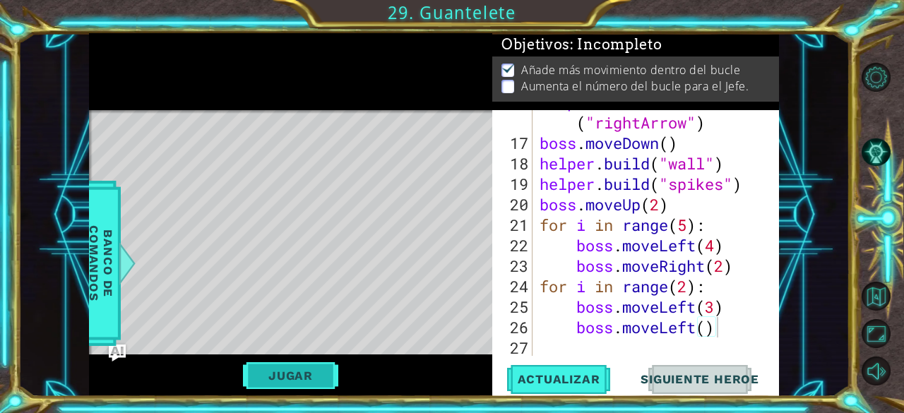
scroll to position [8, 0]
drag, startPoint x: 530, startPoint y: 72, endPoint x: 510, endPoint y: 67, distance: 21.1
click at [527, 78] on p "Aumenta el número del bucle para el Jefe." at bounding box center [635, 86] width 228 height 16
click at [498, 68] on ul "Añade más movimiento dentro del bucle Aumenta el número del bucle para el Jefe." at bounding box center [635, 78] width 275 height 32
drag, startPoint x: 510, startPoint y: 70, endPoint x: 517, endPoint y: 71, distance: 7.8
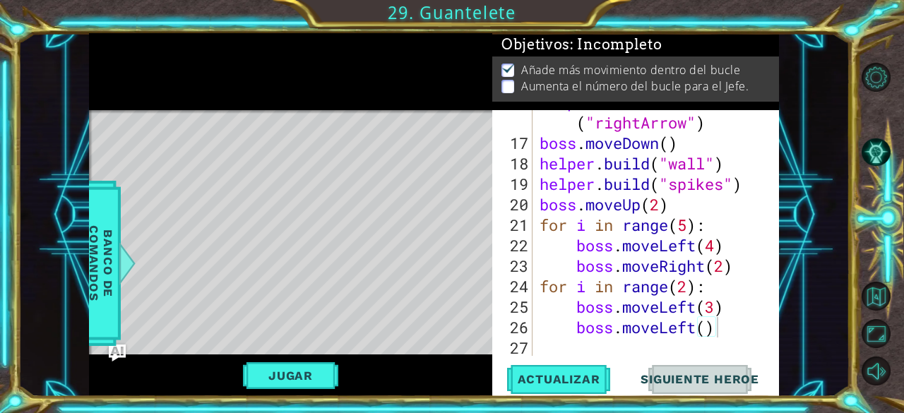
click at [513, 80] on p at bounding box center [507, 86] width 13 height 13
click at [628, 229] on div "helper . build ( "rightArrow" ) boss . moveDown ( ) helper . build ( "wall" ) h…" at bounding box center [654, 245] width 236 height 307
click at [560, 226] on div "helper . build ( "rightArrow" ) boss . moveDown ( ) helper . build ( "wall" ) h…" at bounding box center [654, 245] width 236 height 307
click at [551, 226] on div "helper . build ( "rightArrow" ) boss . moveDown ( ) helper . build ( "wall" ) h…" at bounding box center [654, 245] width 236 height 307
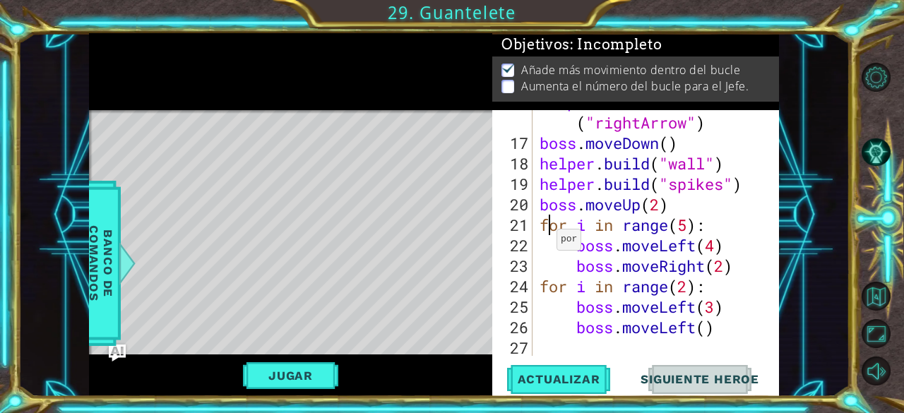
click at [544, 224] on div "helper . build ( "rightArrow" ) boss . moveDown ( ) helper . build ( "wall" ) h…" at bounding box center [654, 245] width 236 height 307
click at [580, 226] on div "helper . build ( "rightArrow" ) boss . moveDown ( ) helper . build ( "wall" ) h…" at bounding box center [654, 245] width 236 height 307
click at [587, 227] on div "helper . build ( "rightArrow" ) boss . moveDown ( ) helper . build ( "wall" ) h…" at bounding box center [654, 245] width 236 height 307
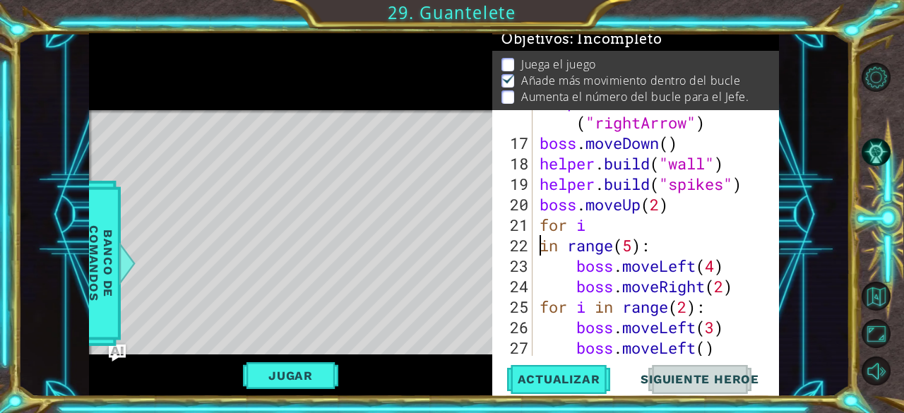
scroll to position [4, 0]
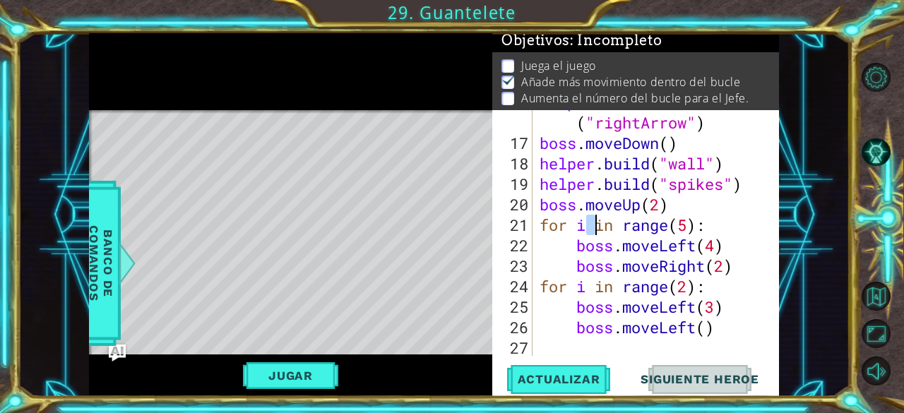
click at [587, 228] on div "helper . build ( "rightArrow" ) boss . moveDown ( ) helper . build ( "wall" ) h…" at bounding box center [650, 233] width 229 height 246
click at [580, 224] on div "helper . build ( "rightArrow" ) boss . moveDown ( ) helper . build ( "wall" ) h…" at bounding box center [654, 245] width 236 height 307
click at [587, 225] on div "helper . build ( "rightArrow" ) boss . moveDown ( ) helper . build ( "wall" ) h…" at bounding box center [654, 245] width 236 height 307
click at [733, 264] on div "helper . build ( "rightArrow" ) boss . moveDown ( ) helper . build ( "wall" ) h…" at bounding box center [654, 245] width 236 height 307
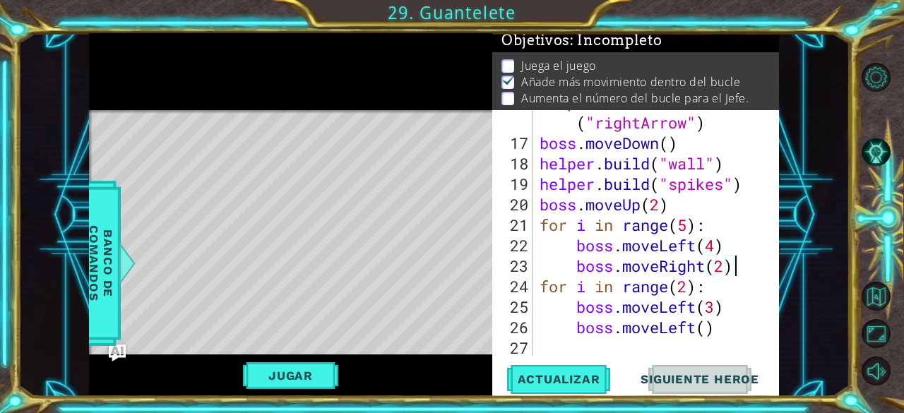
click at [685, 233] on div "helper . build ( "rightArrow" ) boss . moveDown ( ) helper . build ( "wall" ) h…" at bounding box center [654, 245] width 236 height 307
click at [709, 328] on div "helper . build ( "rightArrow" ) boss . moveDown ( ) helper . build ( "wall" ) h…" at bounding box center [654, 245] width 236 height 307
click at [716, 256] on div "helper . build ( "rightArrow" ) boss . moveDown ( ) helper . build ( "wall" ) h…" at bounding box center [654, 245] width 236 height 307
click at [699, 234] on div "helper . build ( "rightArrow" ) boss . moveDown ( ) helper . build ( "wall" ) h…" at bounding box center [654, 245] width 236 height 307
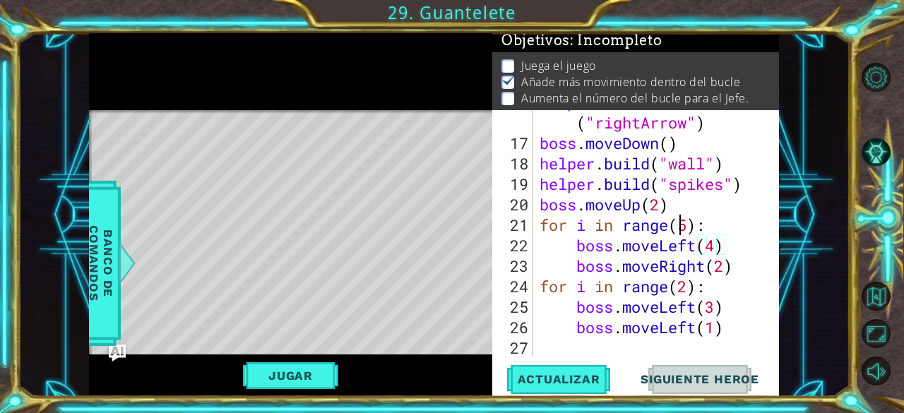
click at [680, 214] on div "helper . build ( "rightArrow" ) boss . moveDown ( ) helper . build ( "wall" ) h…" at bounding box center [654, 245] width 236 height 307
click at [686, 220] on div "helper . build ( "rightArrow" ) boss . moveDown ( ) helper . build ( "wall" ) h…" at bounding box center [654, 245] width 236 height 307
drag, startPoint x: 696, startPoint y: 330, endPoint x: 662, endPoint y: 330, distance: 33.9
click at [662, 330] on div "helper . build ( "rightArrow" ) boss . moveDown ( ) helper . build ( "wall" ) h…" at bounding box center [654, 245] width 236 height 307
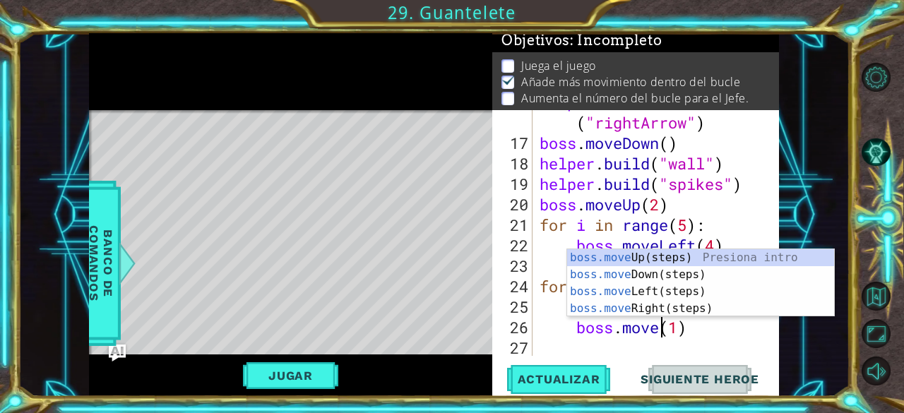
scroll to position [0, 6]
click at [647, 313] on div "boss.move Up(steps) Presiona intro boss.move Down(steps) Presiona intro boss.mo…" at bounding box center [701, 300] width 268 height 102
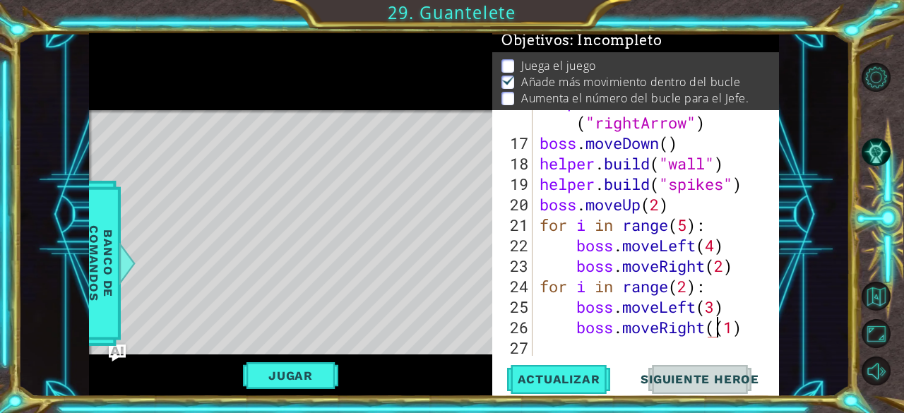
type textarea "boss.moveRight(1)"
click at [740, 341] on div "helper . build ( "rightArrow" ) boss . moveDown ( ) helper . build ( "wall" ) h…" at bounding box center [654, 245] width 236 height 307
click at [690, 290] on div "helper . build ( "rightArrow" ) boss . moveDown ( ) helper . build ( "wall" ) h…" at bounding box center [654, 245] width 236 height 307
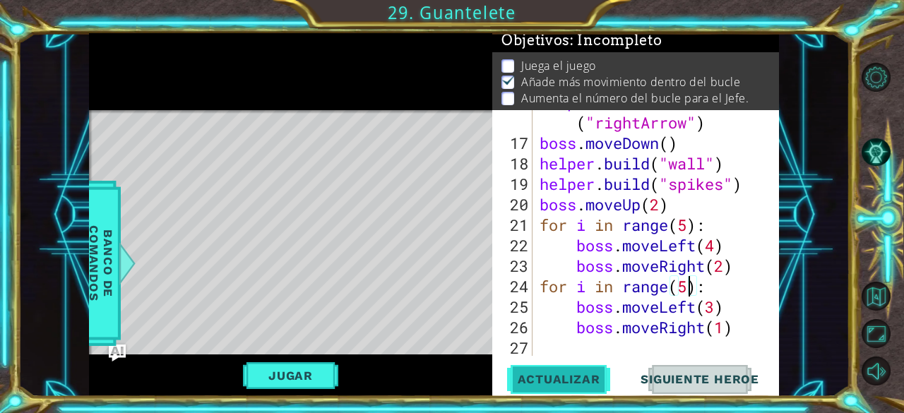
type textarea "for i in range(5):"
click at [556, 374] on span "Actualizar" at bounding box center [558, 379] width 111 height 14
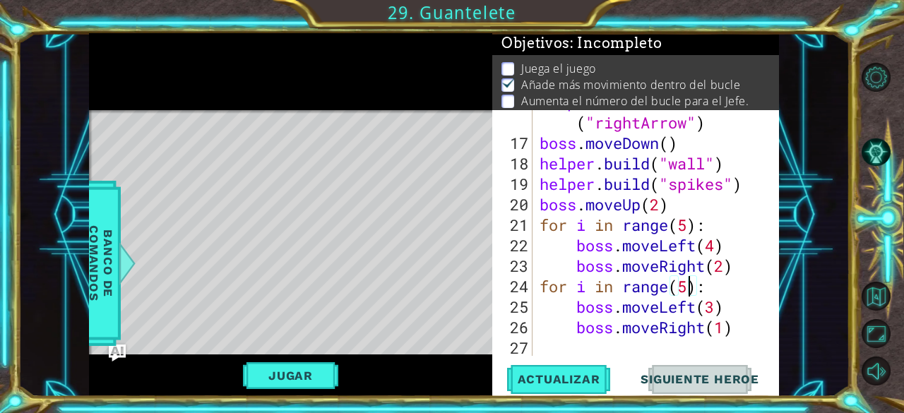
scroll to position [0, 0]
click at [466, 104] on div "helper methods moveLeft(steps) moveRight(steps) moveUp(steps) moveDown(steps) b…" at bounding box center [433, 215] width 689 height 364
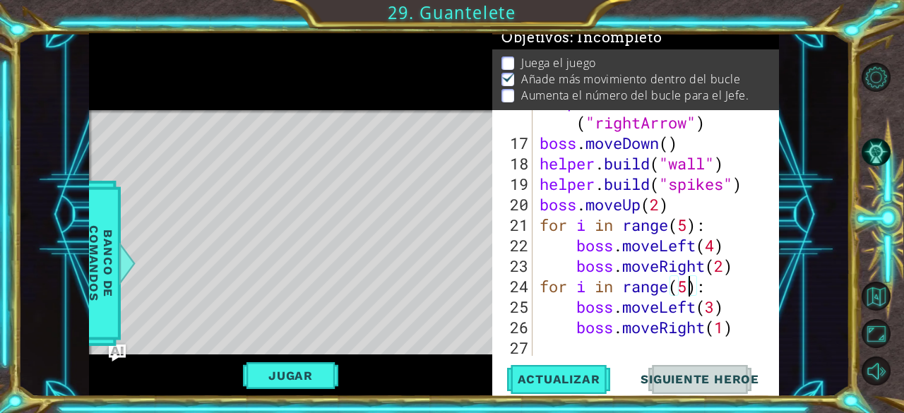
scroll to position [25, 0]
click at [864, 162] on button "Pista AI" at bounding box center [875, 152] width 29 height 29
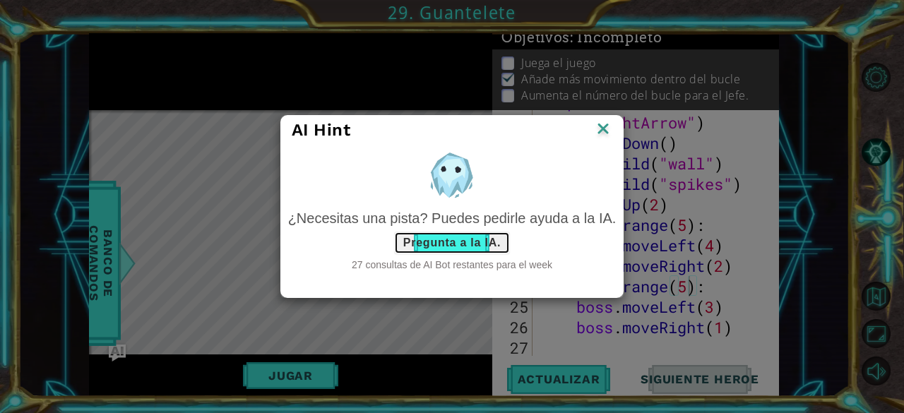
click at [469, 246] on button "Pregunta a la IA." at bounding box center [452, 243] width 116 height 23
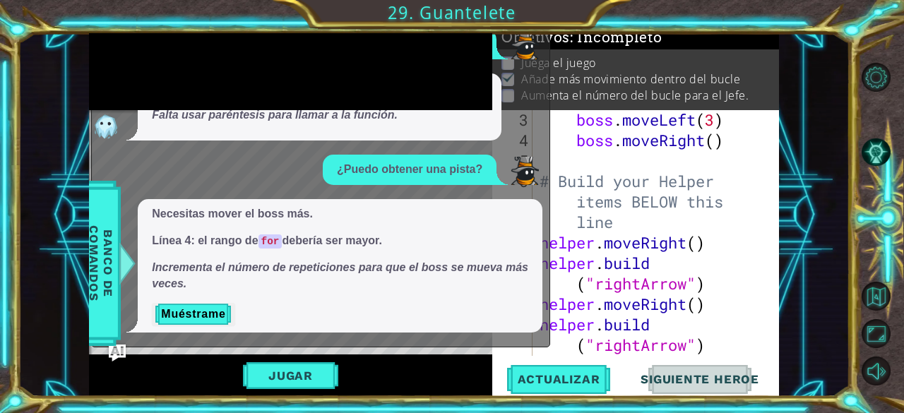
scroll to position [85, 0]
click at [717, 151] on div "boss . moveLeft ( 3 ) boss . moveRight ( ) # Build your Helper items BELOW this…" at bounding box center [654, 252] width 236 height 287
click at [714, 146] on div "boss . moveLeft ( 3 ) boss . moveRight ( ) # Build your Helper items BELOW this…" at bounding box center [654, 252] width 236 height 287
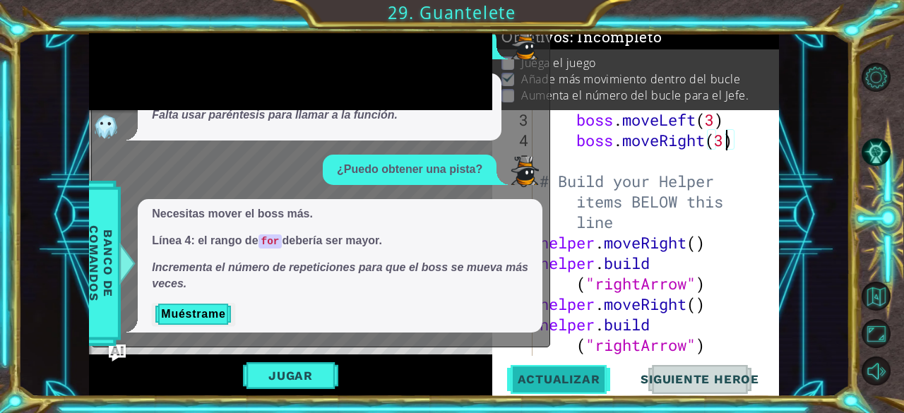
click at [600, 388] on button "Actualizar" at bounding box center [558, 379] width 111 height 29
click at [199, 317] on button "Muéstrame" at bounding box center [193, 314] width 83 height 23
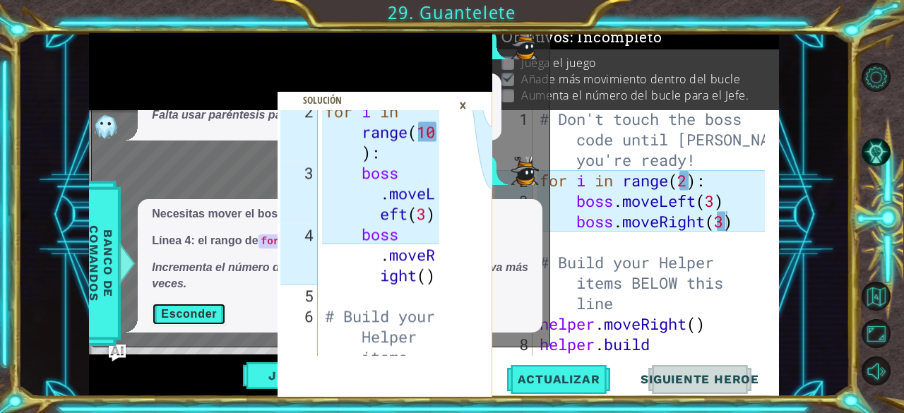
scroll to position [197, 0]
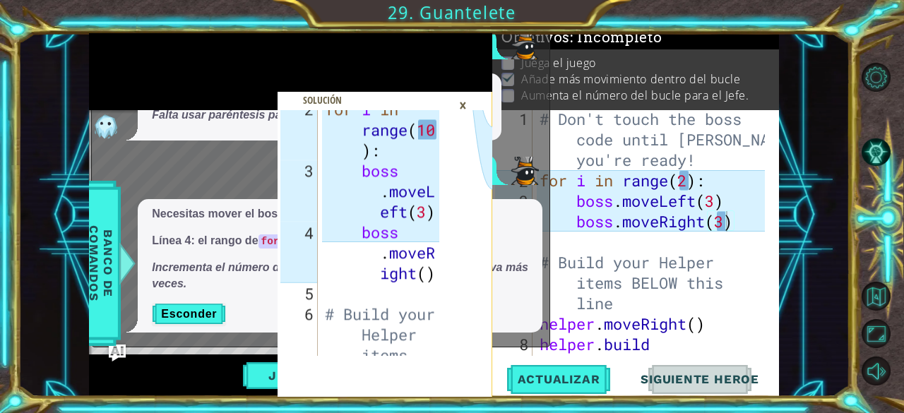
click at [685, 184] on div "# Don't touch the boss code until [PERSON_NAME] says you're ready! for i in ran…" at bounding box center [654, 283] width 236 height 348
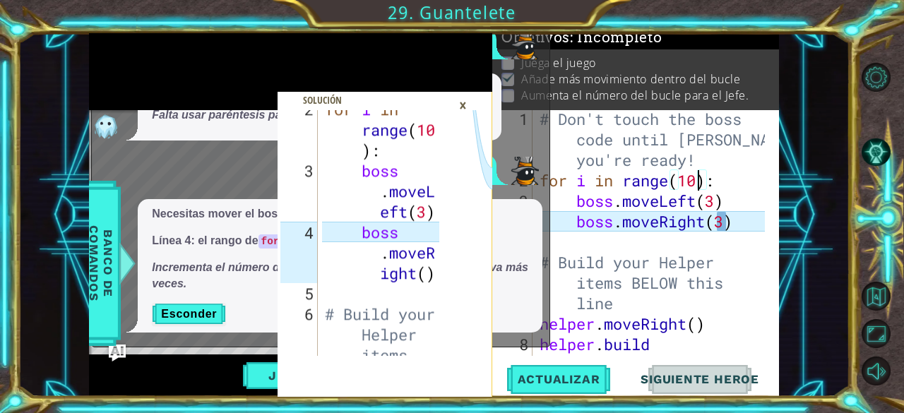
click at [744, 222] on div "# Don't touch the boss code until [PERSON_NAME] says you're ready! for i in ran…" at bounding box center [654, 283] width 236 height 348
click at [723, 222] on div "# Don't touch the boss code until [PERSON_NAME] says you're ready! for i in ran…" at bounding box center [654, 283] width 236 height 348
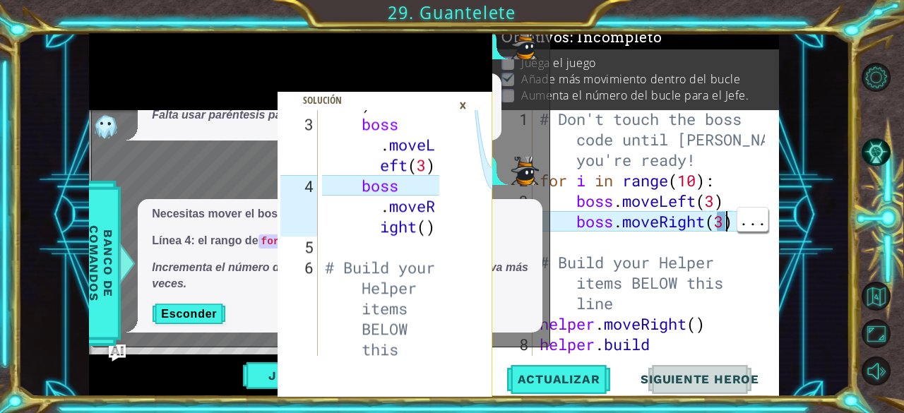
scroll to position [245, 0]
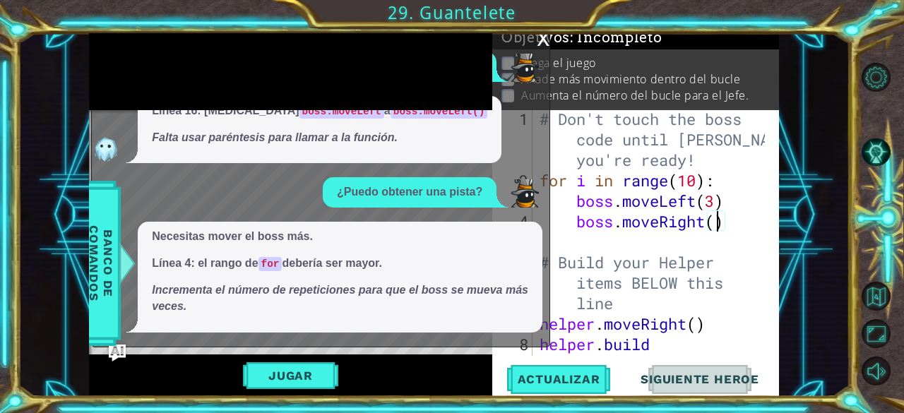
type textarea "boss.moveRight()"
click at [572, 384] on span "Actualizar" at bounding box center [558, 379] width 111 height 14
click at [541, 44] on div "x" at bounding box center [542, 37] width 13 height 14
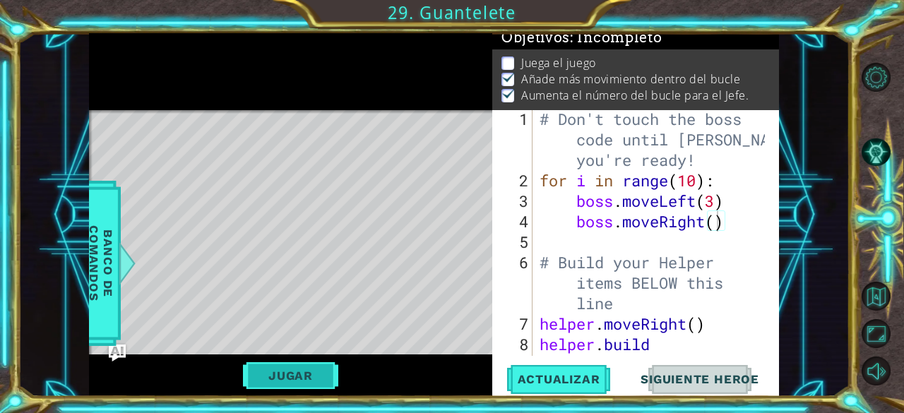
click at [335, 384] on button "Jugar" at bounding box center [290, 375] width 95 height 27
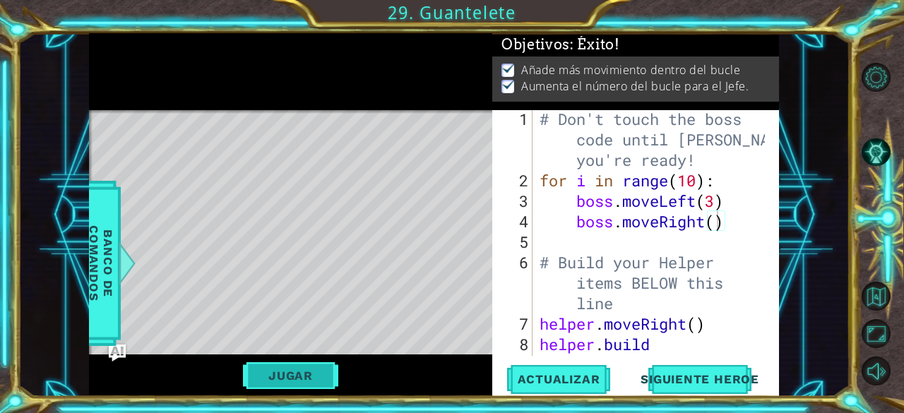
scroll to position [8, 0]
click at [726, 380] on span "Siguiente Heroe" at bounding box center [699, 379] width 147 height 14
click at [728, 382] on body "boss.moveLeft(3) boss.moveLeft() 2 3 4 5 6 7 8 9 for i in range ( 10 ) : boss .…" at bounding box center [452, 206] width 904 height 413
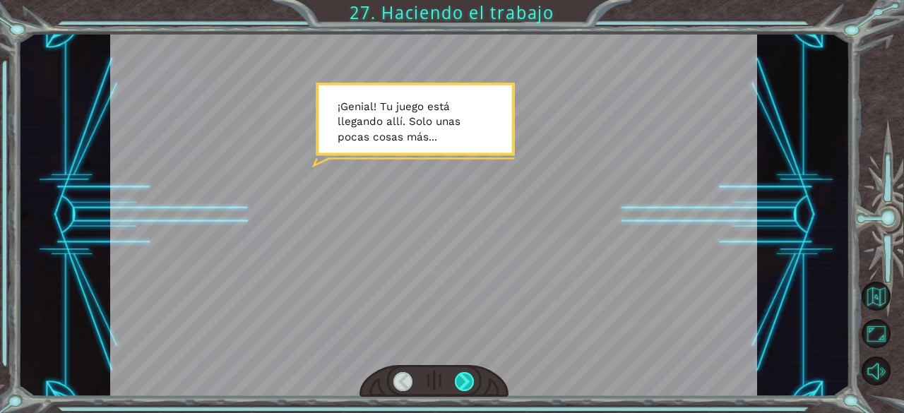
click at [469, 380] on div at bounding box center [465, 382] width 20 height 20
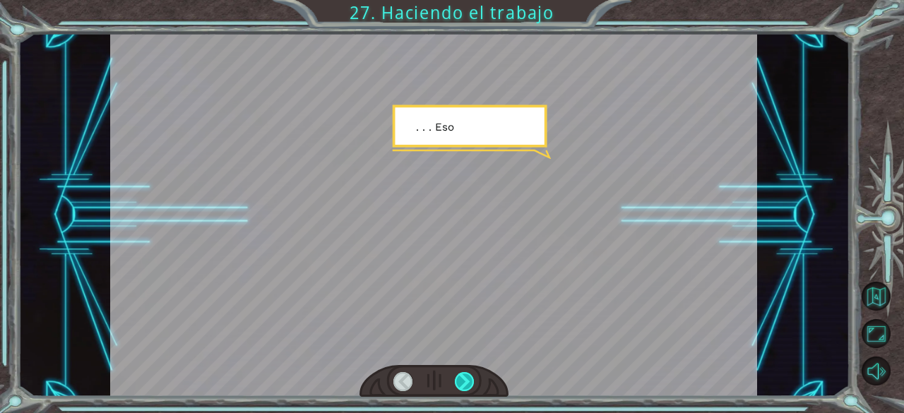
click at [469, 380] on div at bounding box center [465, 382] width 20 height 20
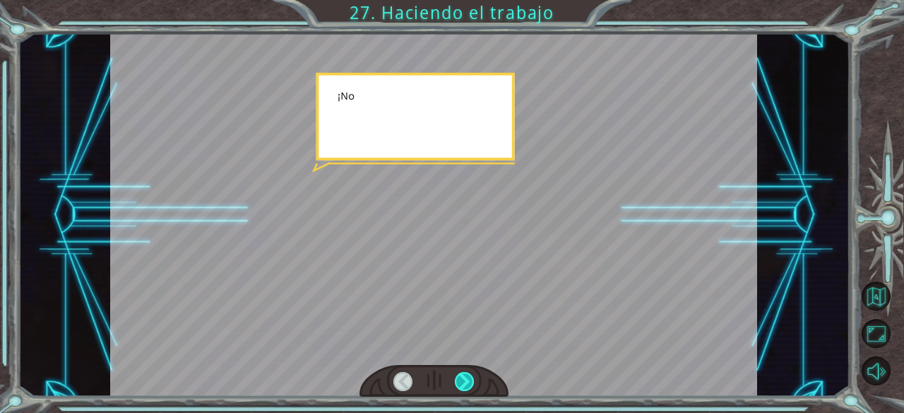
click at [473, 383] on div at bounding box center [465, 382] width 20 height 20
click at [472, 391] on div at bounding box center [465, 382] width 20 height 20
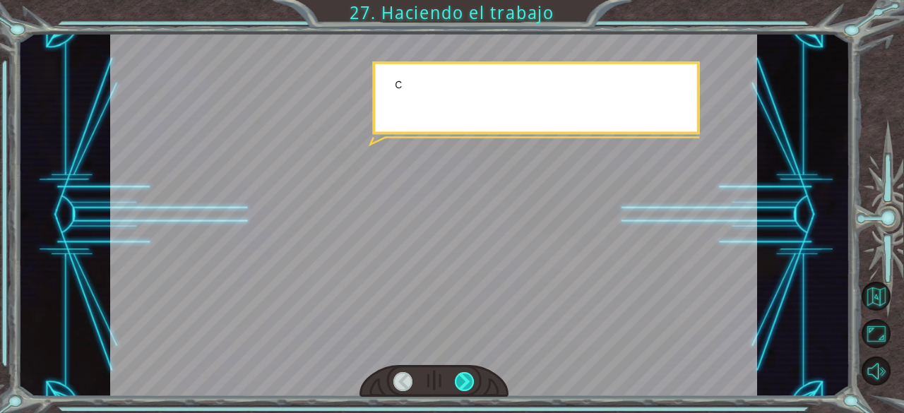
click at [476, 392] on div at bounding box center [433, 381] width 149 height 32
click at [470, 381] on div at bounding box center [465, 382] width 20 height 20
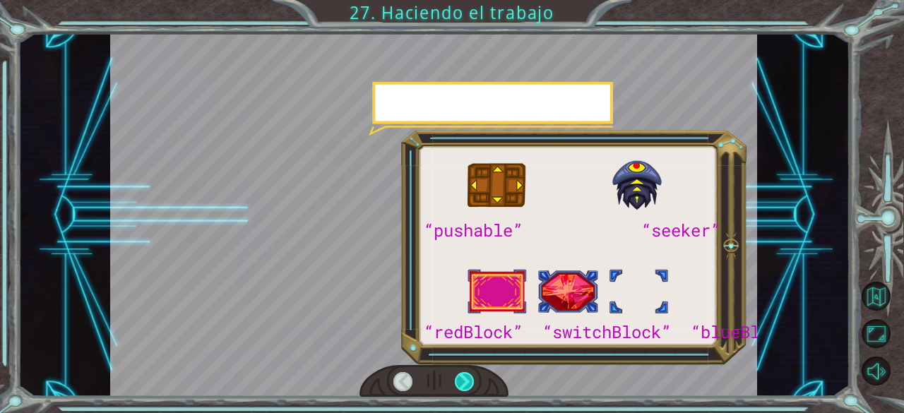
click at [473, 389] on div at bounding box center [465, 382] width 20 height 20
click at [473, 388] on div at bounding box center [465, 382] width 20 height 20
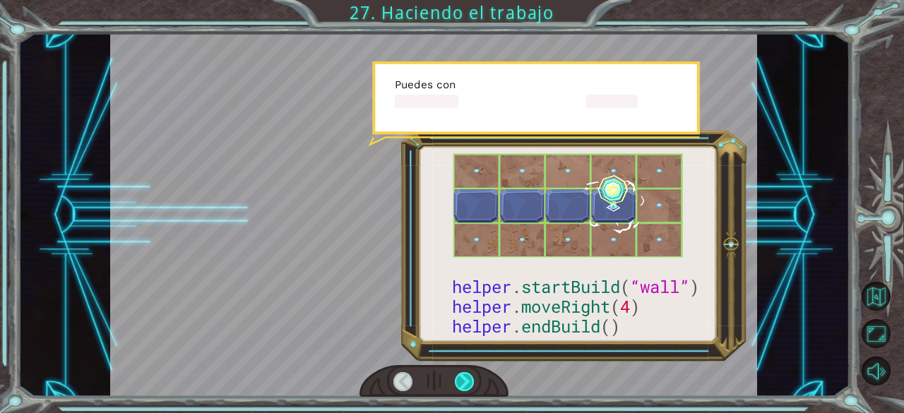
click at [469, 391] on div at bounding box center [465, 382] width 20 height 20
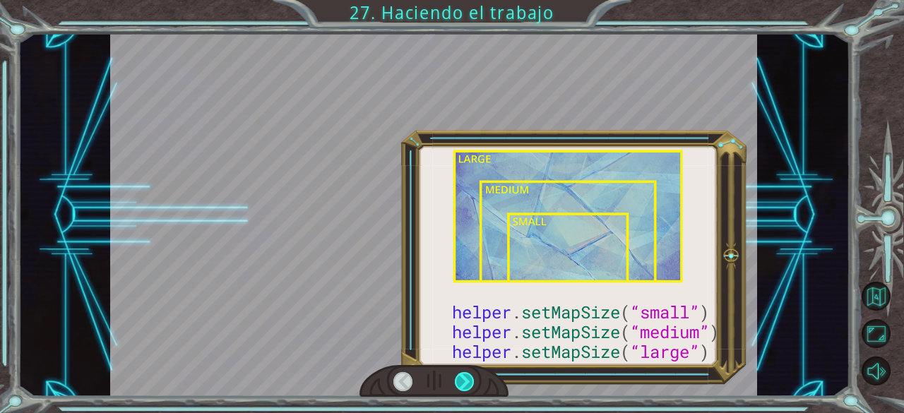
click at [468, 387] on div at bounding box center [465, 382] width 20 height 20
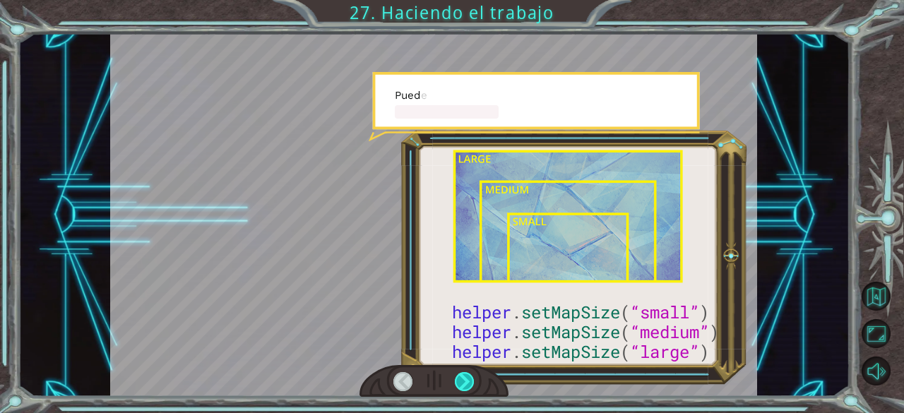
click at [472, 390] on div at bounding box center [465, 382] width 20 height 20
click at [467, 385] on div at bounding box center [465, 382] width 20 height 20
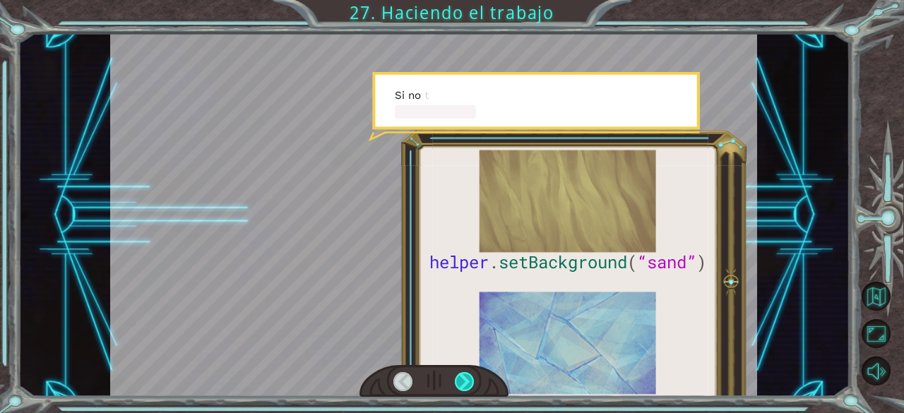
click at [467, 387] on div at bounding box center [465, 382] width 20 height 20
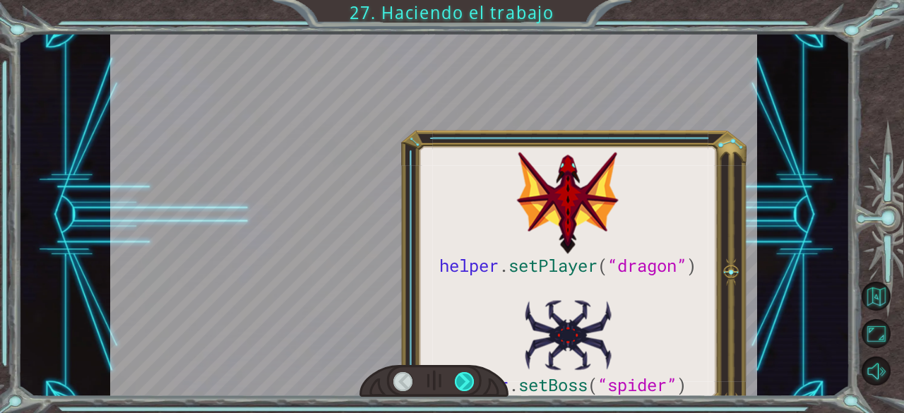
click at [469, 390] on div at bounding box center [465, 382] width 20 height 20
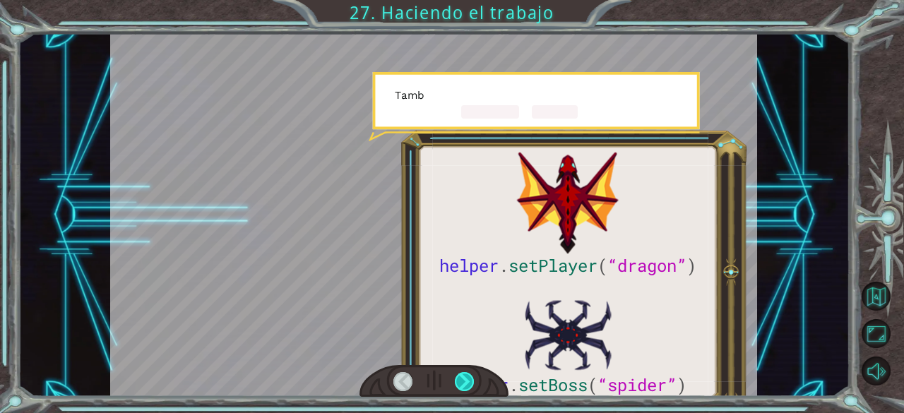
click at [466, 385] on div at bounding box center [465, 382] width 20 height 20
click at [466, 386] on div at bounding box center [465, 382] width 20 height 20
click at [468, 394] on div at bounding box center [433, 381] width 149 height 32
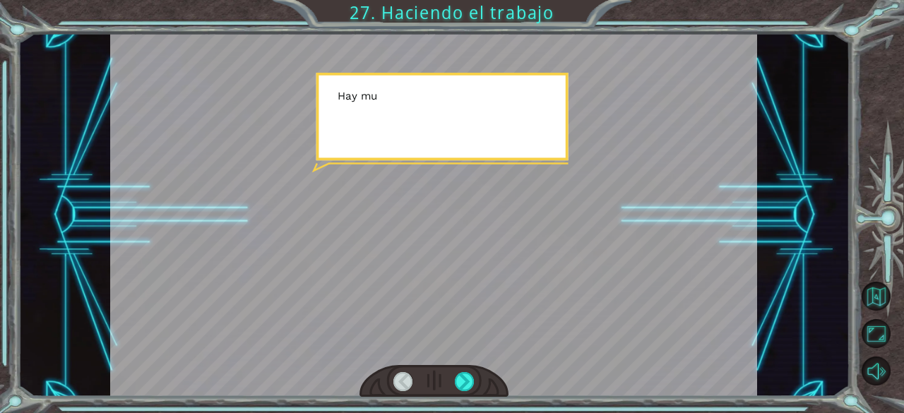
click at [469, 392] on div at bounding box center [433, 381] width 149 height 32
click at [469, 393] on div at bounding box center [433, 381] width 149 height 32
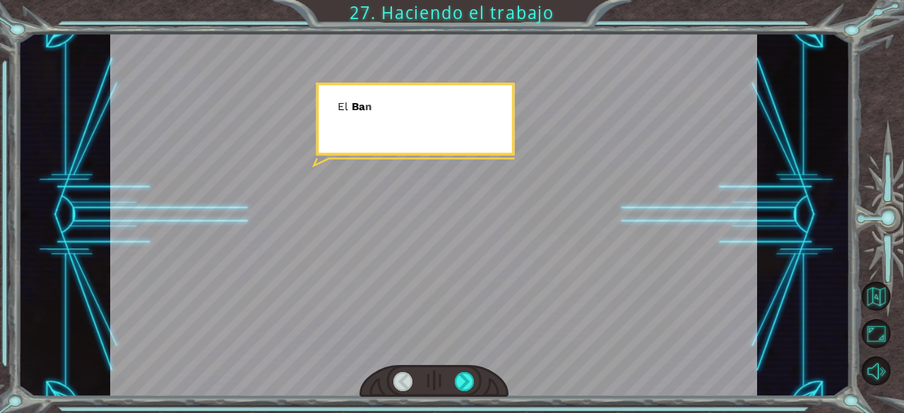
click at [470, 387] on div at bounding box center [465, 382] width 20 height 20
click at [466, 390] on div at bounding box center [465, 382] width 20 height 20
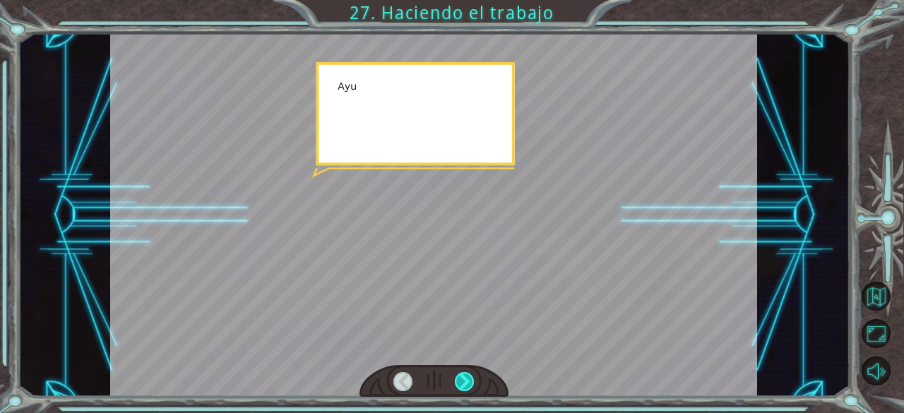
click at [470, 387] on div at bounding box center [465, 382] width 20 height 20
click at [470, 385] on div at bounding box center [465, 382] width 20 height 20
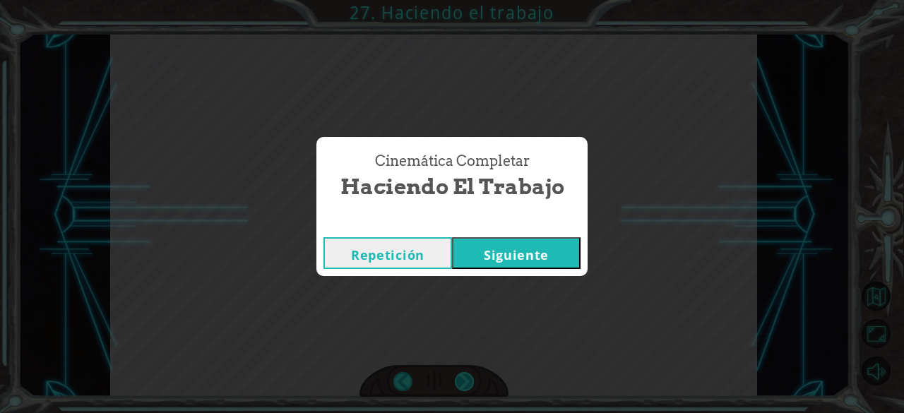
click at [476, 395] on div "Cinemática Completar Haciendo el trabajo Repetición [GEOGRAPHIC_DATA]" at bounding box center [452, 206] width 904 height 413
click at [522, 260] on button "Siguiente" at bounding box center [516, 253] width 128 height 32
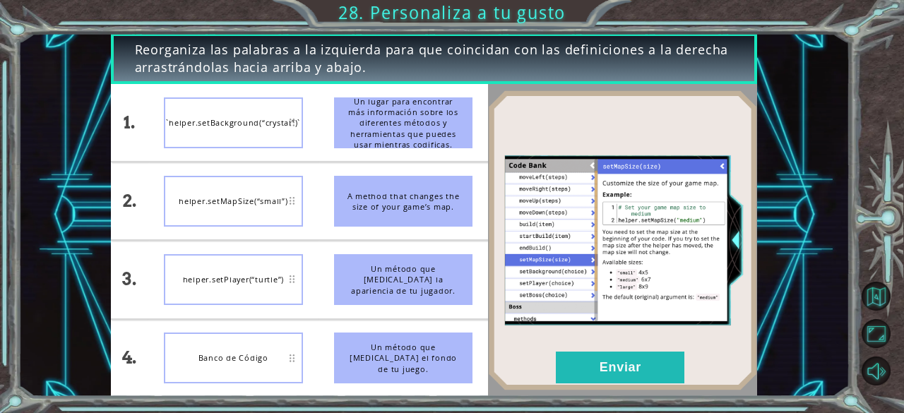
drag, startPoint x: 396, startPoint y: 121, endPoint x: 252, endPoint y: 136, distance: 144.8
click at [252, 136] on div "1. 2. 3. 4. `helper.setBackground(“crystal”)` helper.setMapSize(“small”) helper…" at bounding box center [300, 240] width 378 height 312
drag, startPoint x: 364, startPoint y: 131, endPoint x: 337, endPoint y: 132, distance: 26.8
click at [363, 131] on div "Un lugar para encontrar más información sobre los diferentes métodos y herramie…" at bounding box center [403, 122] width 139 height 51
click at [281, 134] on div "`helper.setBackground(“crystal”)`" at bounding box center [233, 122] width 139 height 51
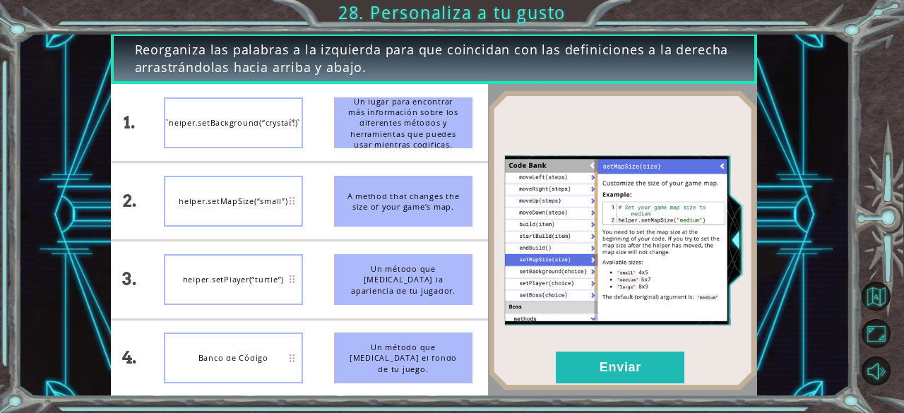
drag, startPoint x: 281, startPoint y: 134, endPoint x: 304, endPoint y: 198, distance: 67.7
click at [307, 198] on ul "`helper.setBackground(“crystal”)` helper.setMapSize(“small”) helper.setPlayer(“…" at bounding box center [233, 240] width 170 height 312
click at [250, 193] on div "helper.setMapSize(“small”)" at bounding box center [233, 201] width 139 height 51
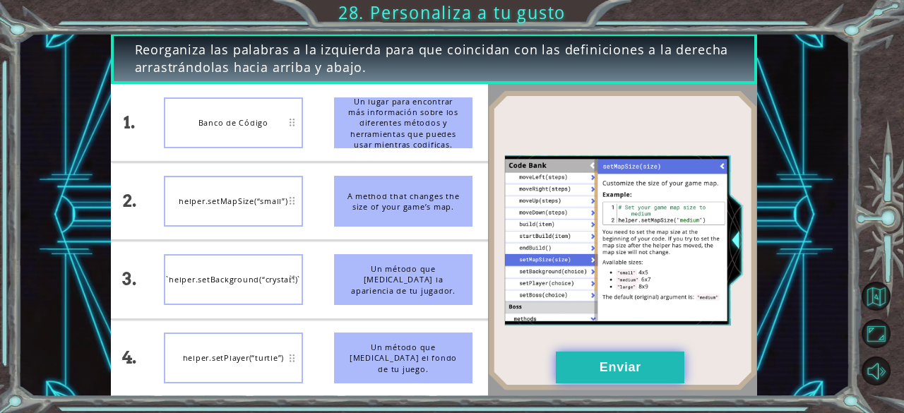
click at [593, 366] on button "Enviar" at bounding box center [620, 368] width 128 height 32
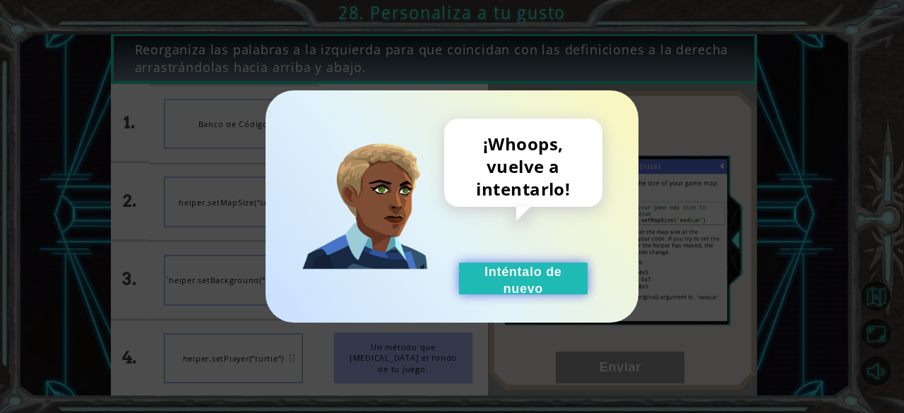
click at [533, 282] on button "Inténtalo de nuevo" at bounding box center [523, 279] width 128 height 32
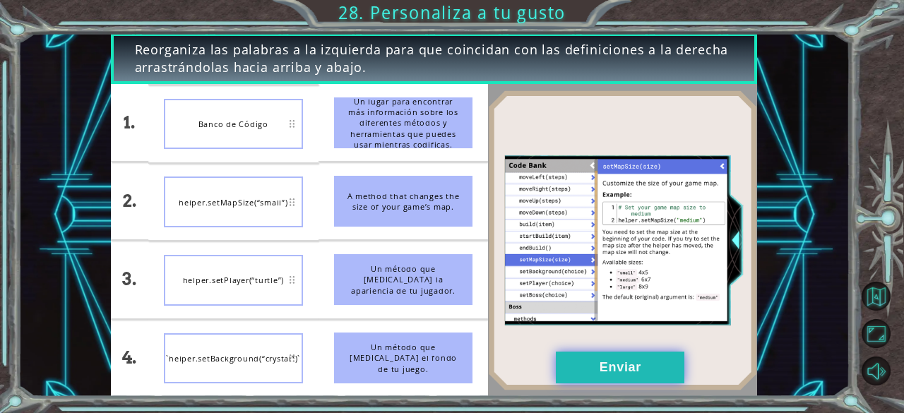
click at [592, 361] on button "Enviar" at bounding box center [620, 368] width 128 height 32
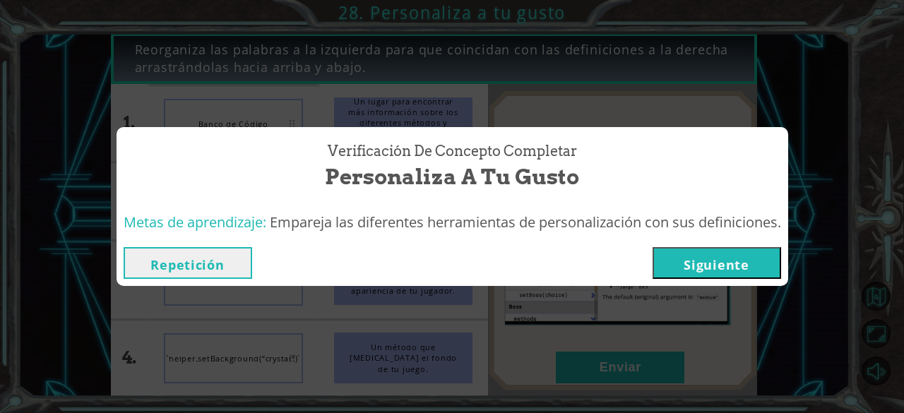
click at [709, 272] on button "Siguiente" at bounding box center [716, 263] width 128 height 32
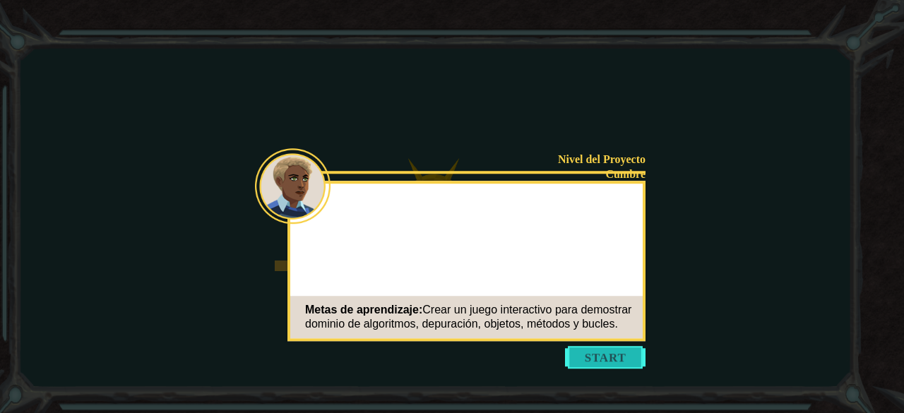
click at [628, 352] on button "Start" at bounding box center [605, 357] width 80 height 23
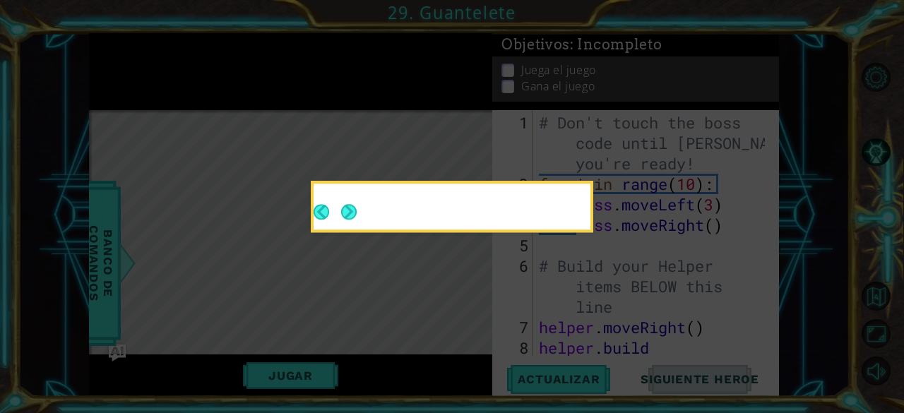
click at [352, 205] on button "Next" at bounding box center [349, 212] width 16 height 16
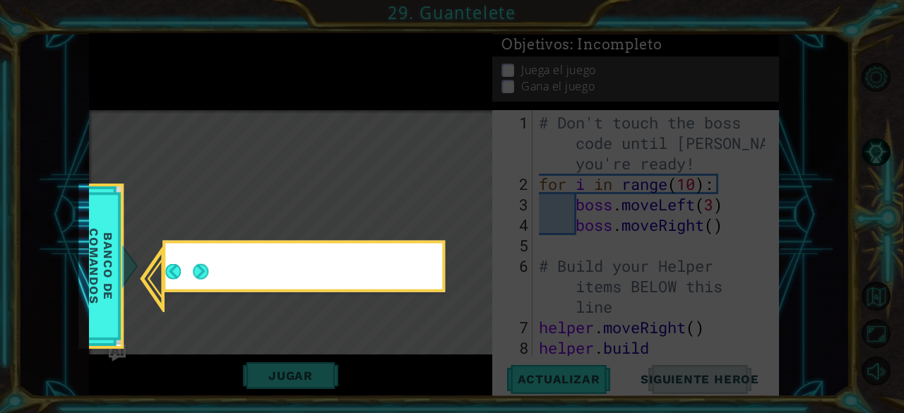
click at [356, 207] on icon at bounding box center [452, 206] width 904 height 413
click at [206, 272] on div at bounding box center [303, 268] width 277 height 40
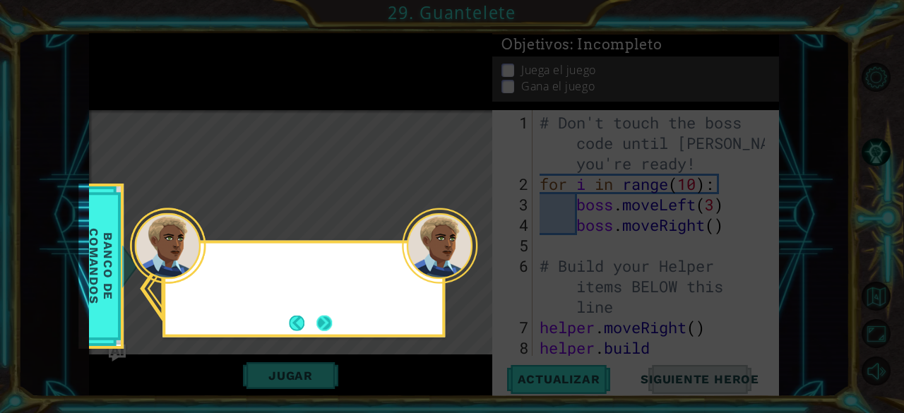
scroll to position [491, 0]
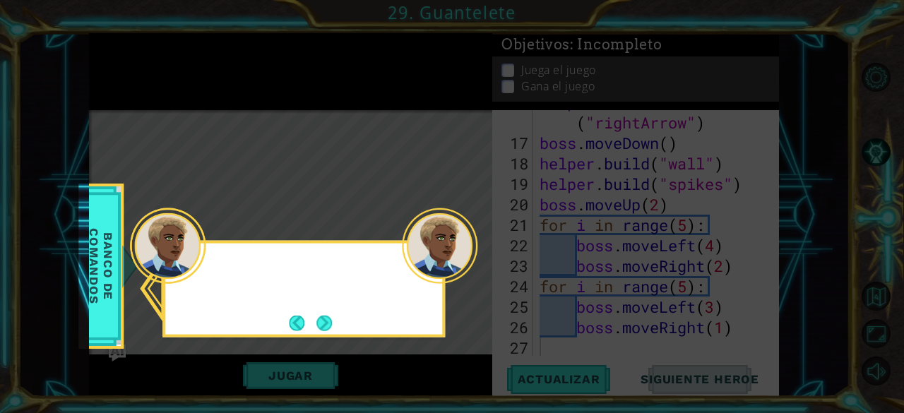
click at [318, 323] on button "Next" at bounding box center [324, 323] width 16 height 16
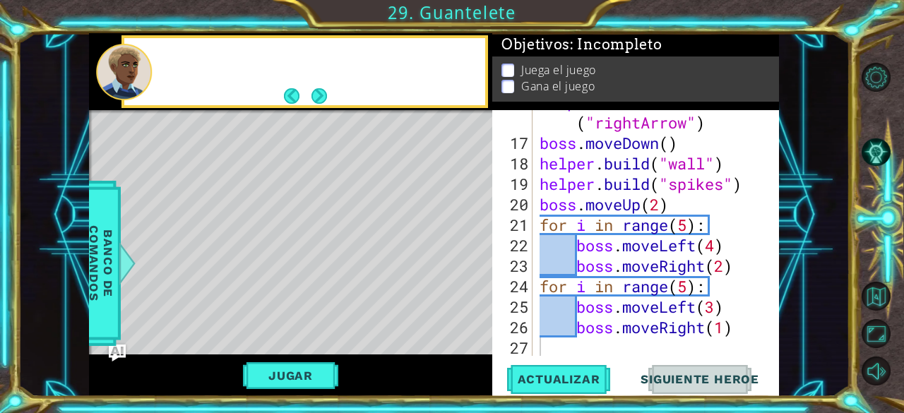
click at [318, 323] on div "Level Map" at bounding box center [415, 318] width 652 height 416
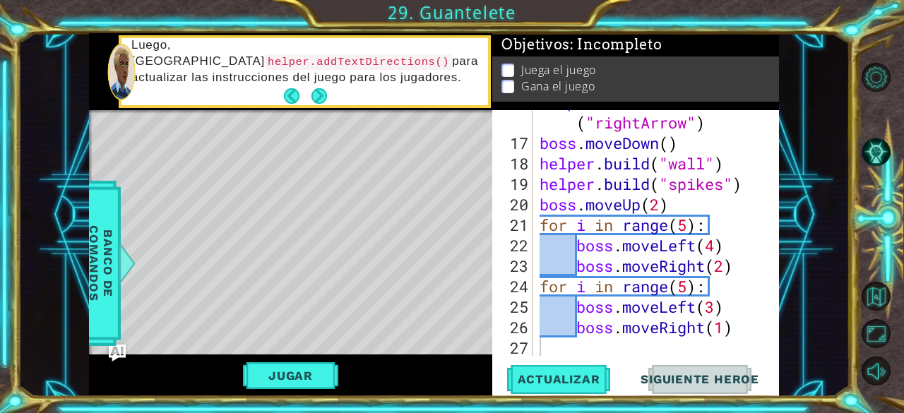
click at [593, 221] on div "helper . build ( "rightArrow" ) boss . moveDown ( ) helper . build ( "wall" ) h…" at bounding box center [654, 245] width 236 height 307
click at [572, 251] on div "helper . build ( "rightArrow" ) boss . moveDown ( ) helper . build ( "wall" ) h…" at bounding box center [654, 245] width 236 height 307
type textarea "boss.moveLeft(4)"
click at [287, 376] on button "Jugar" at bounding box center [290, 375] width 95 height 27
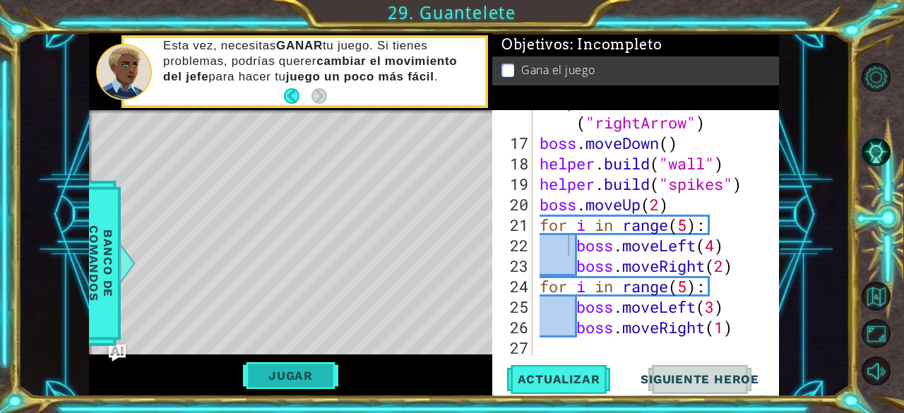
click at [292, 378] on button "Jugar" at bounding box center [290, 375] width 95 height 27
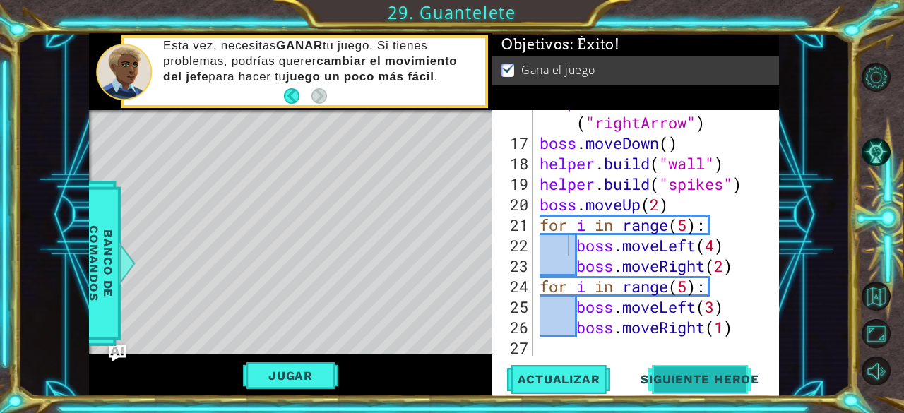
click at [722, 368] on button "Siguiente Heroe" at bounding box center [699, 379] width 147 height 29
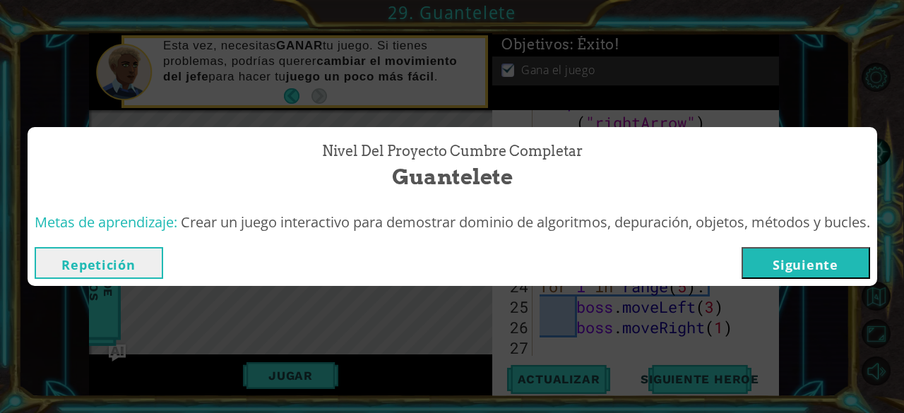
click at [789, 268] on button "Siguiente" at bounding box center [805, 263] width 128 height 32
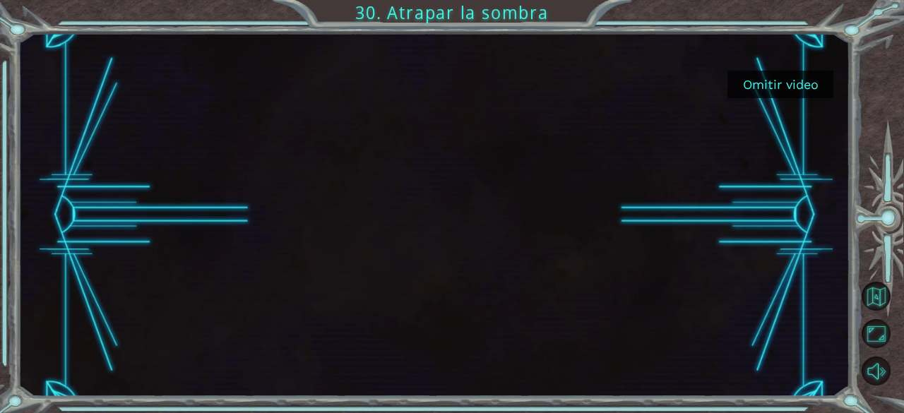
drag, startPoint x: 799, startPoint y: 78, endPoint x: 793, endPoint y: 85, distance: 8.5
click at [796, 79] on button "Omitir video" at bounding box center [780, 85] width 106 height 28
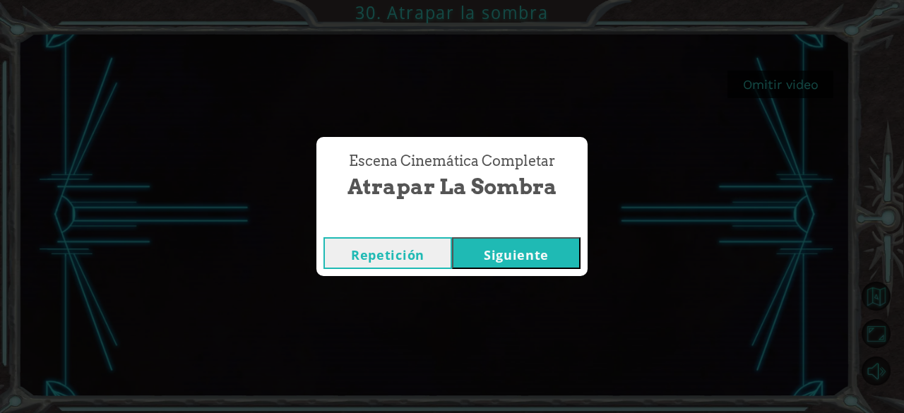
click at [516, 256] on button "Siguiente" at bounding box center [516, 253] width 128 height 32
